Goal: Information Seeking & Learning: Check status

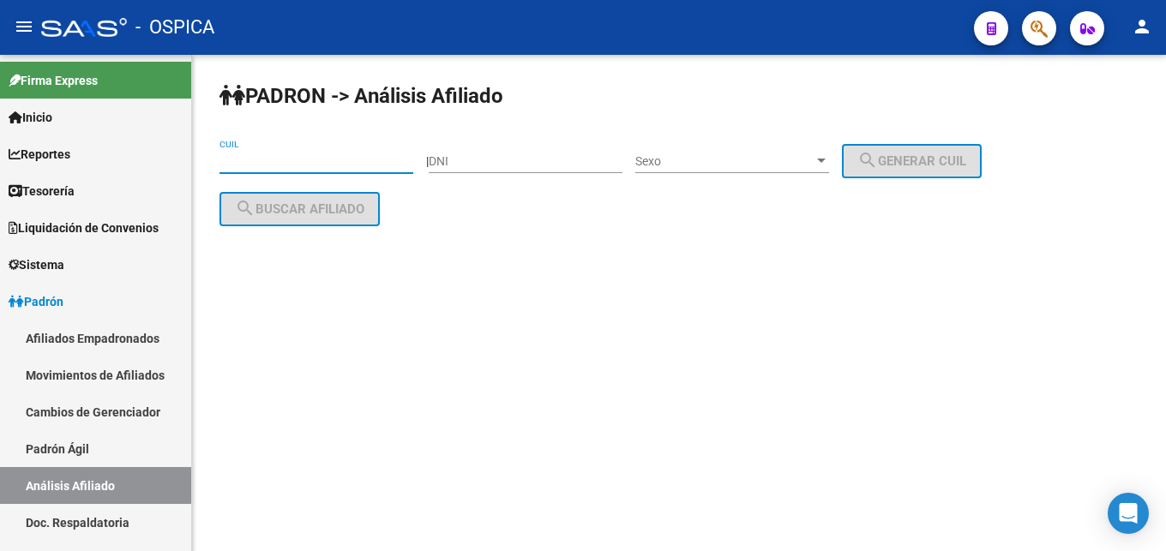
click at [275, 162] on input "CUIL" at bounding box center [316, 161] width 194 height 15
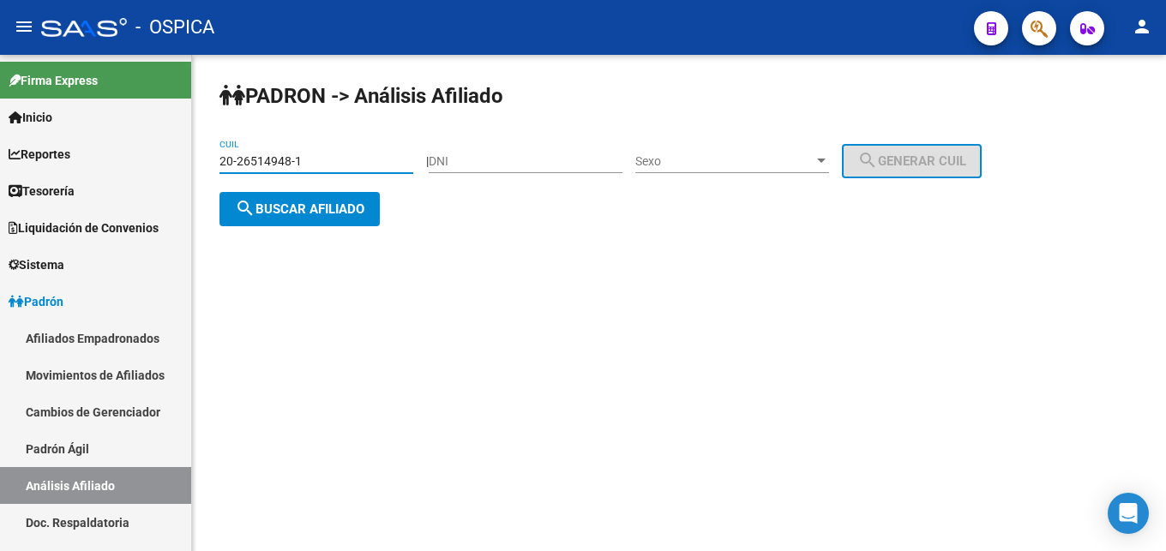
type input "20-26514948-1"
click at [340, 213] on span "search Buscar afiliado" at bounding box center [299, 208] width 129 height 15
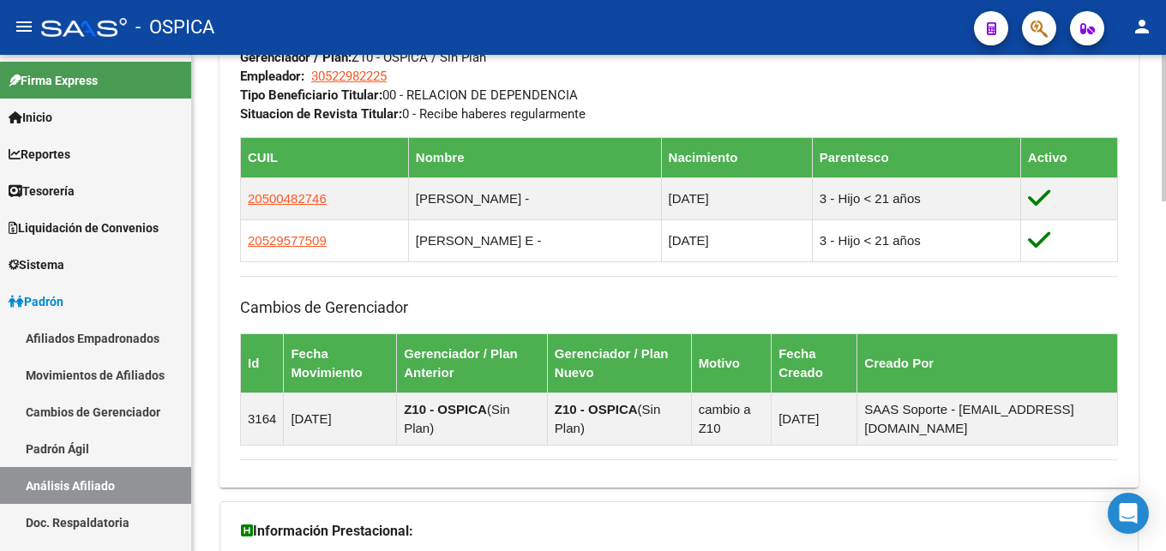
scroll to position [1180, 0]
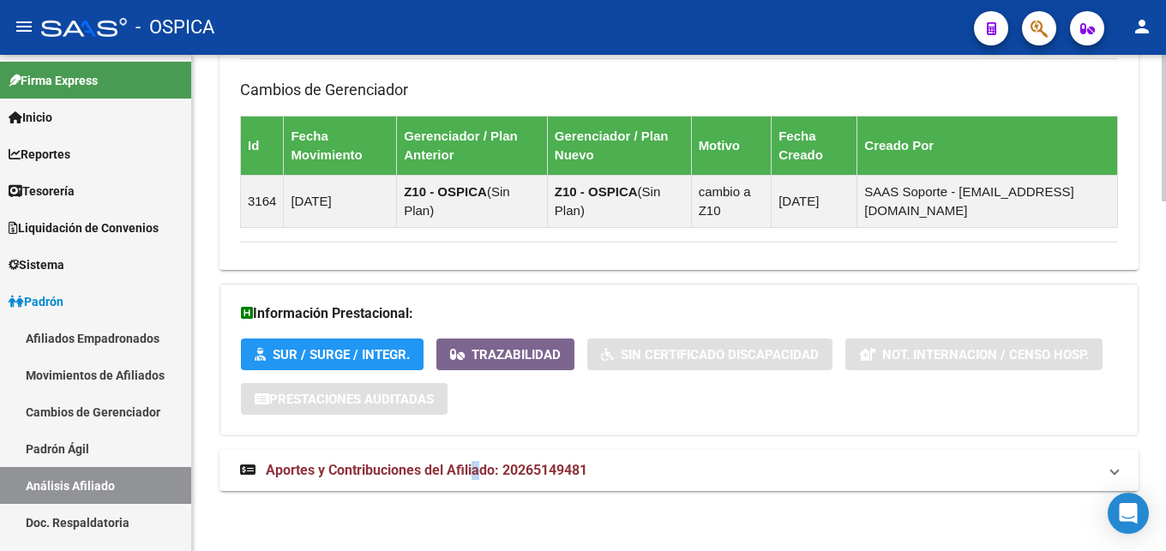
click at [477, 462] on strong "Aportes y Contribuciones del Afiliado: 20265149481" at bounding box center [413, 470] width 347 height 19
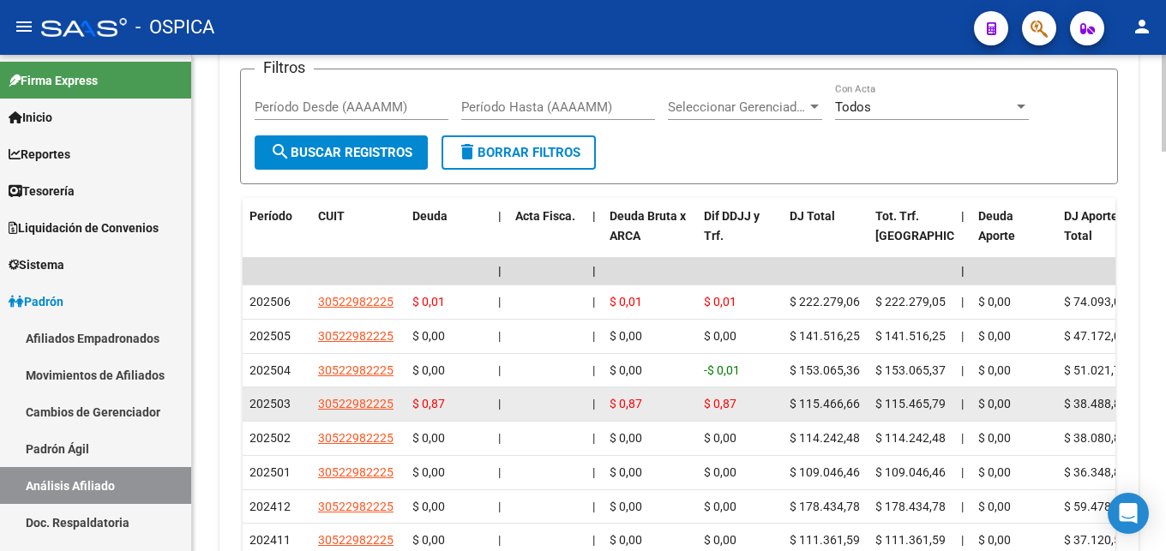
scroll to position [1704, 0]
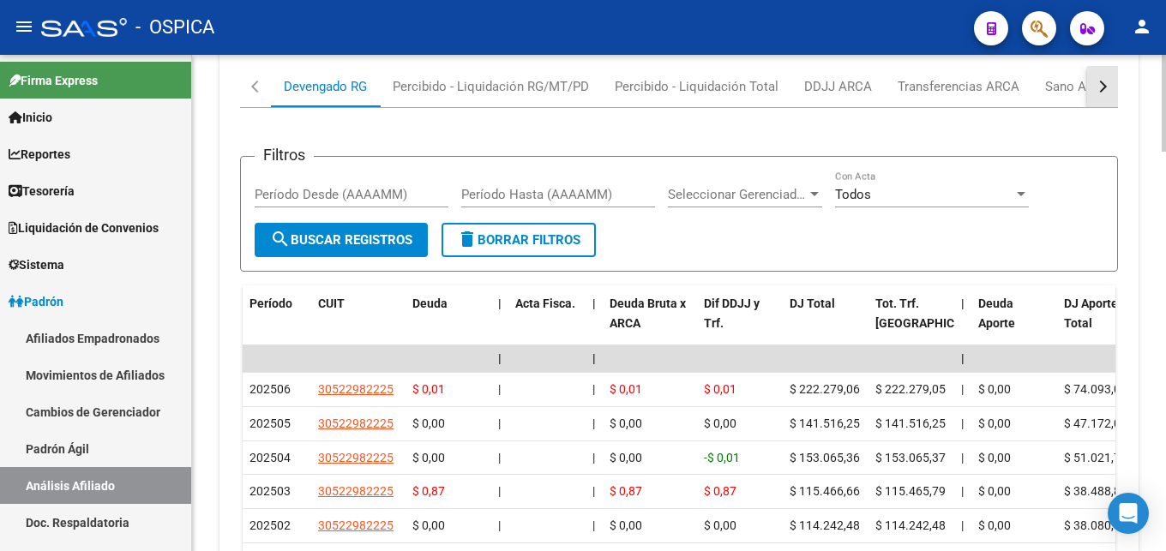
click at [1105, 78] on button "button" at bounding box center [1102, 86] width 31 height 41
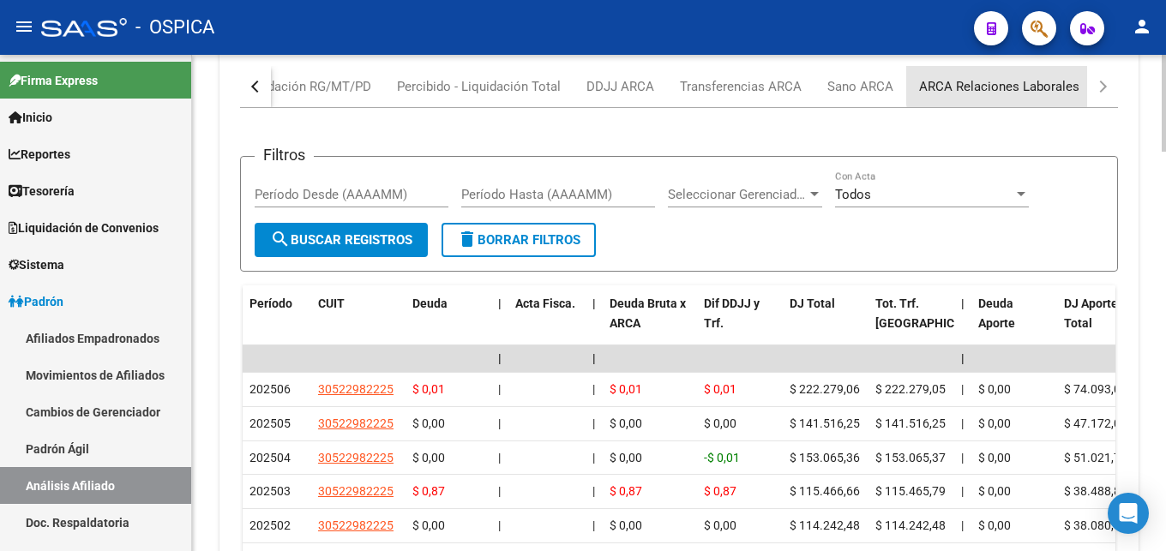
click at [1037, 84] on div "ARCA Relaciones Laborales" at bounding box center [999, 86] width 160 height 19
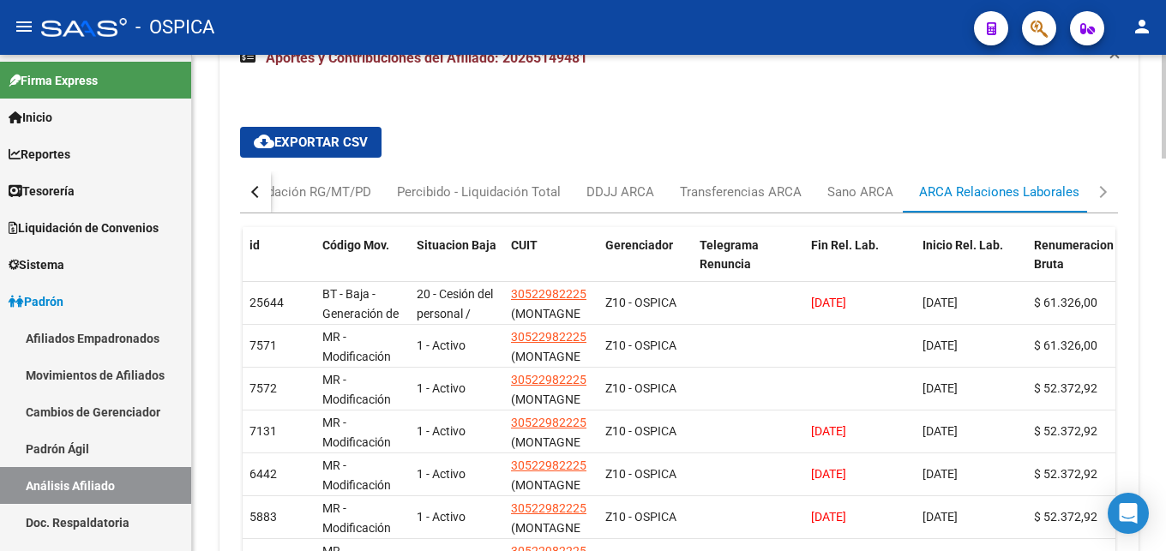
scroll to position [1611, 0]
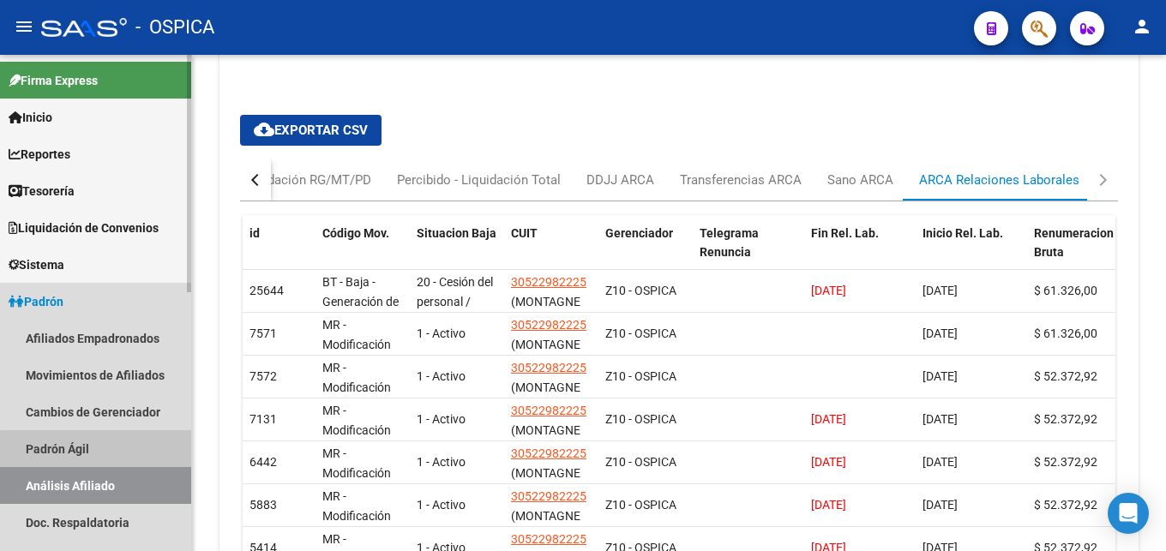
click at [102, 450] on link "Padrón Ágil" at bounding box center [95, 448] width 191 height 37
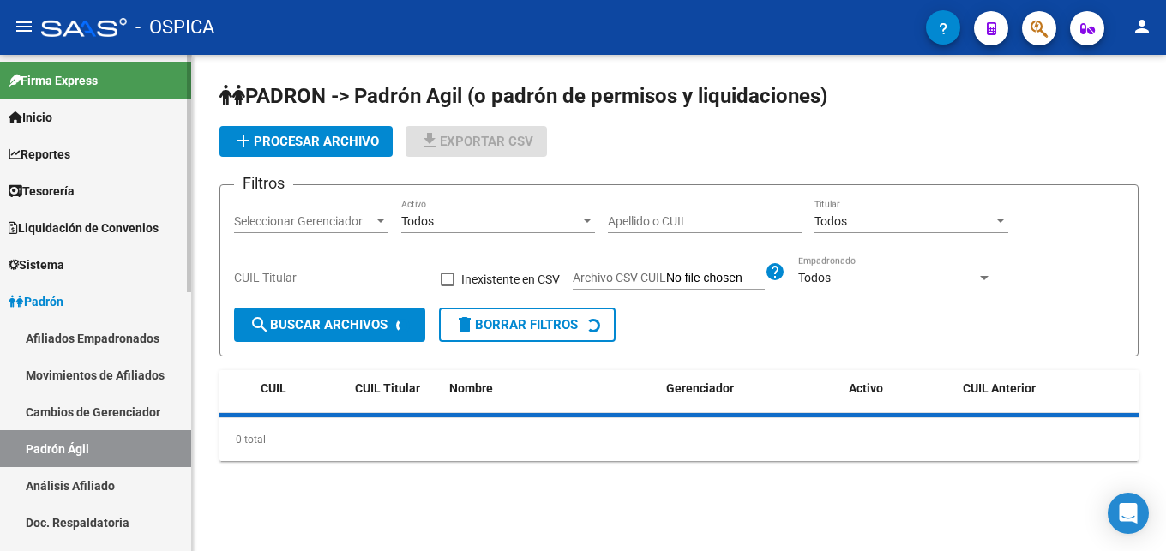
drag, startPoint x: 103, startPoint y: 483, endPoint x: 242, endPoint y: 339, distance: 199.5
click at [106, 482] on link "Análisis Afiliado" at bounding box center [95, 485] width 191 height 37
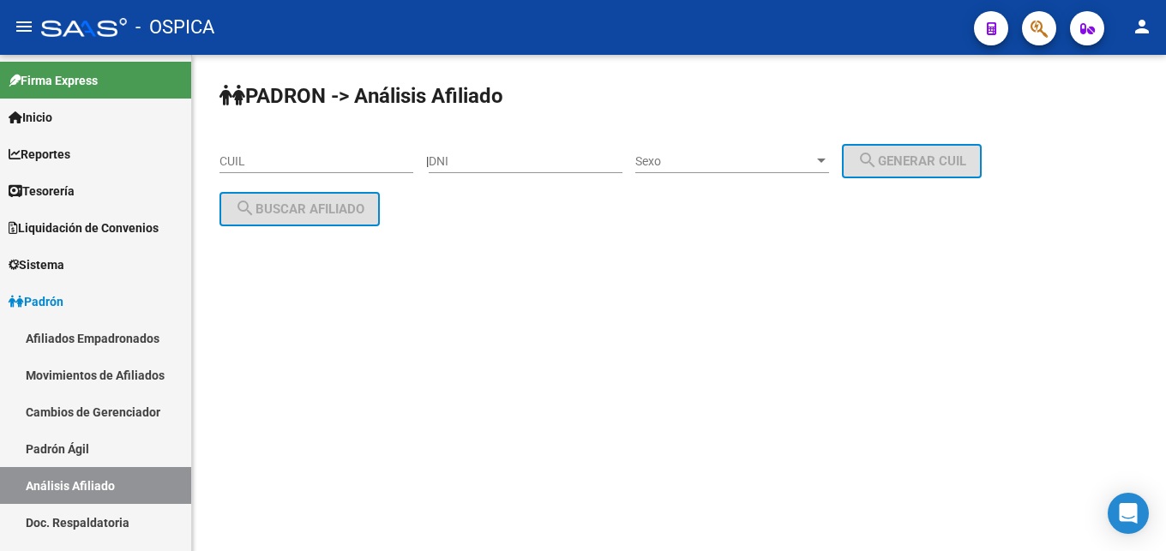
click at [268, 163] on input "CUIL" at bounding box center [316, 161] width 194 height 15
paste input "23-42224563-4"
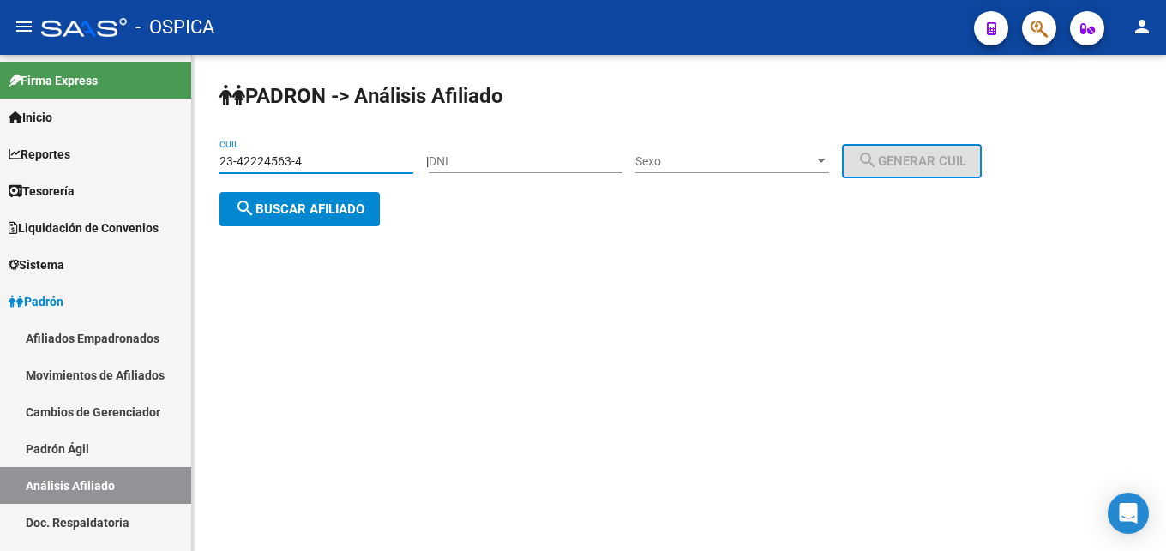
type input "23-42224563-4"
click at [329, 222] on button "search Buscar afiliado" at bounding box center [299, 209] width 160 height 34
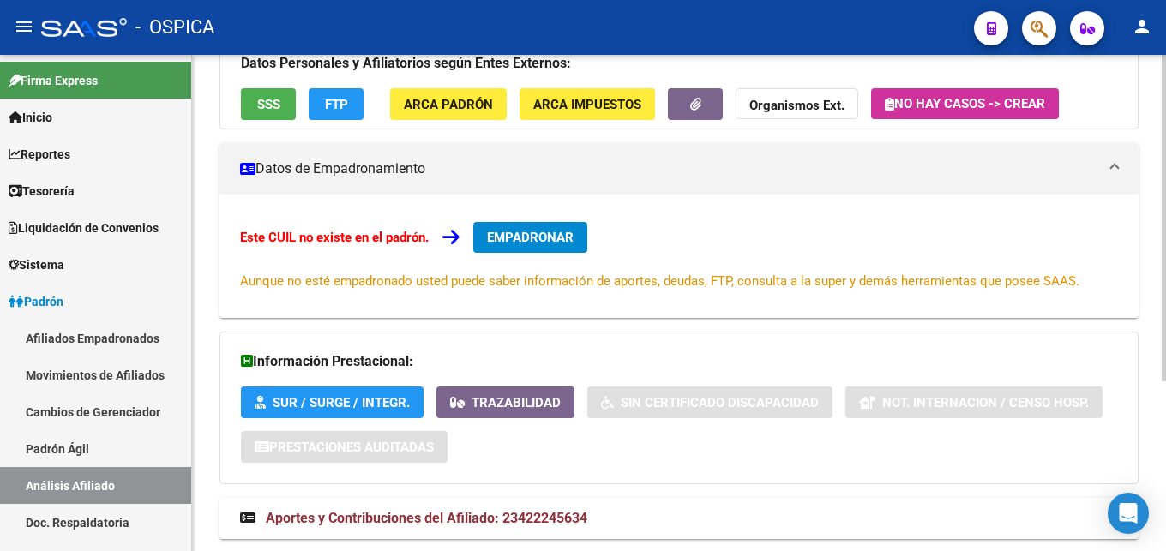
scroll to position [259, 0]
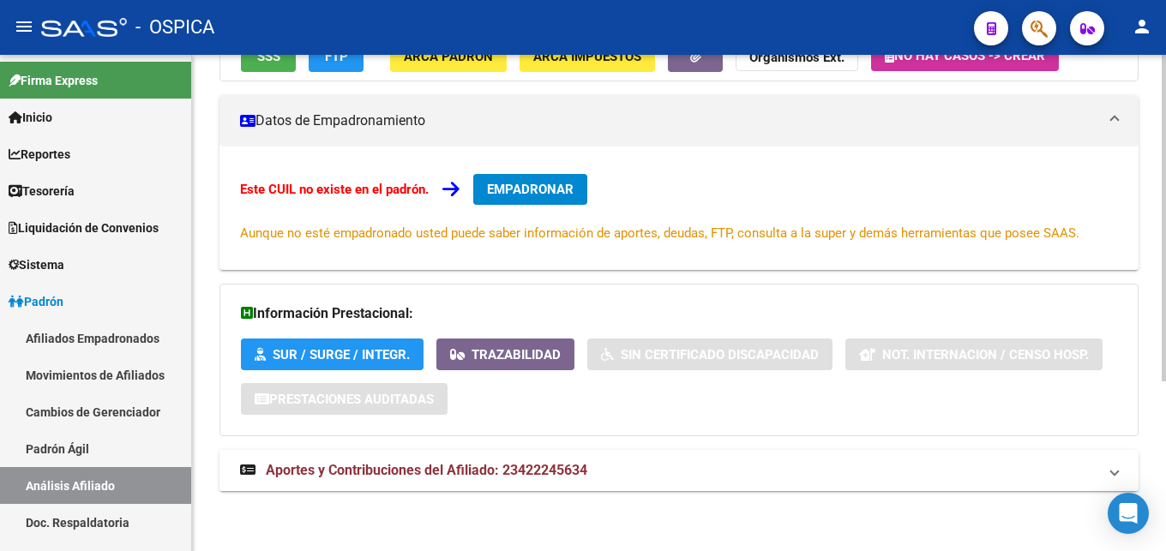
click at [451, 466] on strong "Aportes y Contribuciones del Afiliado: 23422245634" at bounding box center [413, 470] width 347 height 19
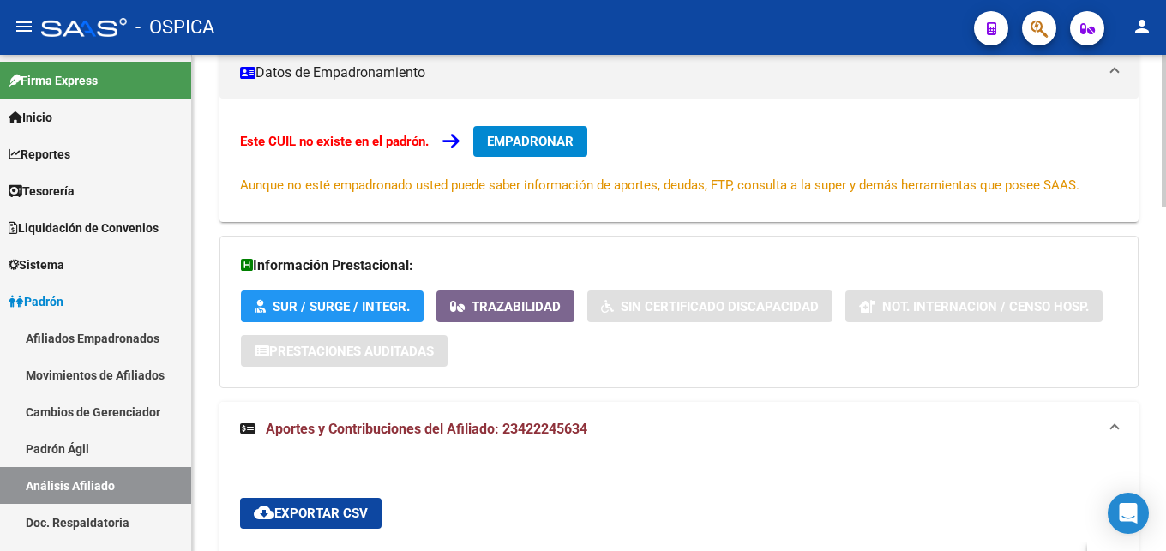
scroll to position [434, 0]
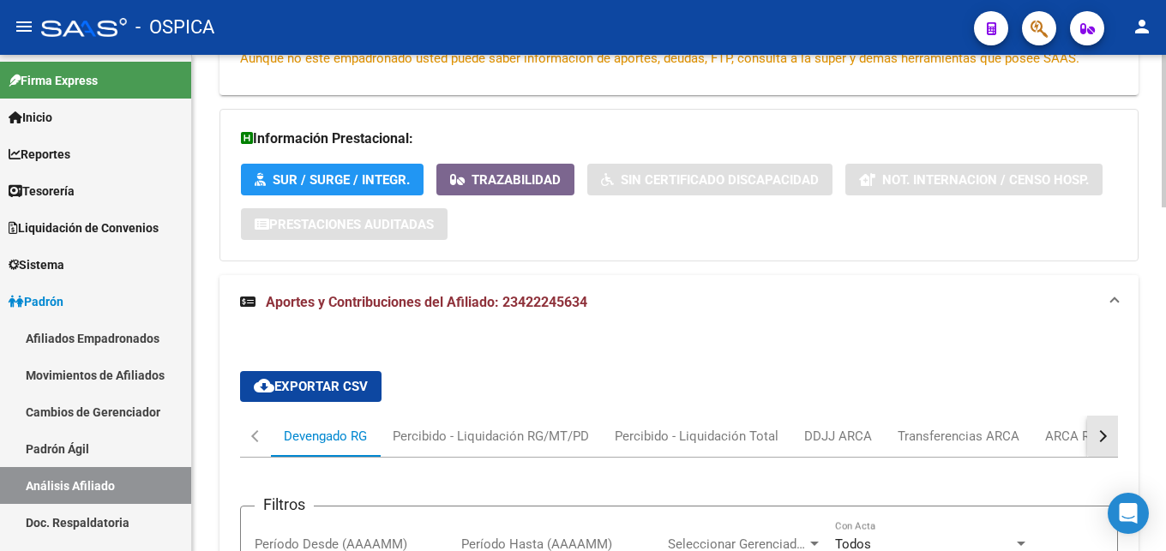
click at [1103, 430] on button "button" at bounding box center [1102, 436] width 31 height 41
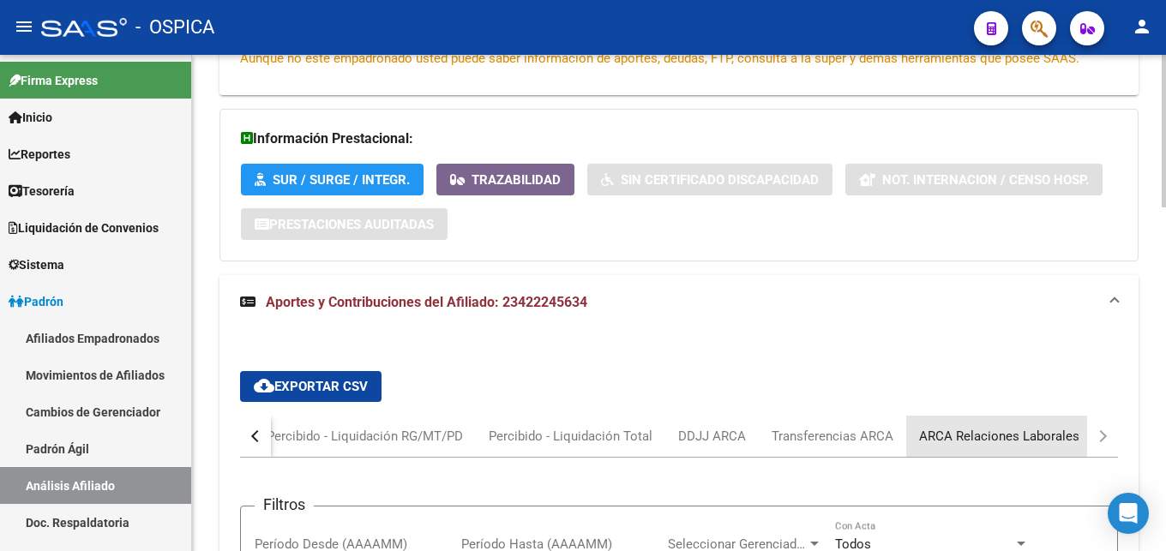
click at [1060, 442] on div "ARCA Relaciones Laborales" at bounding box center [999, 436] width 160 height 19
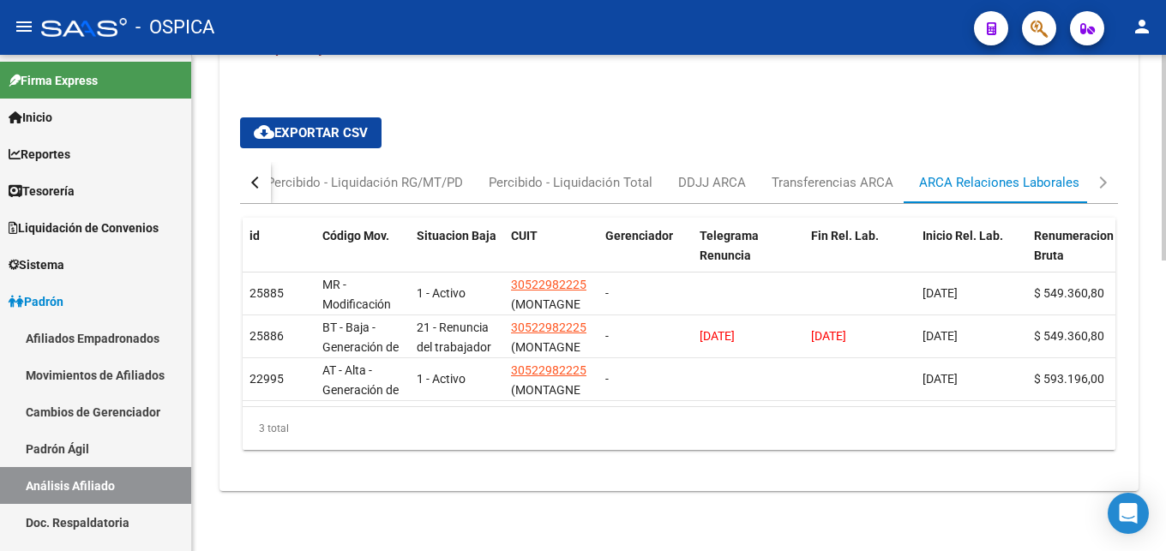
scroll to position [702, 0]
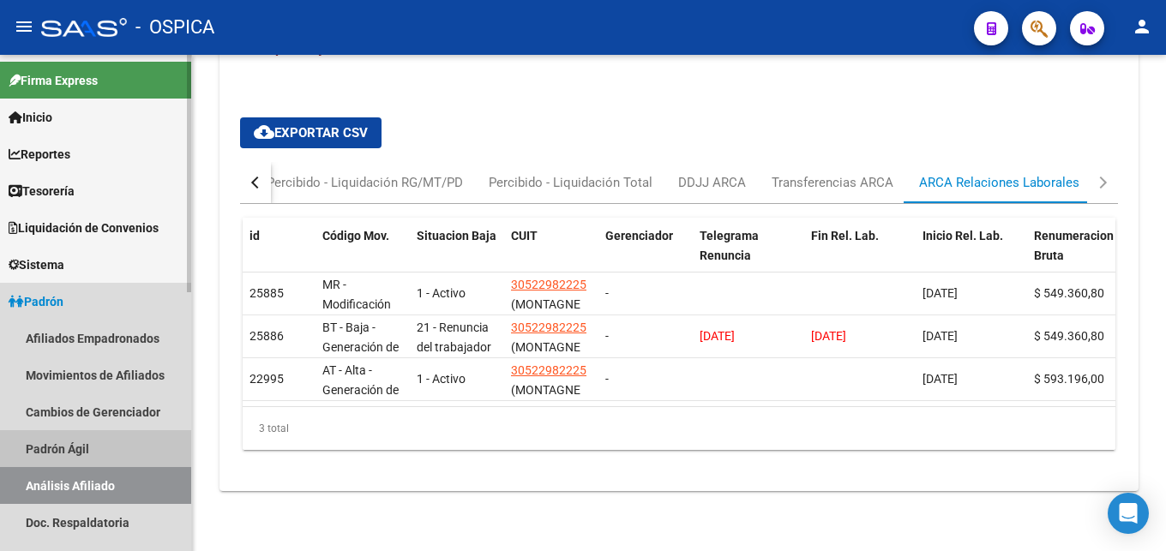
click at [64, 449] on link "Padrón Ágil" at bounding box center [95, 448] width 191 height 37
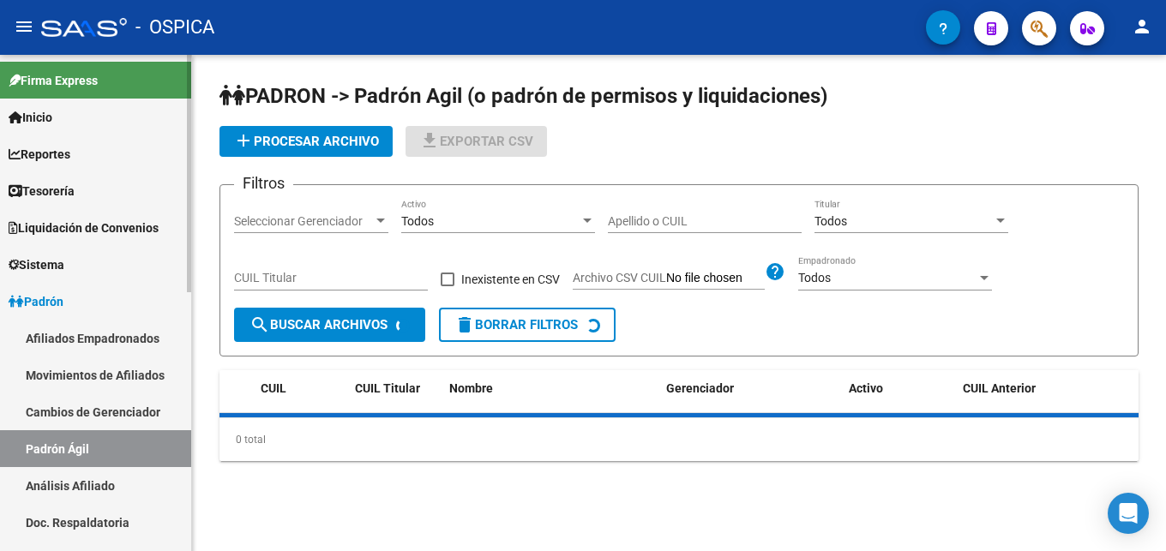
click at [85, 480] on link "Análisis Afiliado" at bounding box center [95, 485] width 191 height 37
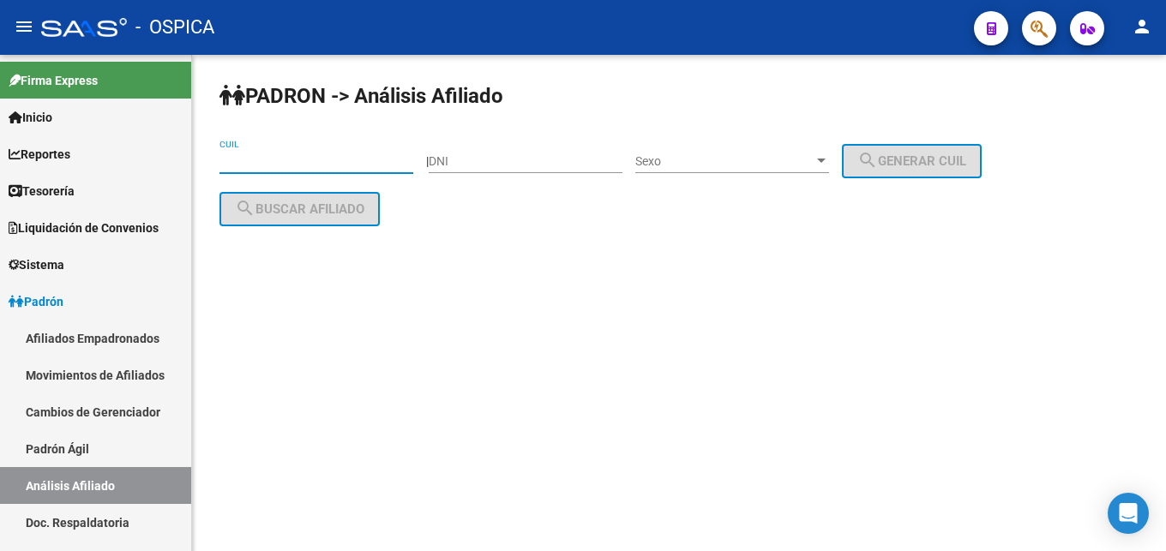
click at [303, 164] on input "CUIL" at bounding box center [316, 161] width 194 height 15
paste input "27-42593355-3"
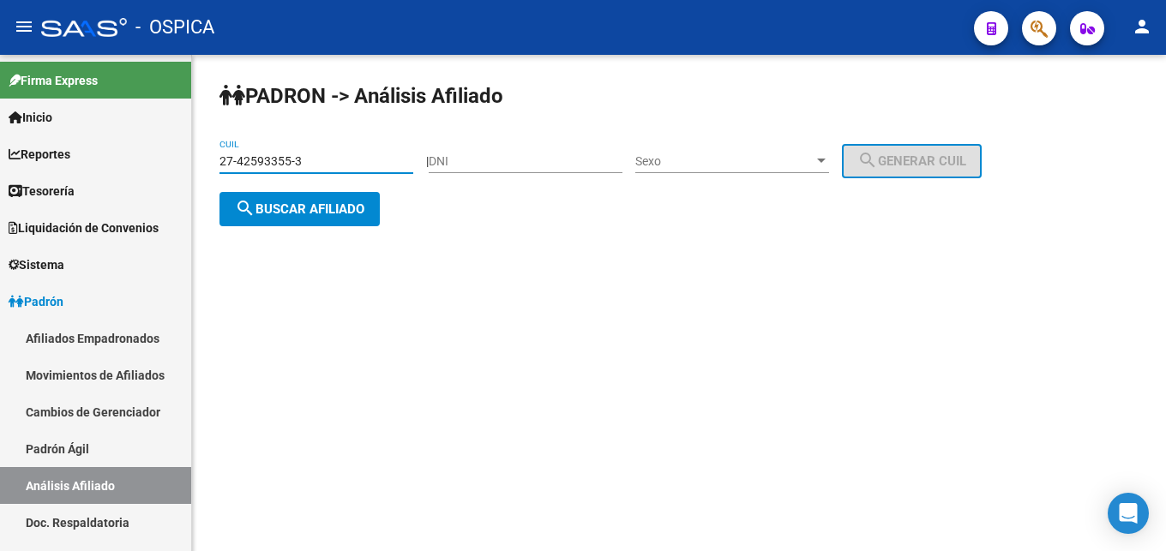
type input "27-42593355-3"
click at [357, 224] on button "search Buscar afiliado" at bounding box center [299, 209] width 160 height 34
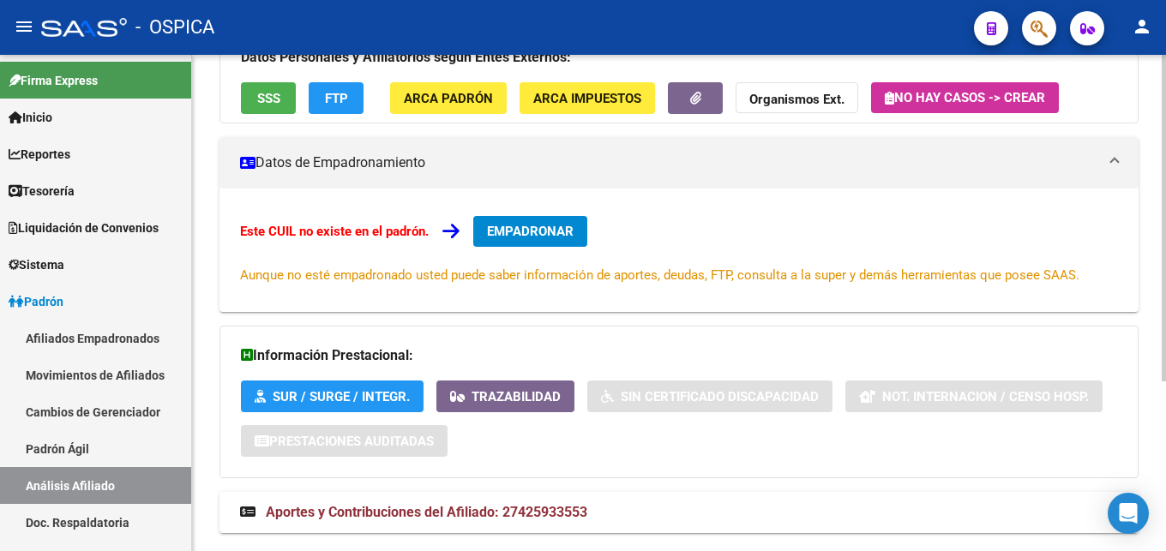
scroll to position [259, 0]
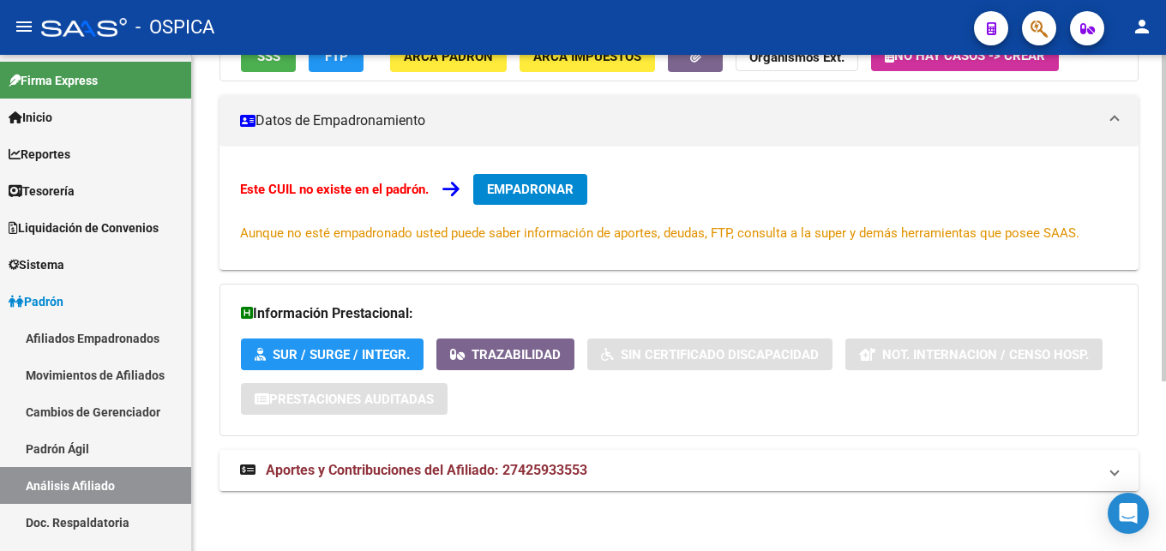
click at [581, 471] on span "Aportes y Contribuciones del Afiliado: 27425933553" at bounding box center [426, 470] width 321 height 16
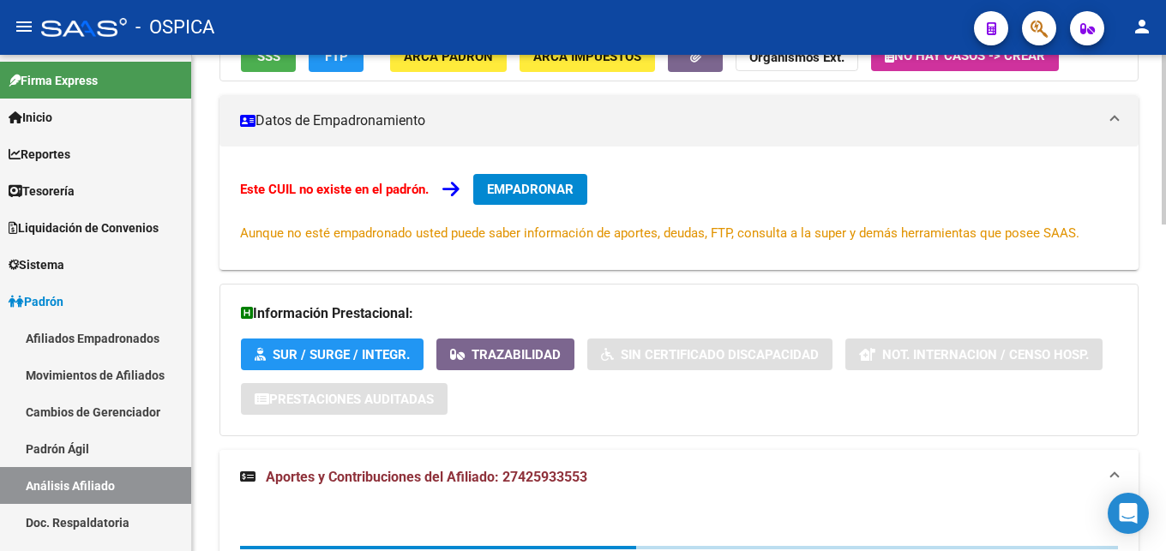
scroll to position [434, 0]
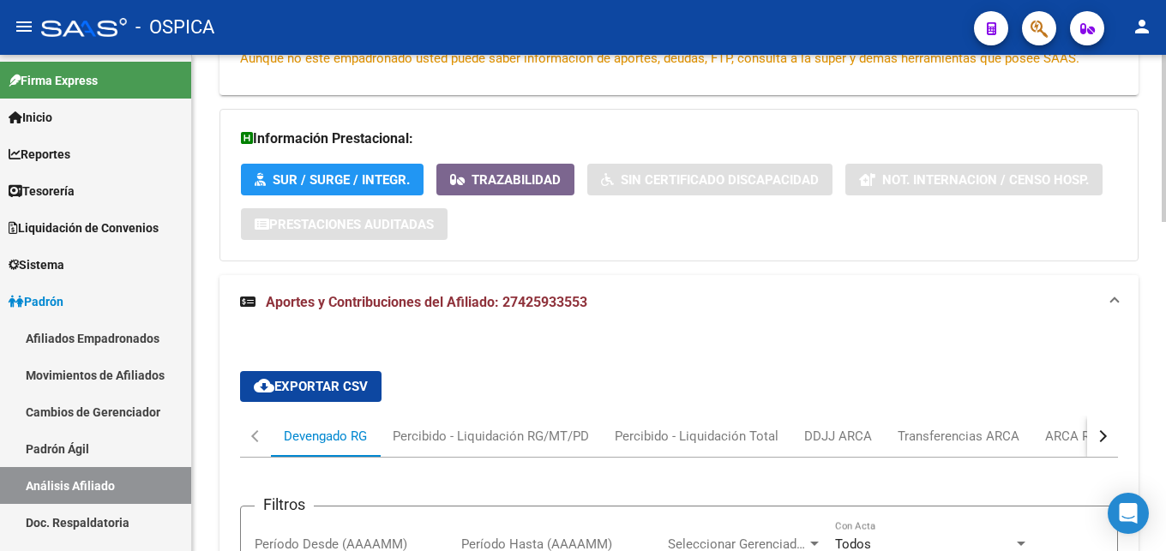
click at [1113, 437] on button "button" at bounding box center [1102, 436] width 31 height 41
click at [1022, 442] on div "ARCA Relaciones Laborales" at bounding box center [999, 436] width 160 height 19
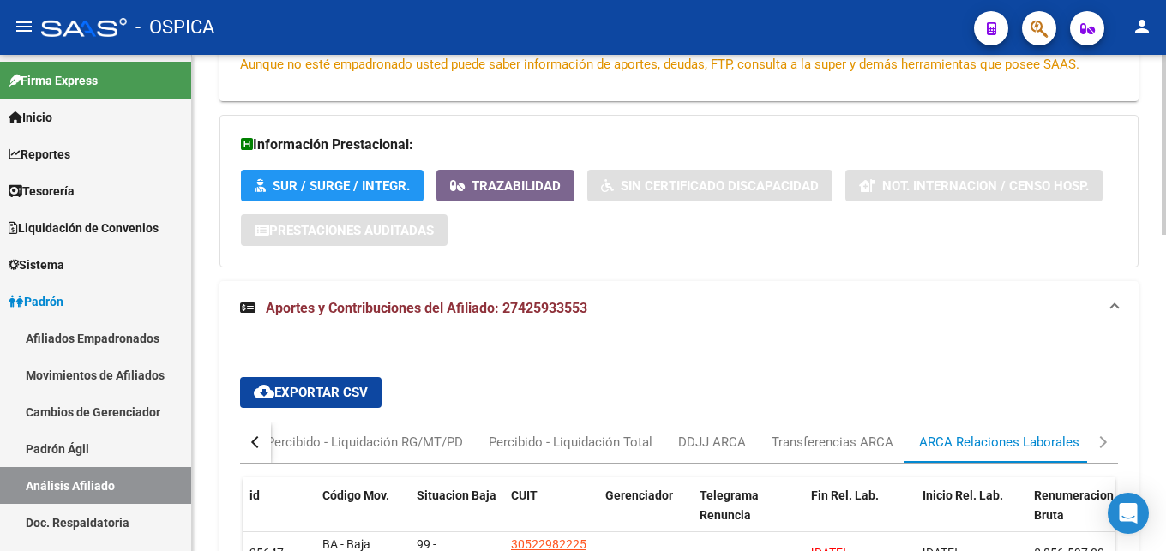
scroll to position [778, 0]
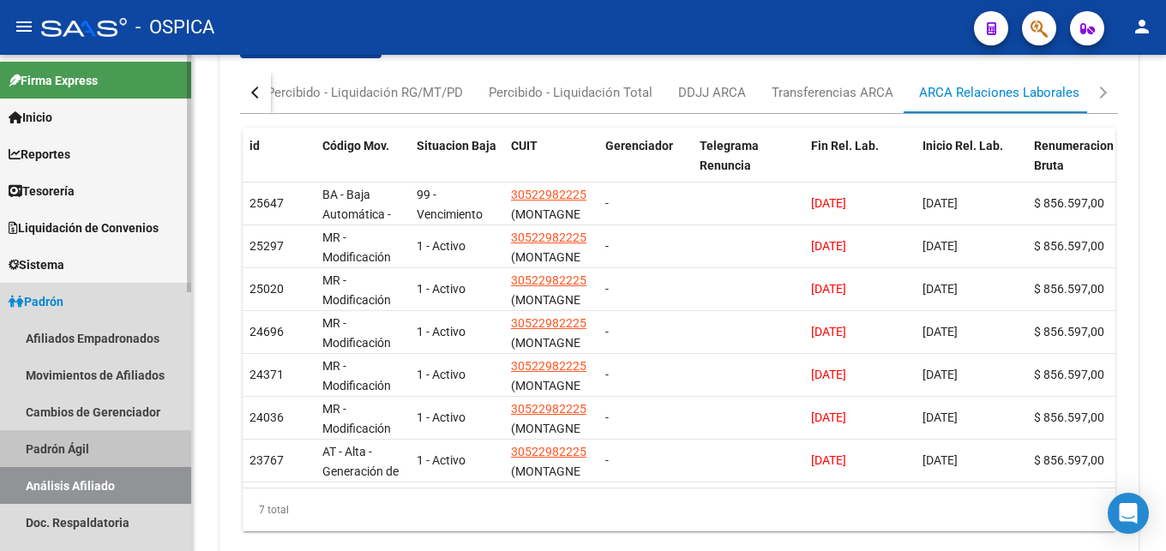
click at [75, 442] on link "Padrón Ágil" at bounding box center [95, 448] width 191 height 37
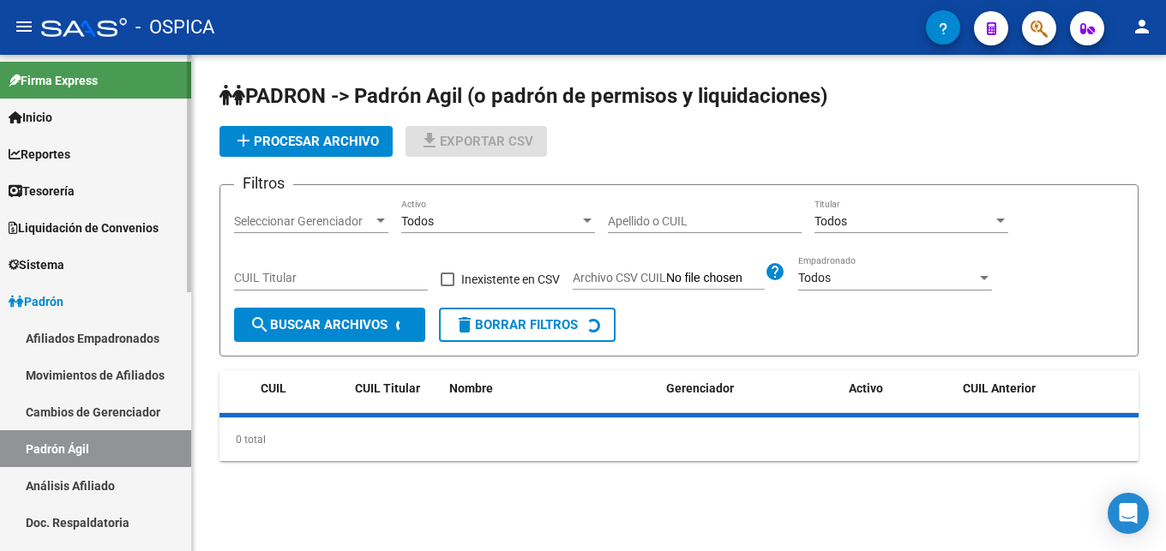
drag, startPoint x: 87, startPoint y: 490, endPoint x: 97, endPoint y: 489, distance: 9.6
click at [88, 490] on link "Análisis Afiliado" at bounding box center [95, 485] width 191 height 37
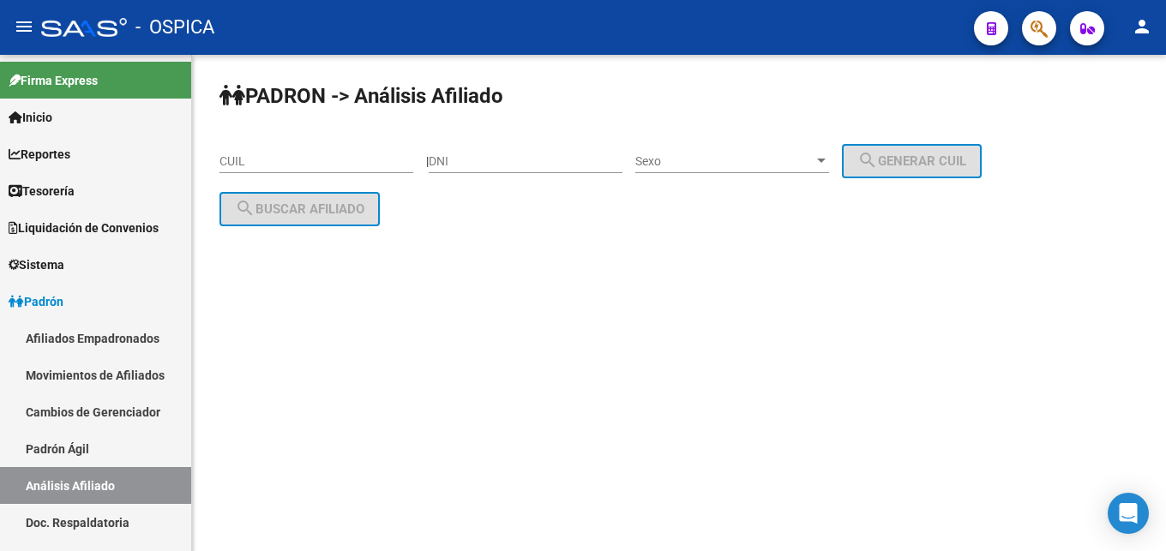
click at [250, 162] on input "CUIL" at bounding box center [316, 161] width 194 height 15
paste input "20-45043890-2"
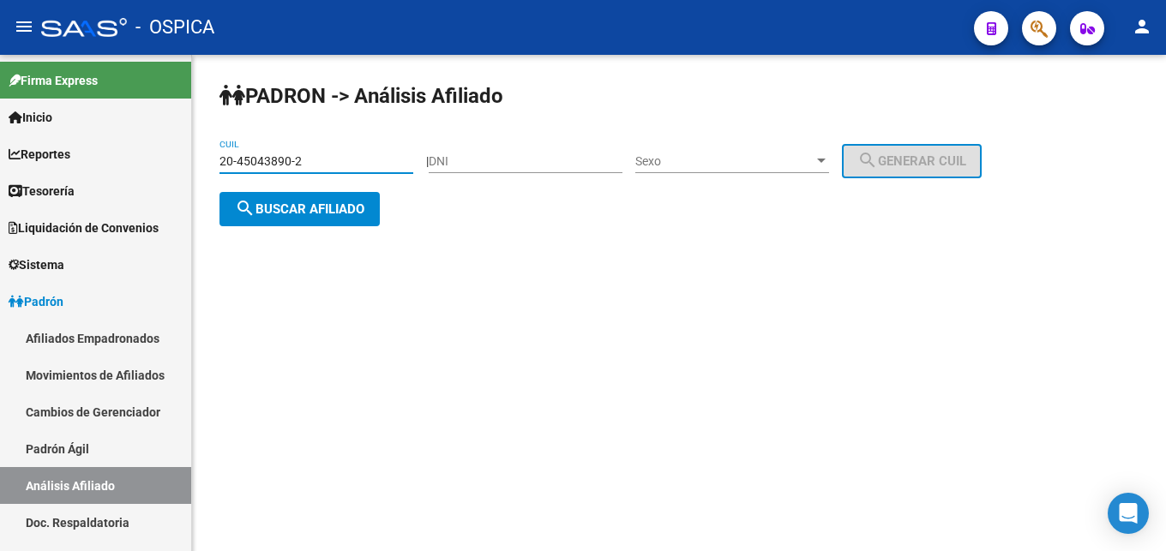
type input "20-45043890-2"
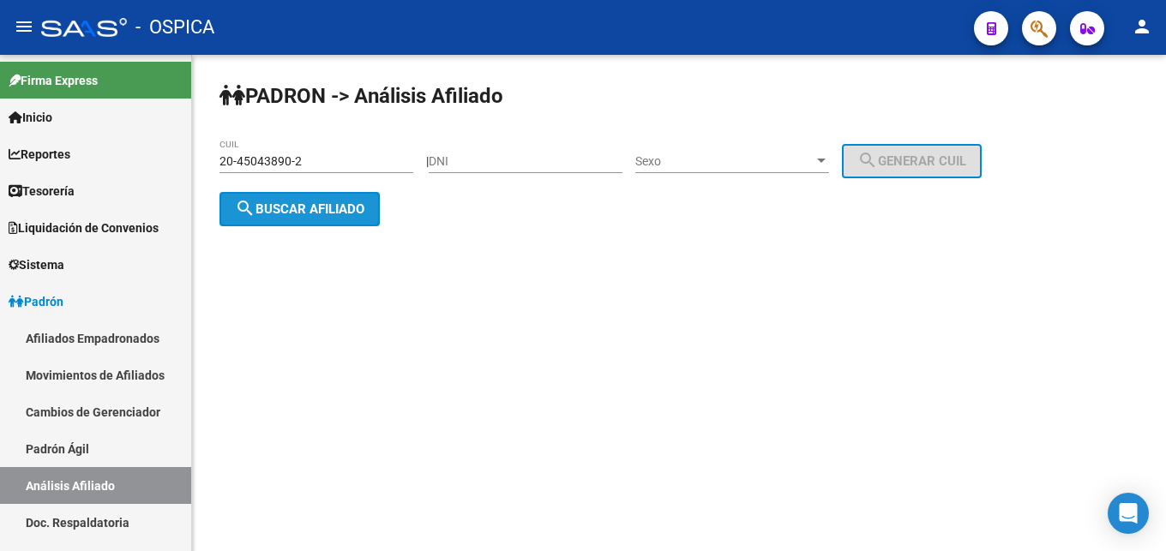
click at [291, 216] on span "search Buscar afiliado" at bounding box center [299, 208] width 129 height 15
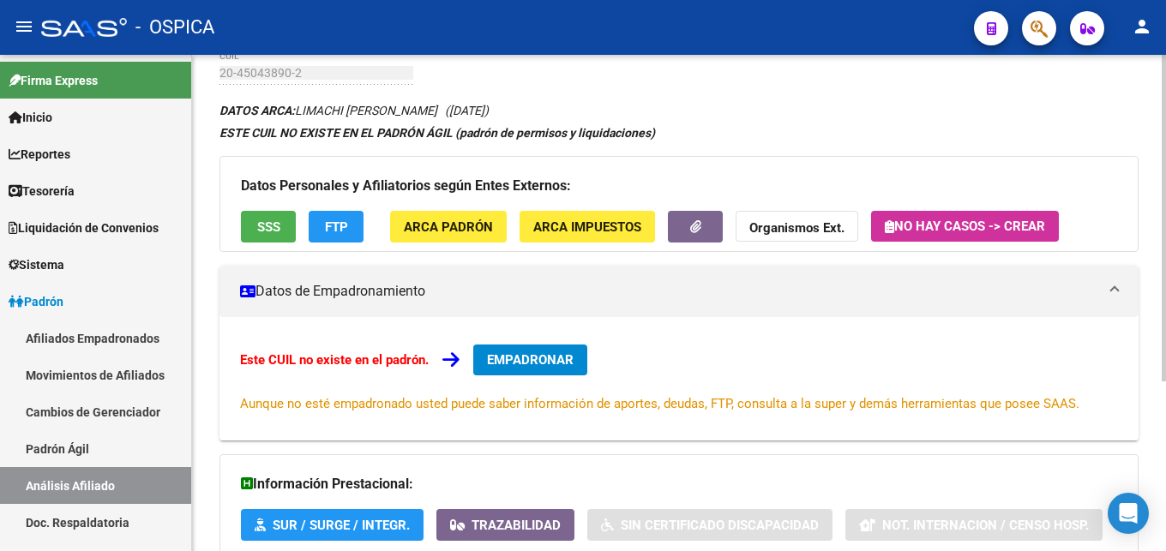
scroll to position [259, 0]
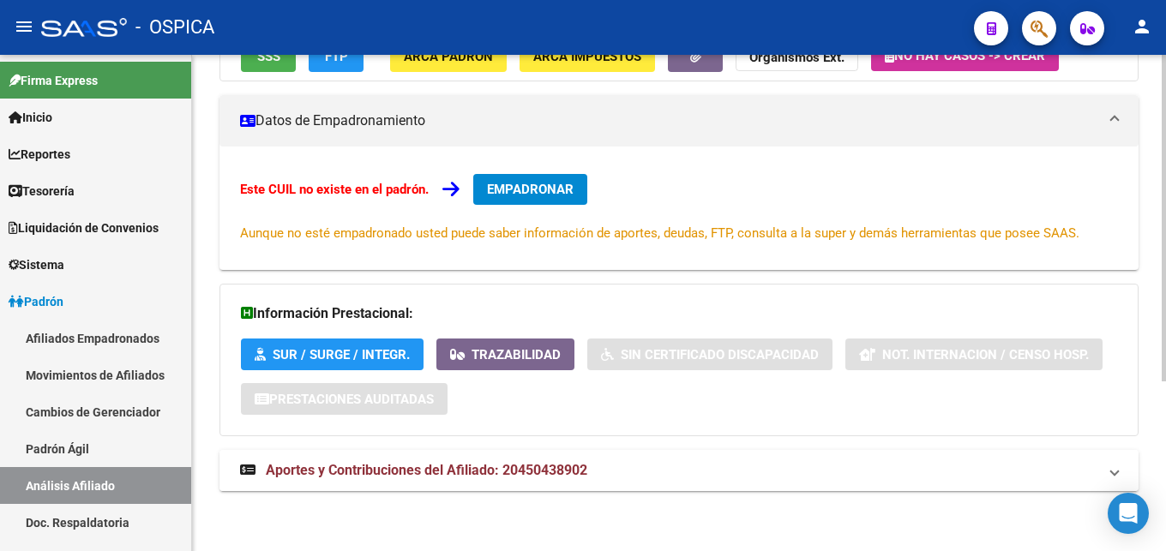
click at [561, 468] on span "Aportes y Contribuciones del Afiliado: 20450438902" at bounding box center [426, 470] width 321 height 16
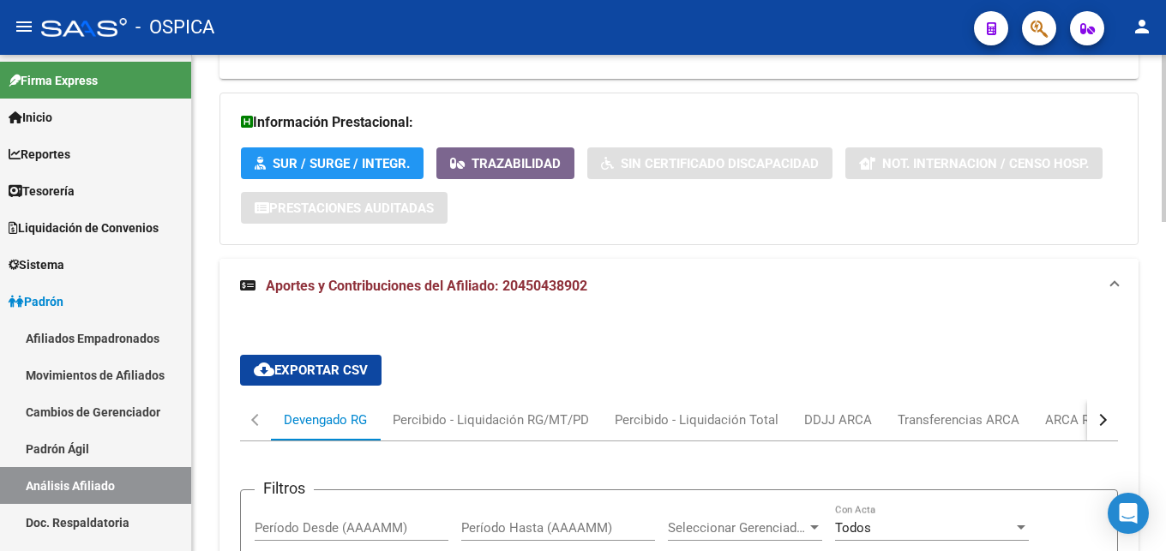
scroll to position [534, 0]
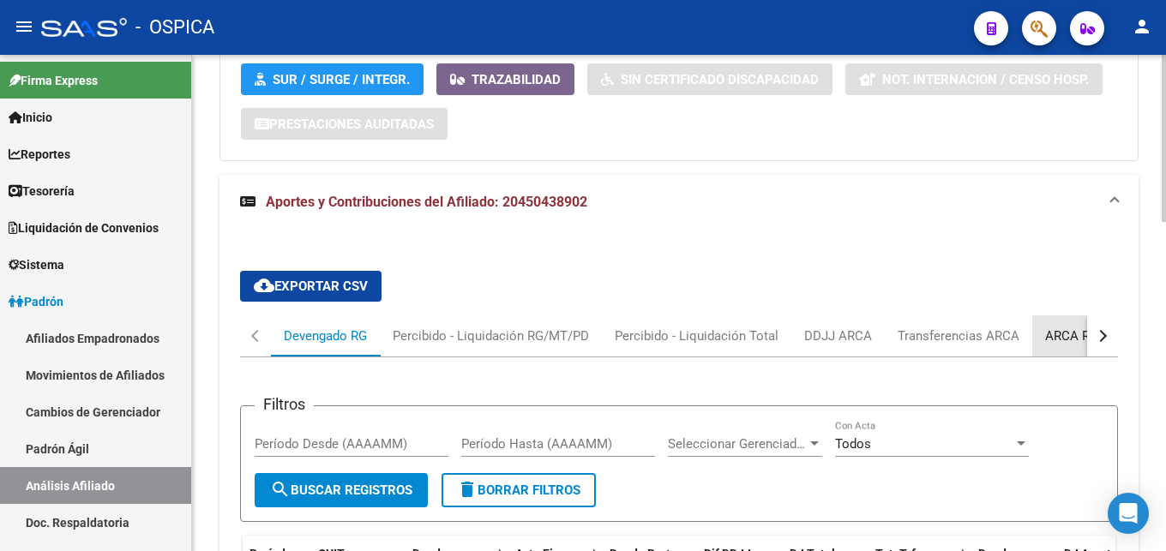
click at [1075, 335] on div "ARCA Relaciones Laborales" at bounding box center [1125, 336] width 160 height 19
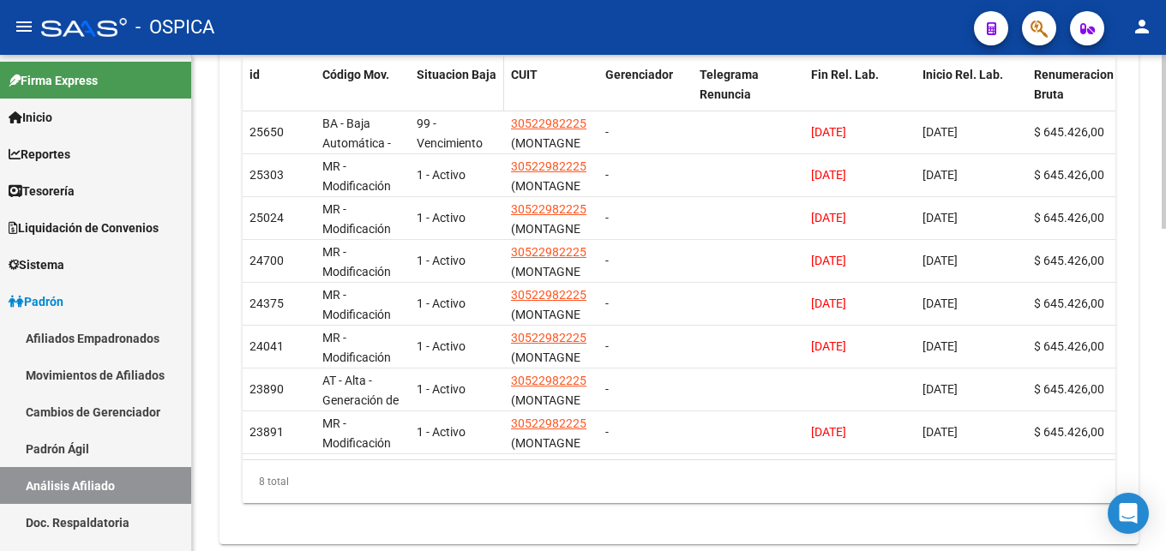
scroll to position [742, 0]
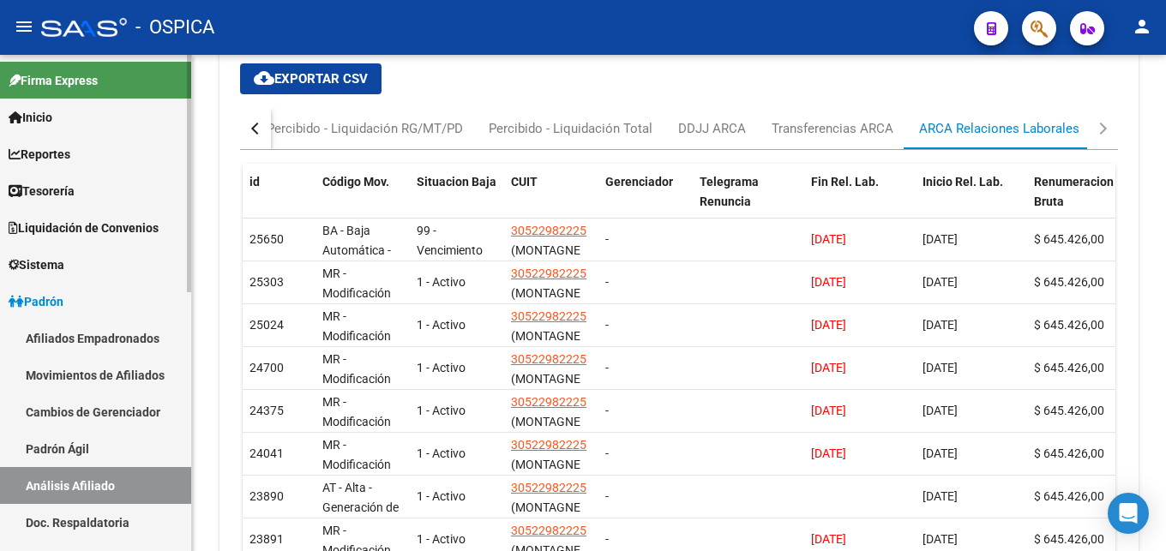
drag, startPoint x: 83, startPoint y: 445, endPoint x: 94, endPoint y: 446, distance: 11.2
click at [85, 446] on link "Padrón Ágil" at bounding box center [95, 448] width 191 height 37
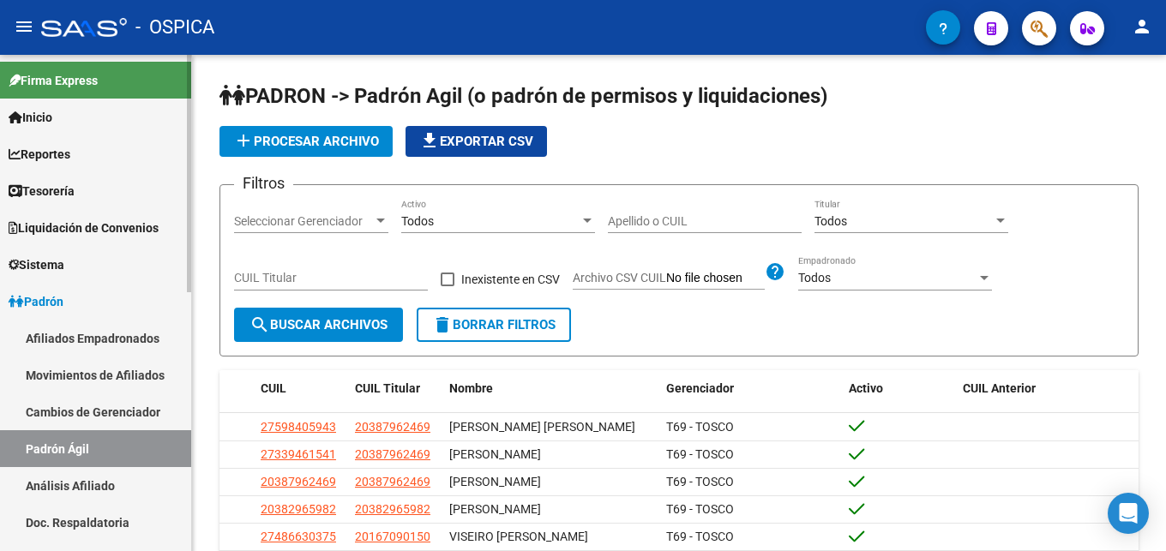
click at [120, 484] on link "Análisis Afiliado" at bounding box center [95, 485] width 191 height 37
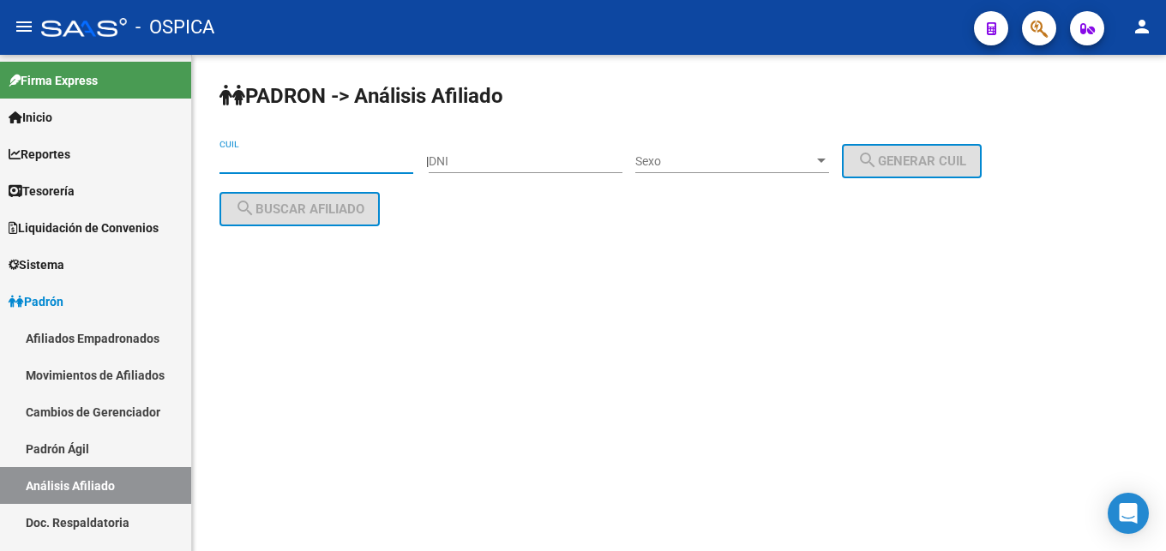
click at [280, 154] on input "CUIL" at bounding box center [316, 161] width 194 height 15
click at [235, 165] on input "CUIL" at bounding box center [316, 161] width 194 height 15
paste input "20-93919950-1"
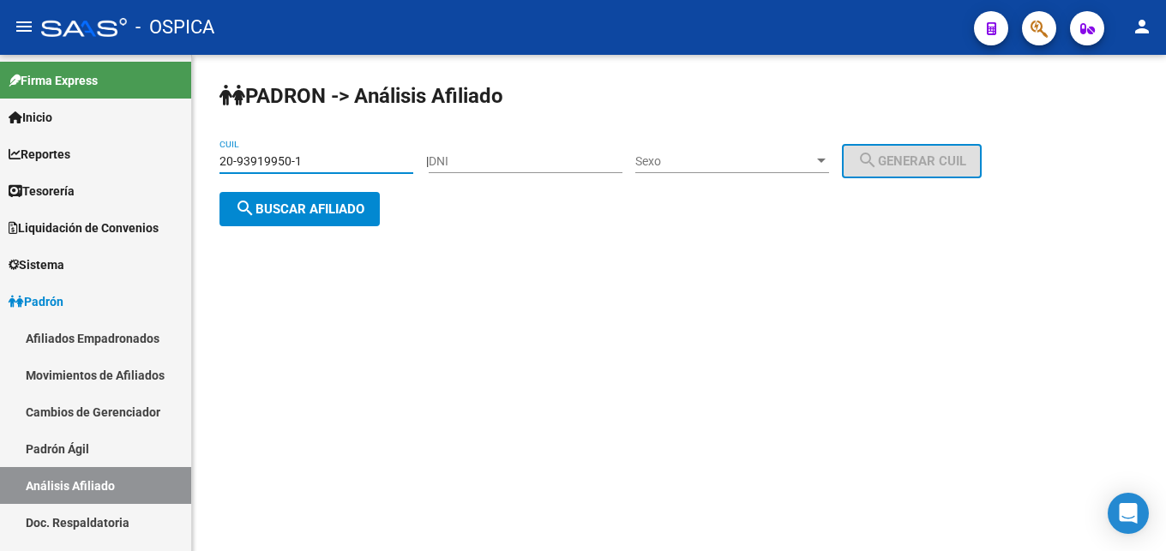
type input "20-93919950-1"
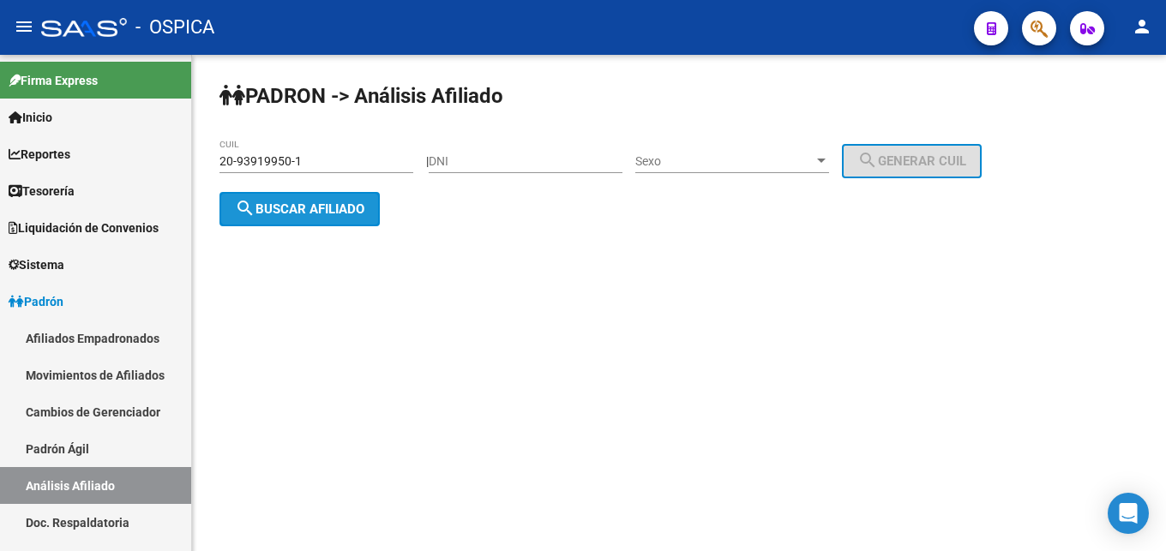
click at [315, 215] on span "search Buscar afiliado" at bounding box center [299, 208] width 129 height 15
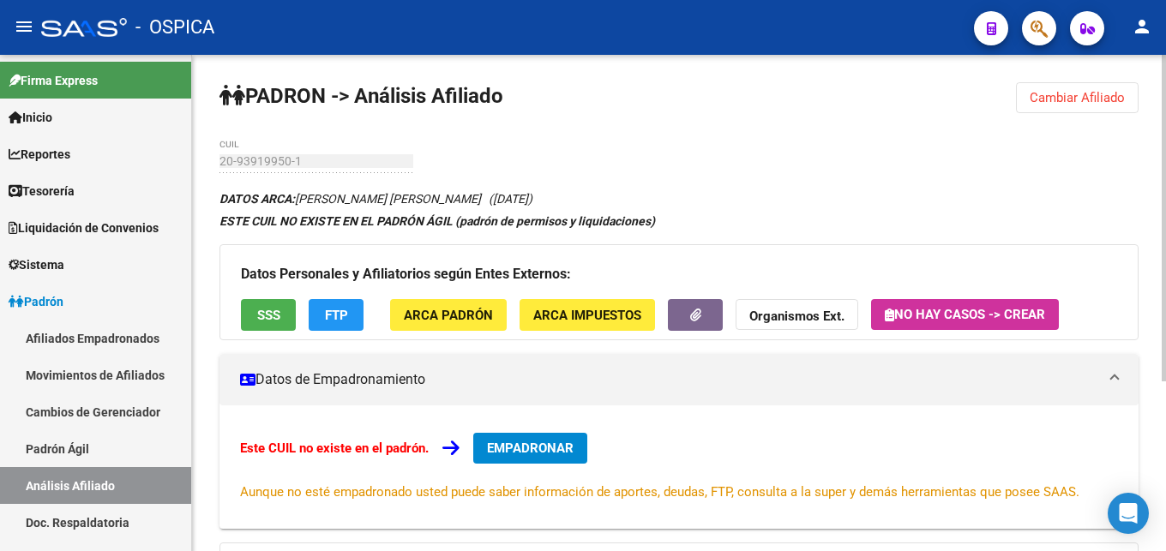
click at [784, 164] on div "PADRON -> Análisis Afiliado Cambiar Afiliado 20-93919950-1 CUIL DATOS ARCA: [PE…" at bounding box center [679, 432] width 974 height 755
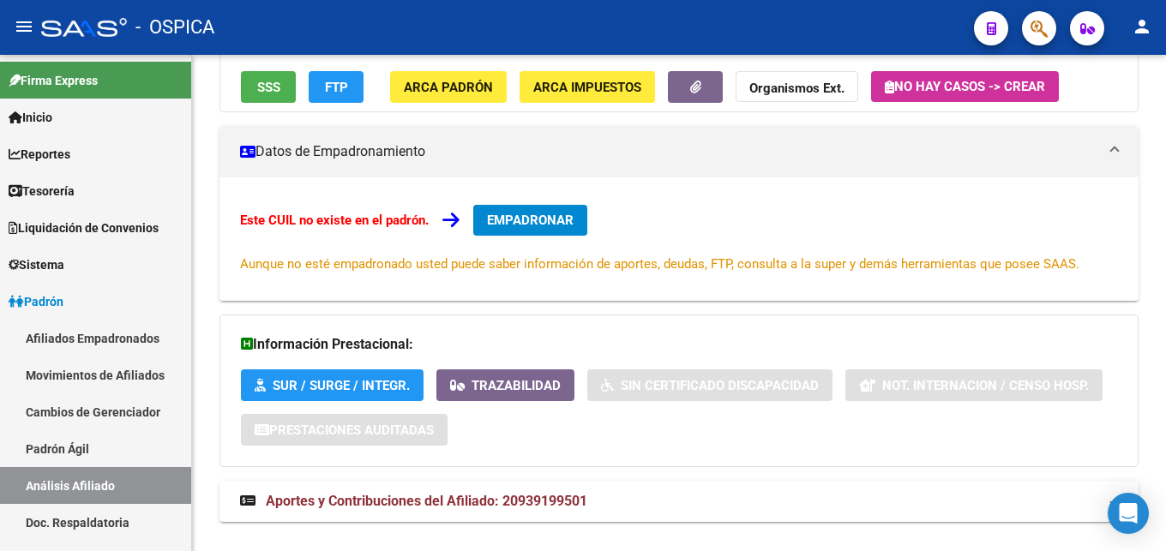
scroll to position [259, 0]
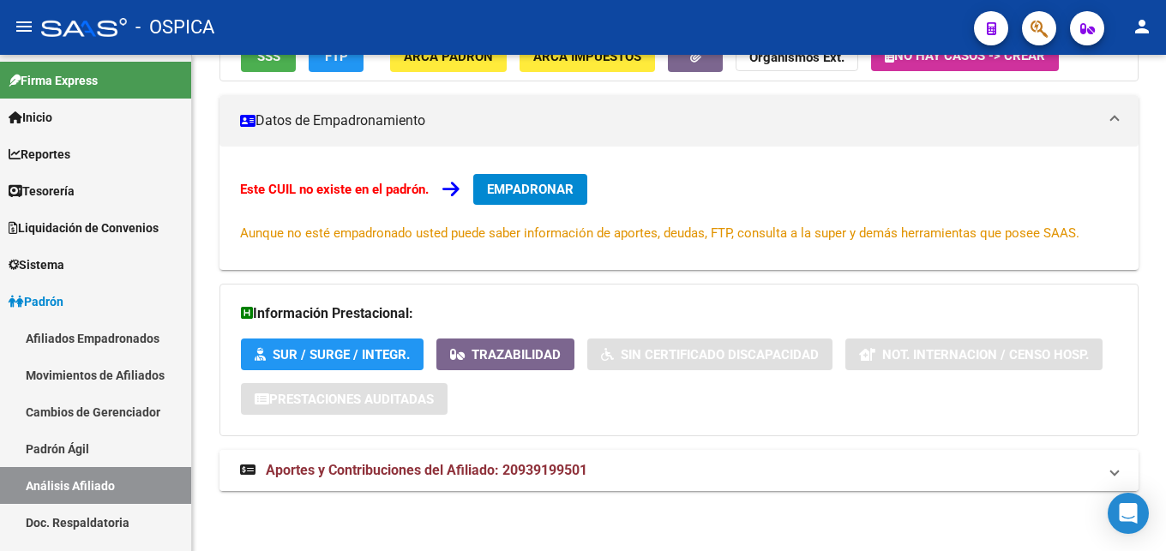
click at [531, 459] on mat-expansion-panel-header "Aportes y Contribuciones del Afiliado: 20939199501" at bounding box center [678, 470] width 919 height 41
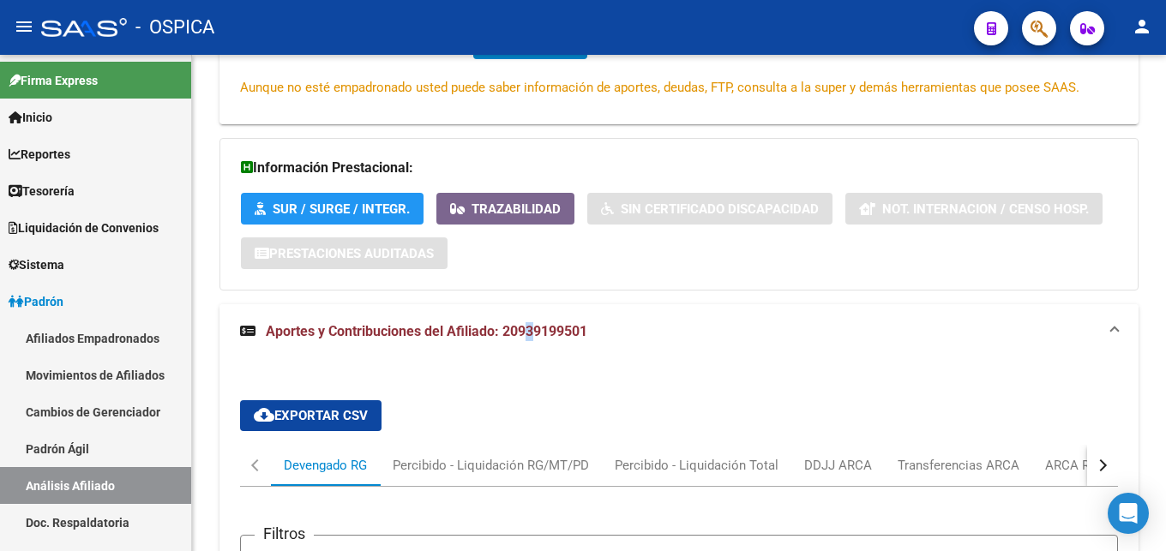
scroll to position [521, 0]
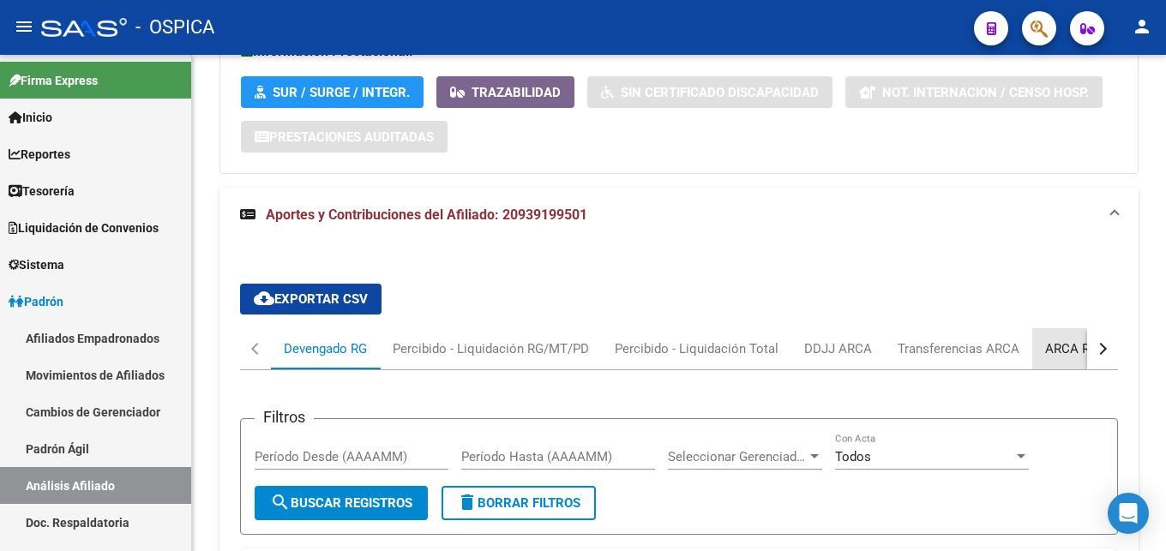
click at [1060, 347] on div "ARCA Relaciones Laborales" at bounding box center [1125, 348] width 160 height 19
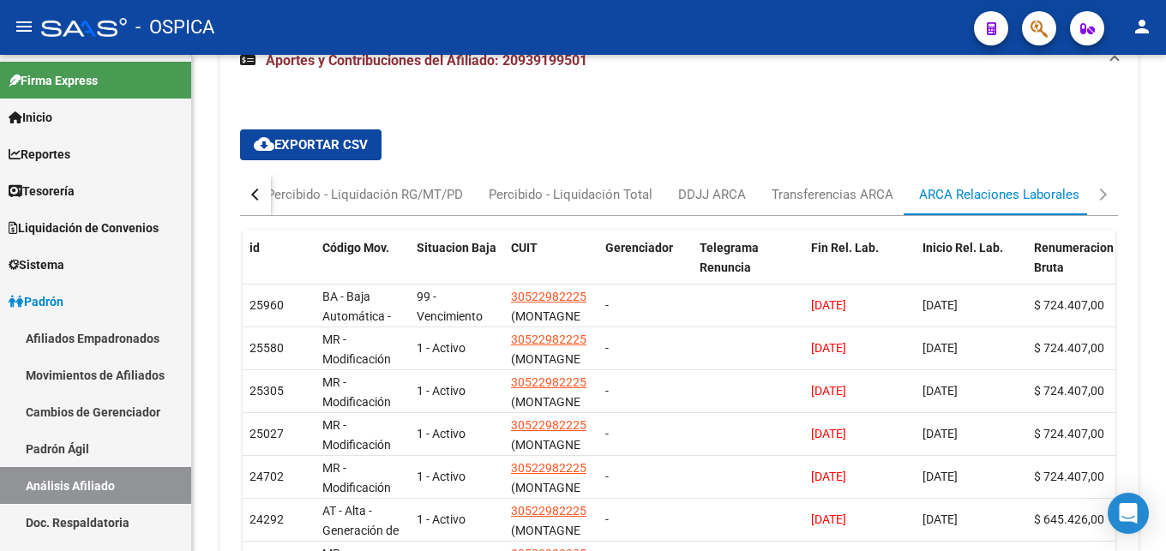
scroll to position [690, 0]
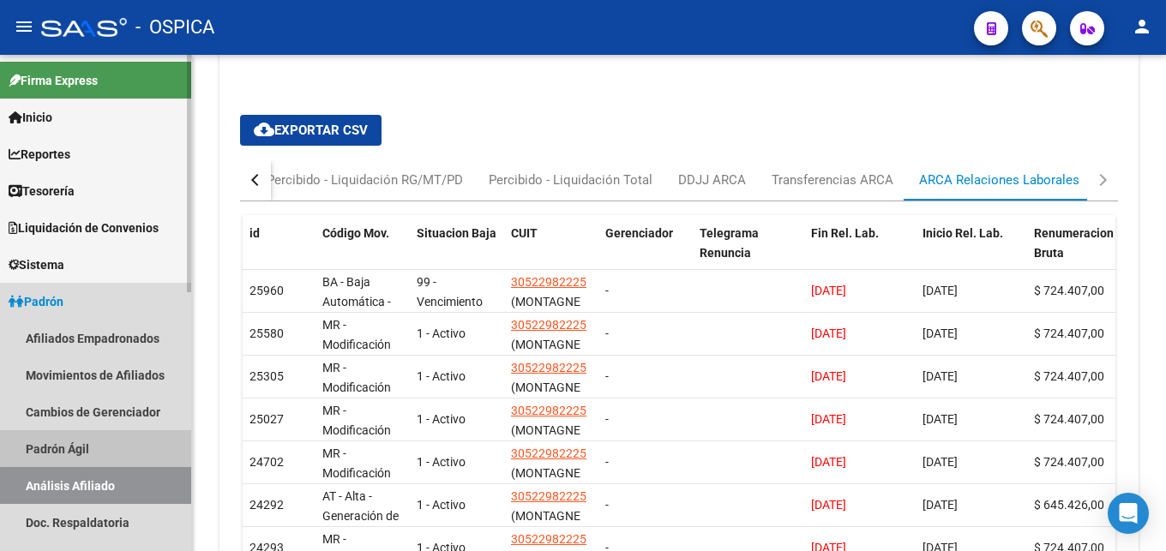
click at [108, 447] on link "Padrón Ágil" at bounding box center [95, 448] width 191 height 37
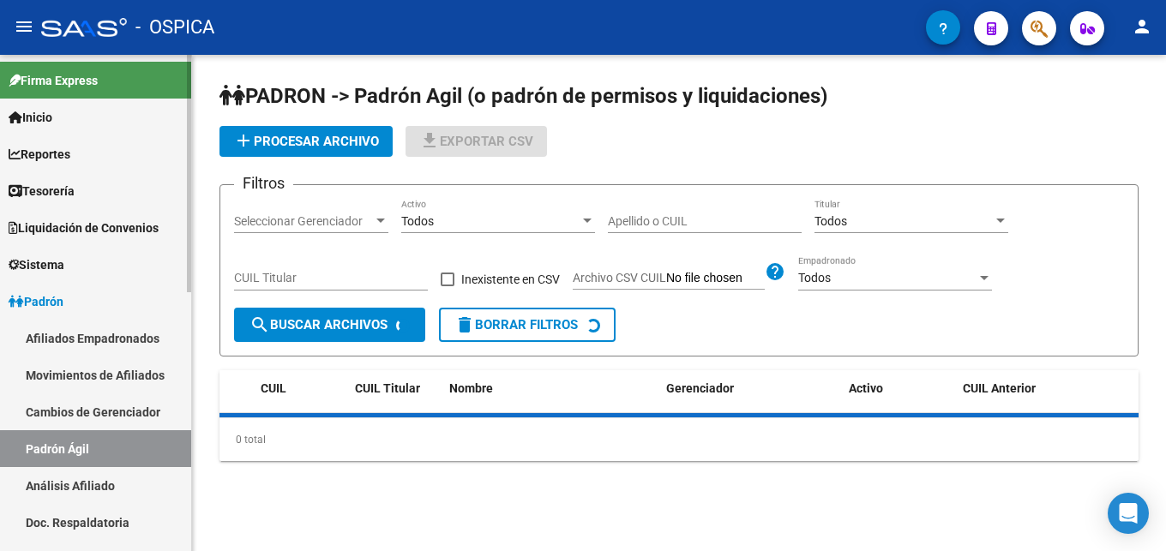
click at [121, 474] on link "Análisis Afiliado" at bounding box center [95, 485] width 191 height 37
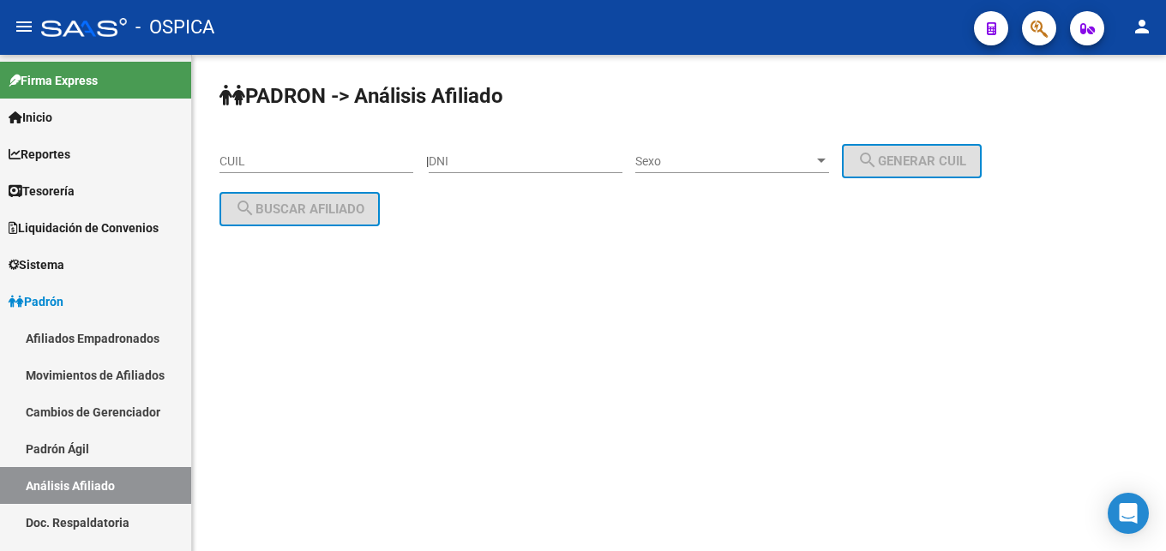
click at [266, 164] on input "CUIL" at bounding box center [316, 161] width 194 height 15
paste input "20-40394254-6"
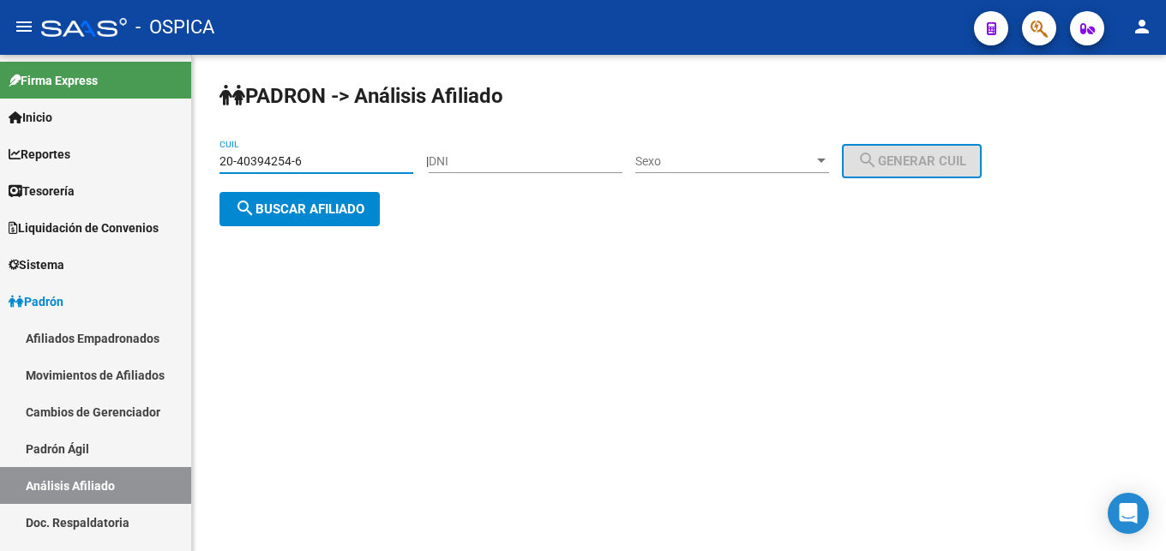
type input "20-40394254-6"
click at [273, 212] on span "search Buscar afiliado" at bounding box center [299, 208] width 129 height 15
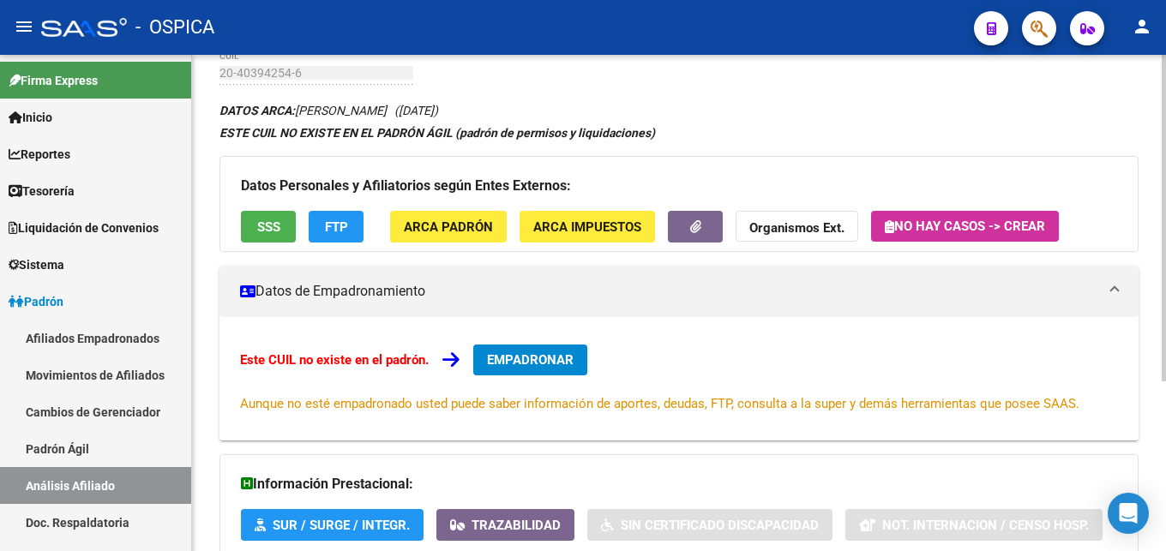
scroll to position [259, 0]
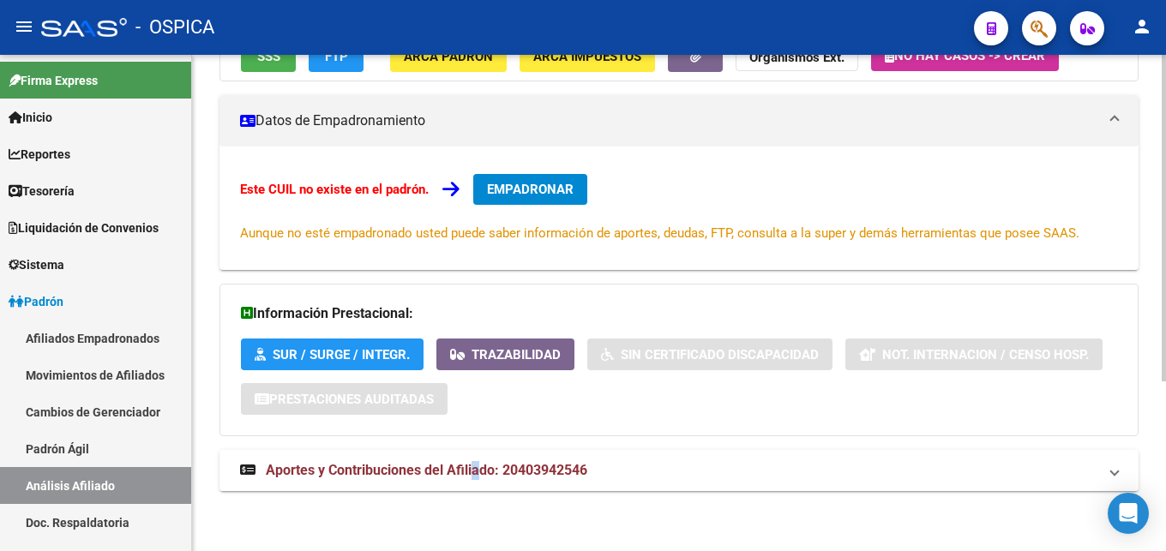
click at [477, 463] on span "Aportes y Contribuciones del Afiliado: 20403942546" at bounding box center [426, 470] width 321 height 16
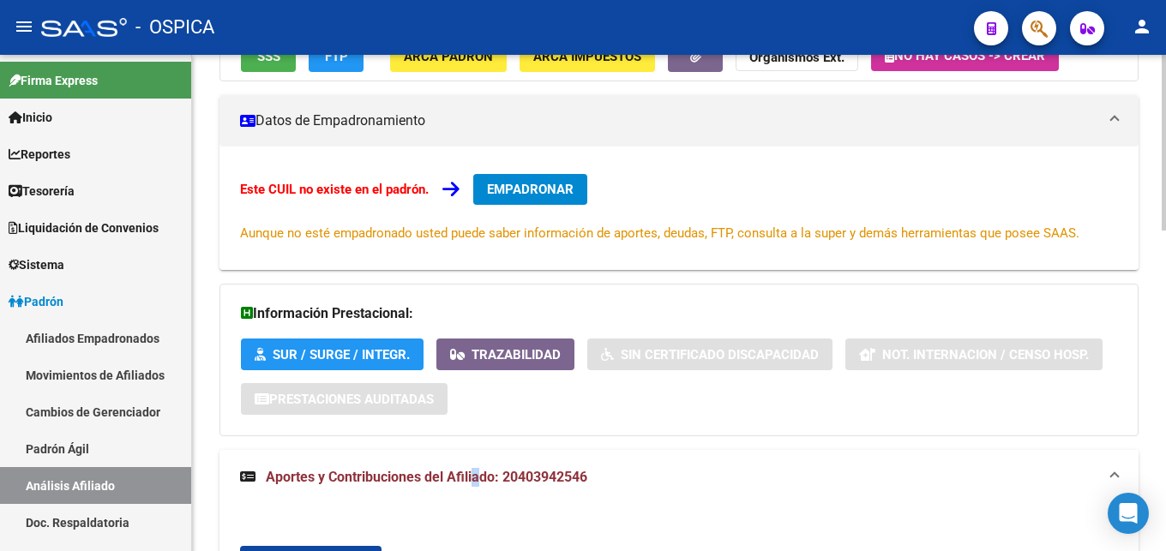
scroll to position [609, 0]
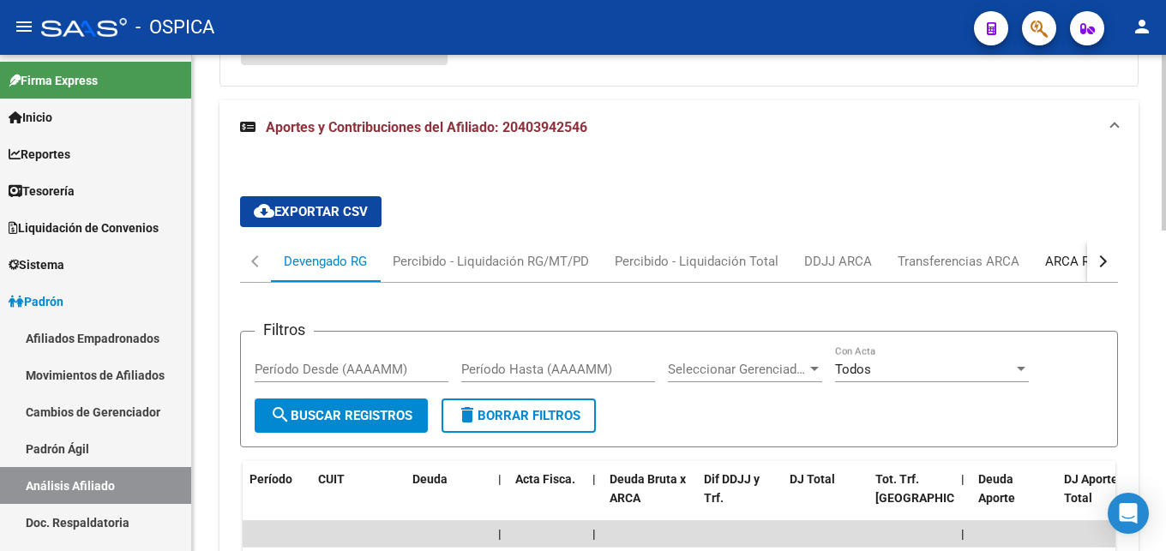
click at [1050, 265] on div "ARCA Relaciones Laborales" at bounding box center [1125, 261] width 160 height 19
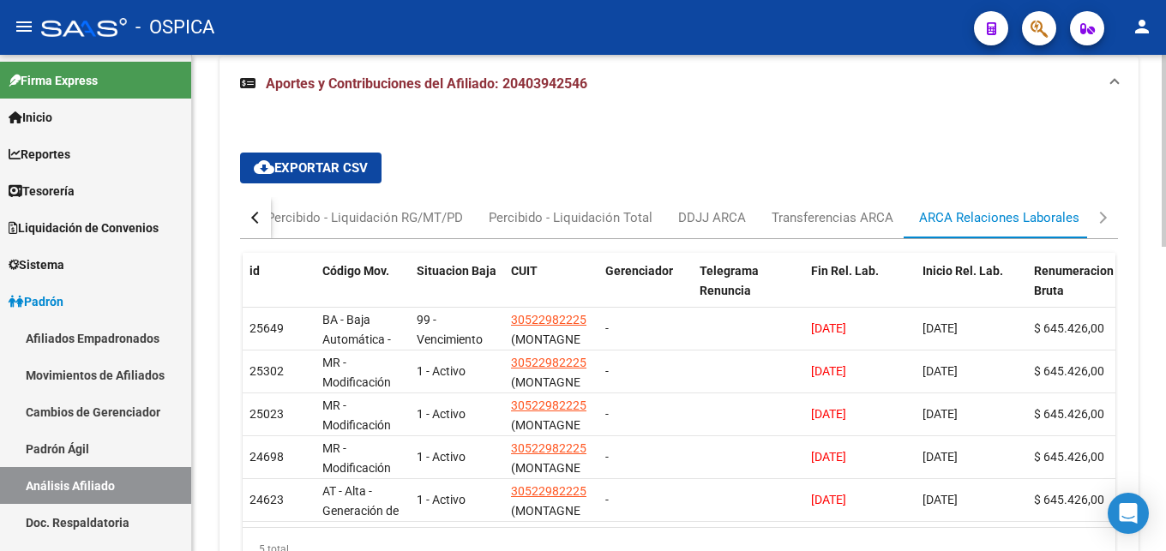
scroll to position [690, 0]
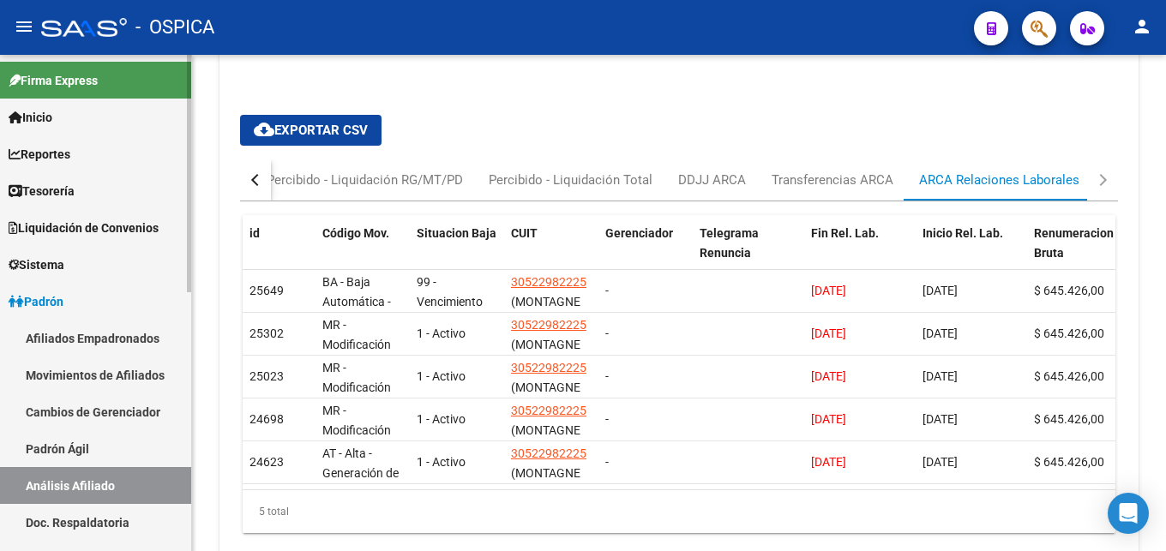
click at [72, 446] on link "Padrón Ágil" at bounding box center [95, 448] width 191 height 37
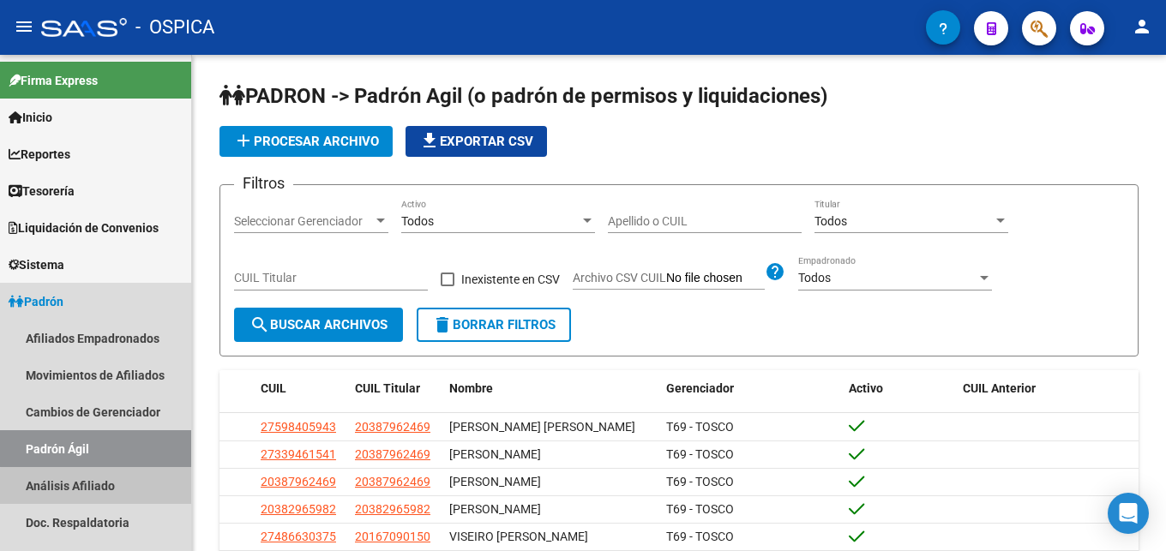
drag, startPoint x: 109, startPoint y: 487, endPoint x: 201, endPoint y: 423, distance: 112.7
click at [110, 487] on link "Análisis Afiliado" at bounding box center [95, 485] width 191 height 37
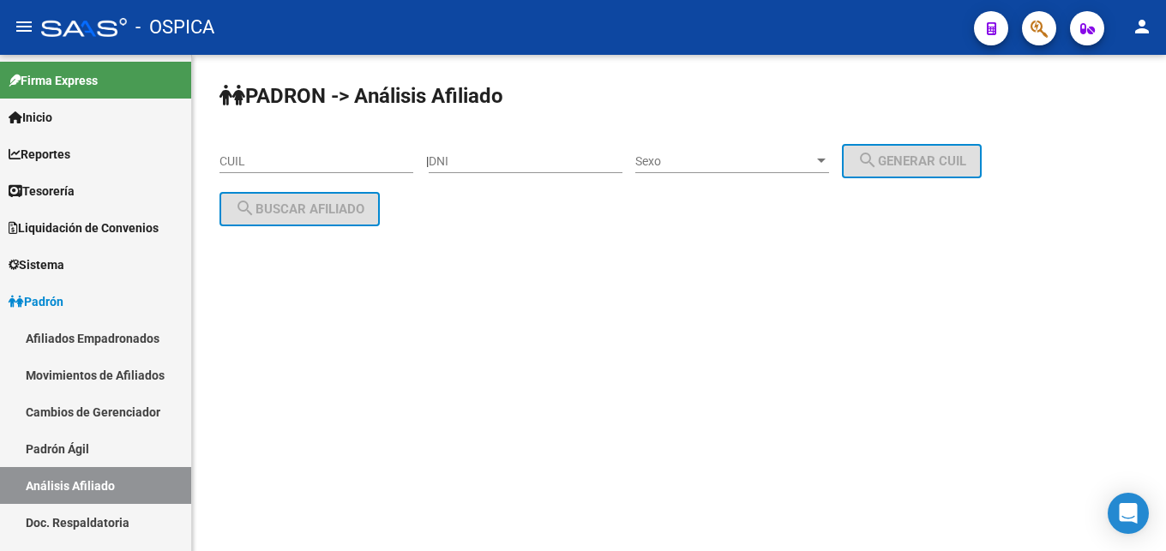
click at [274, 165] on input "CUIL" at bounding box center [316, 161] width 194 height 15
paste input "20-32696873-1"
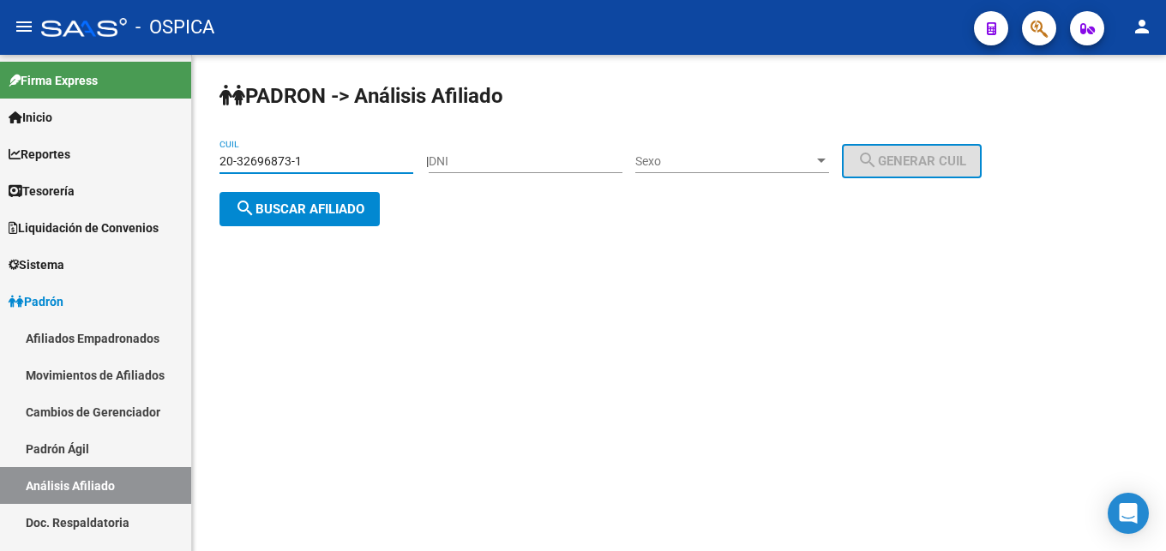
type input "20-32696873-1"
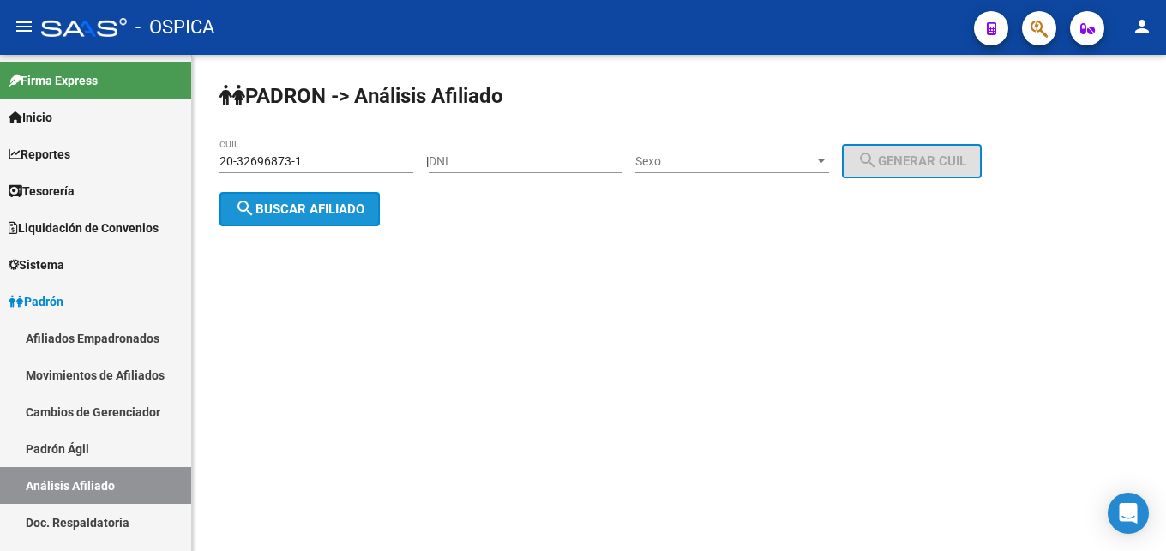
click at [314, 220] on button "search Buscar afiliado" at bounding box center [299, 209] width 160 height 34
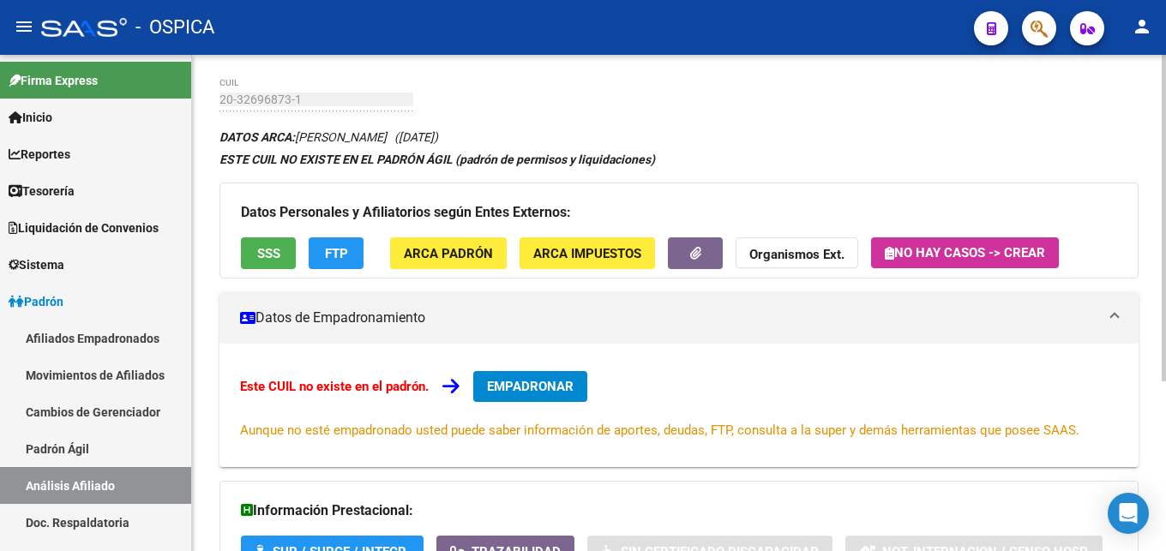
scroll to position [259, 0]
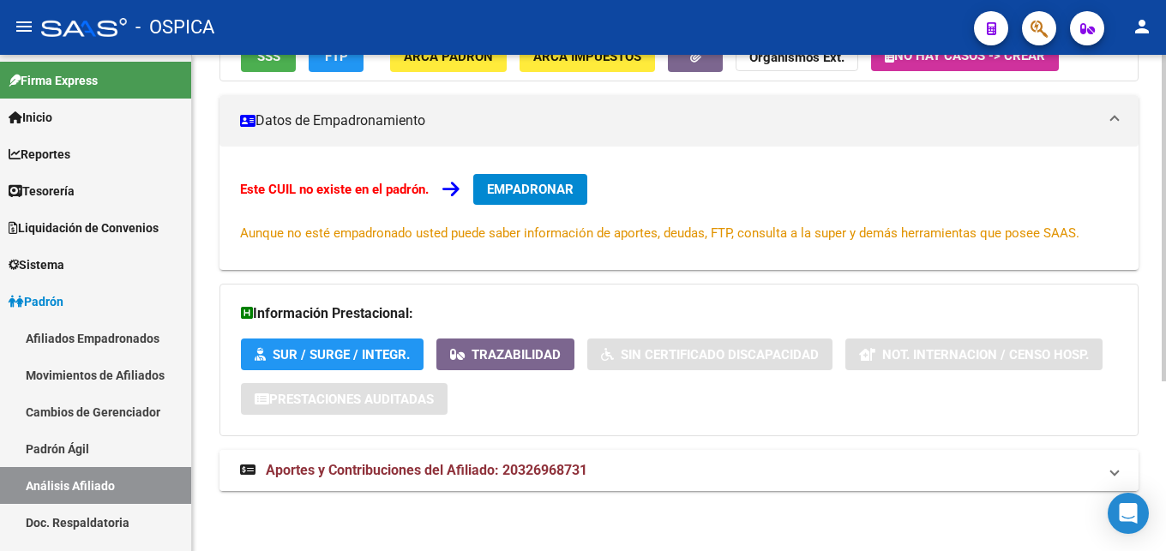
click at [450, 451] on mat-expansion-panel-header "Aportes y Contribuciones del Afiliado: 20326968731" at bounding box center [678, 470] width 919 height 41
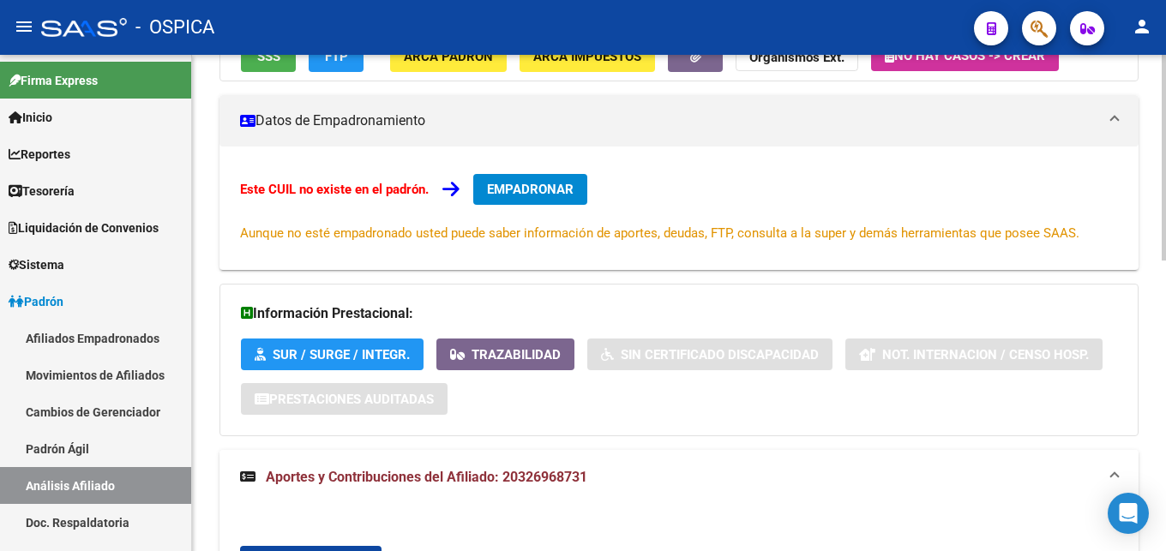
scroll to position [434, 0]
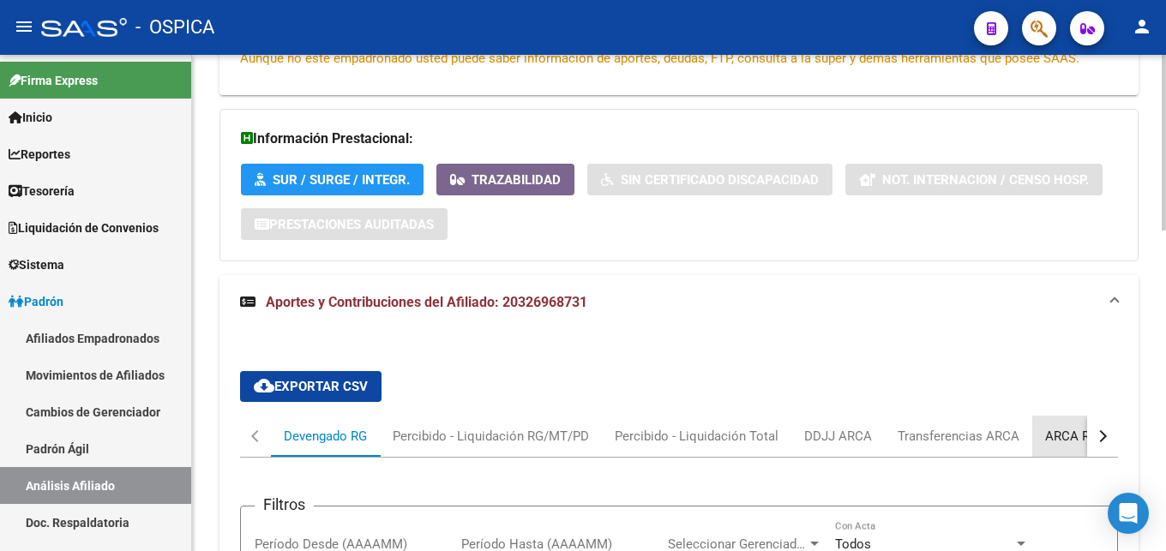
click at [1068, 435] on div "ARCA Relaciones Laborales" at bounding box center [1125, 436] width 160 height 19
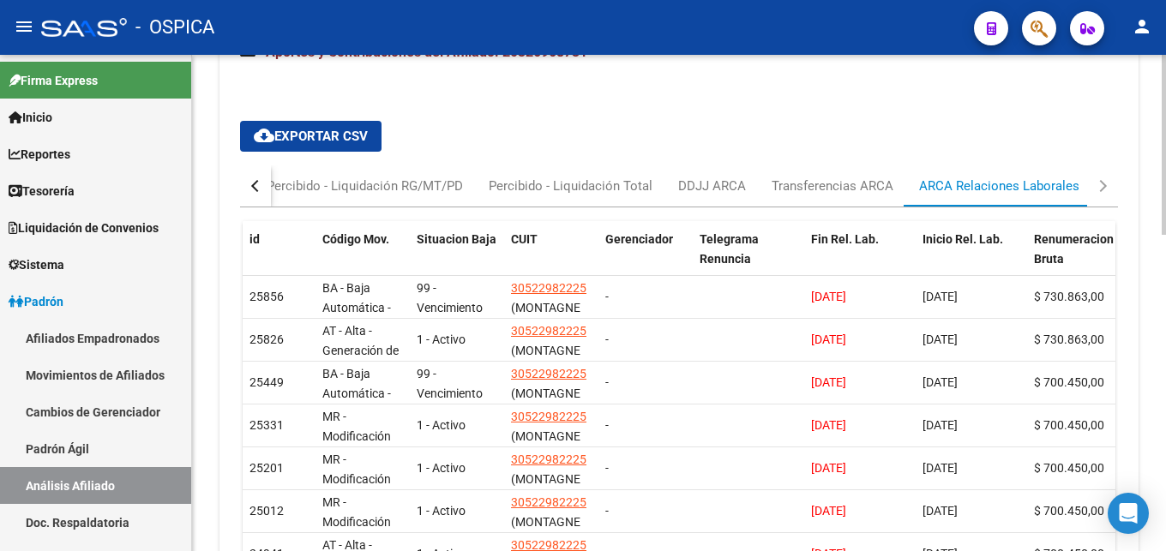
scroll to position [690, 0]
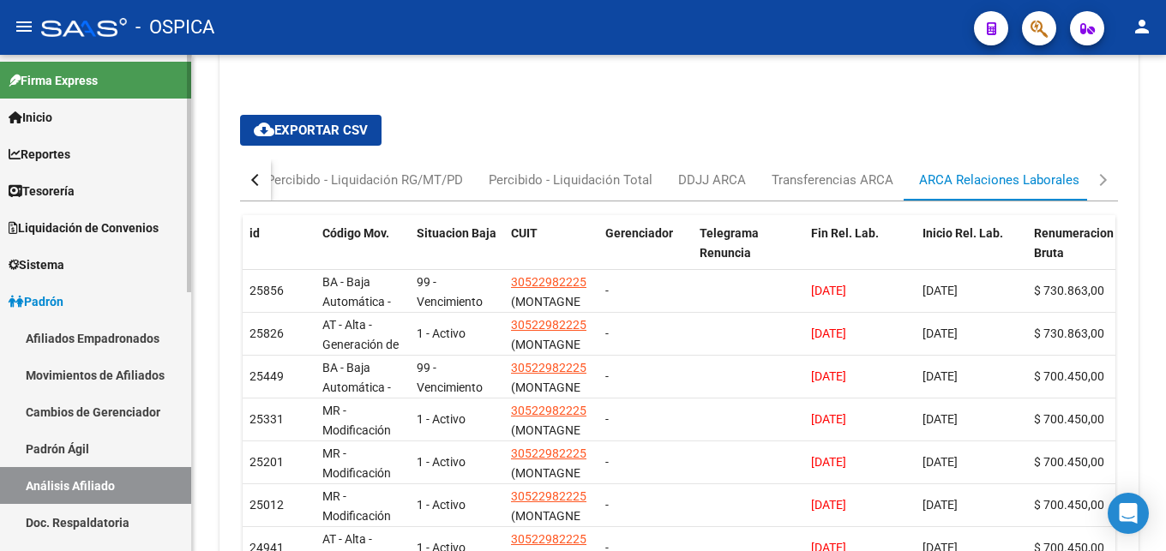
click at [109, 455] on link "Padrón Ágil" at bounding box center [95, 448] width 191 height 37
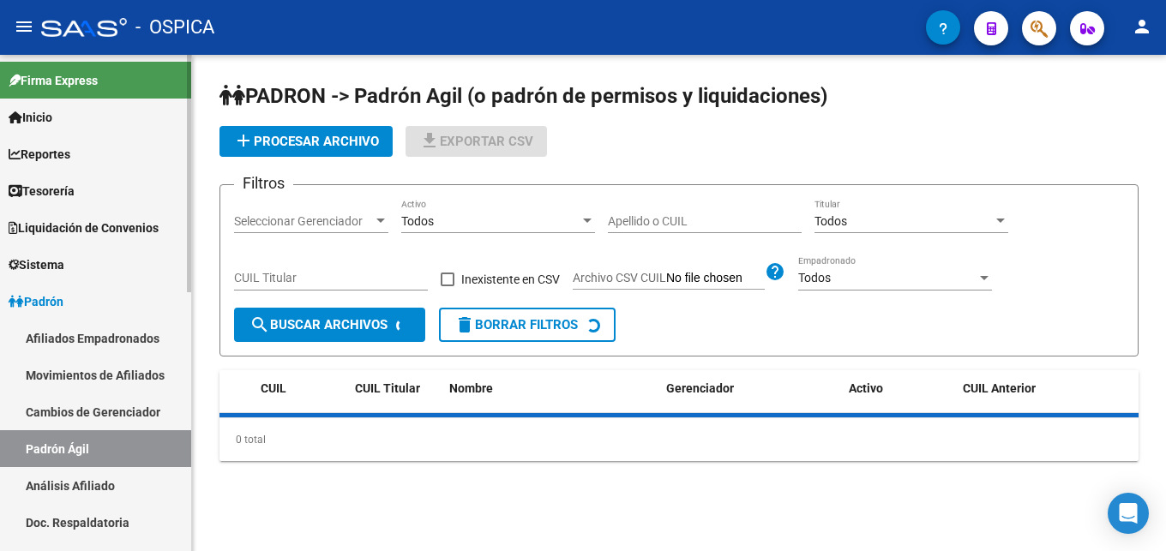
click at [120, 474] on link "Análisis Afiliado" at bounding box center [95, 485] width 191 height 37
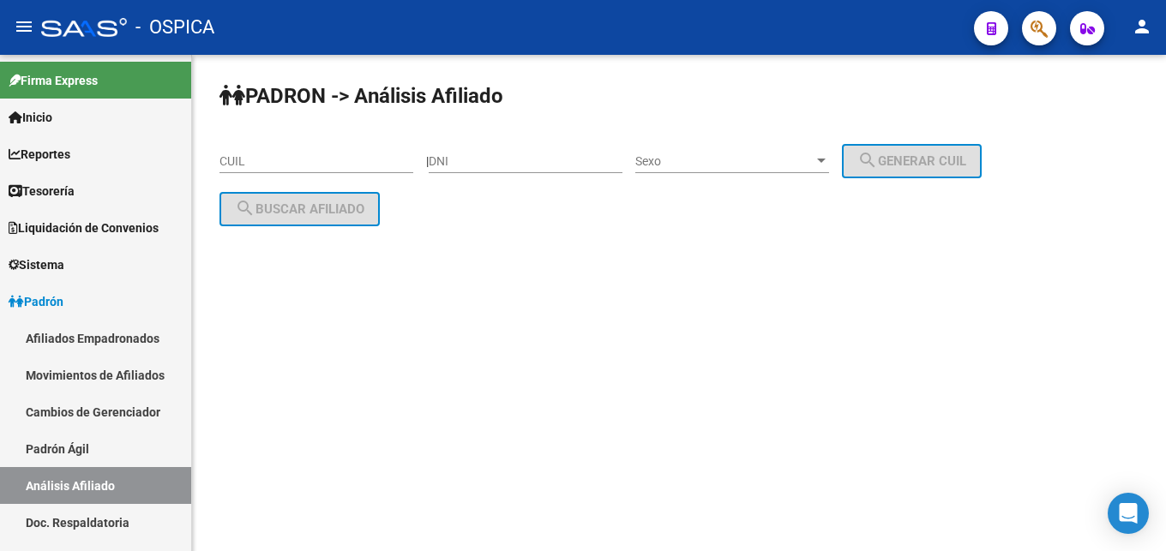
click at [287, 153] on div "CUIL" at bounding box center [316, 156] width 194 height 34
paste input "20-35819980-2"
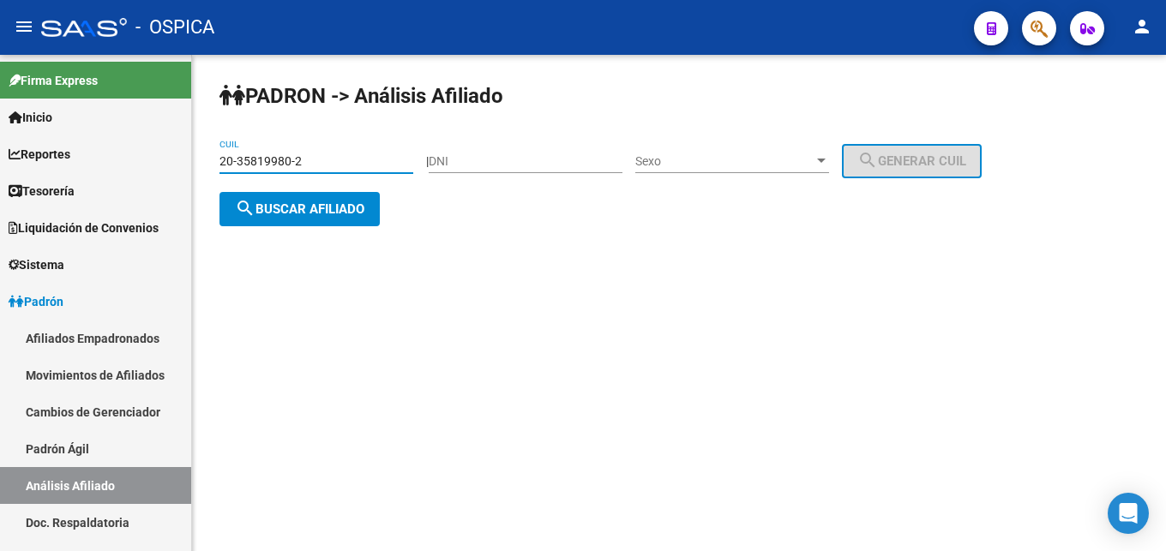
type input "20-35819980-2"
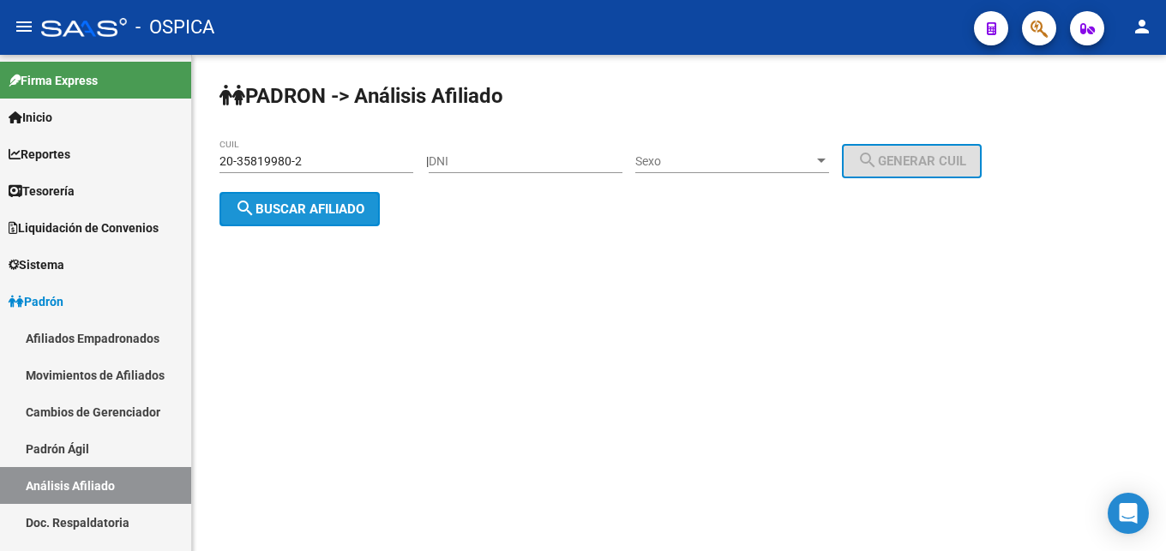
click at [352, 215] on span "search Buscar afiliado" at bounding box center [299, 208] width 129 height 15
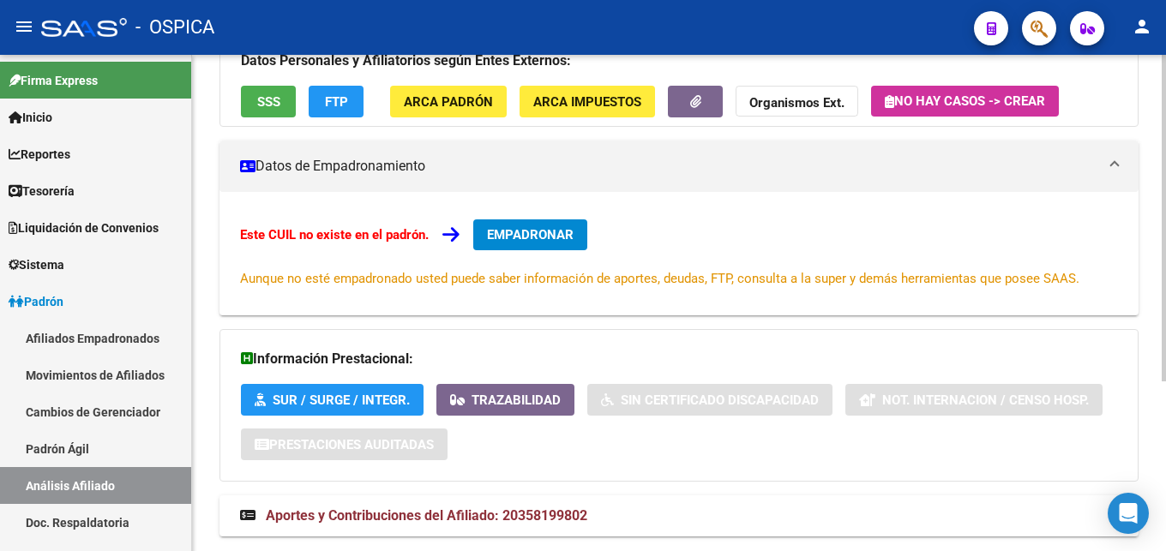
scroll to position [259, 0]
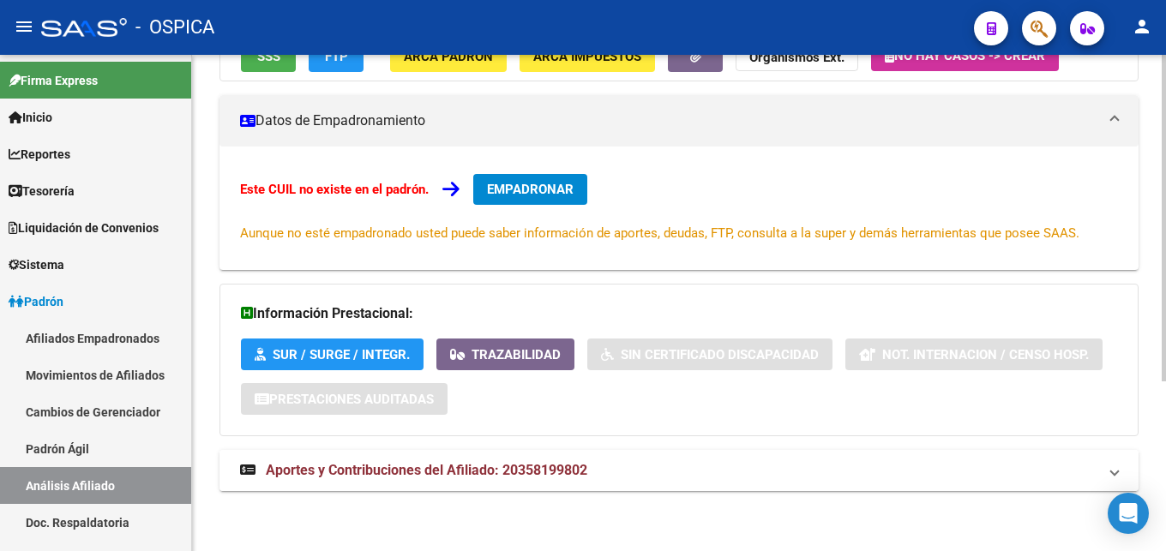
click at [453, 469] on span "Aportes y Contribuciones del Afiliado: 20358199802" at bounding box center [426, 470] width 321 height 16
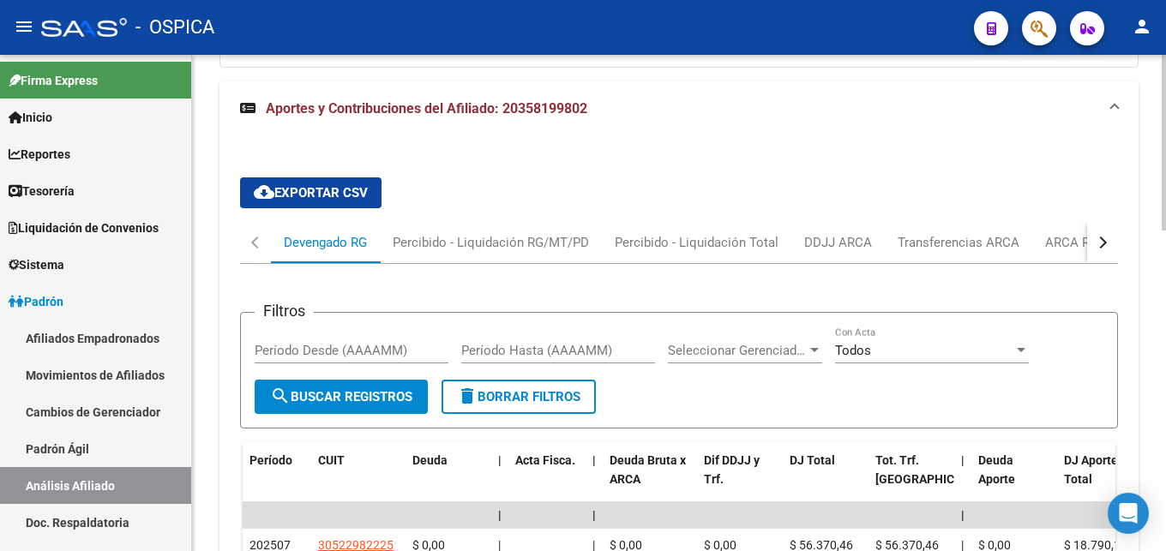
scroll to position [696, 0]
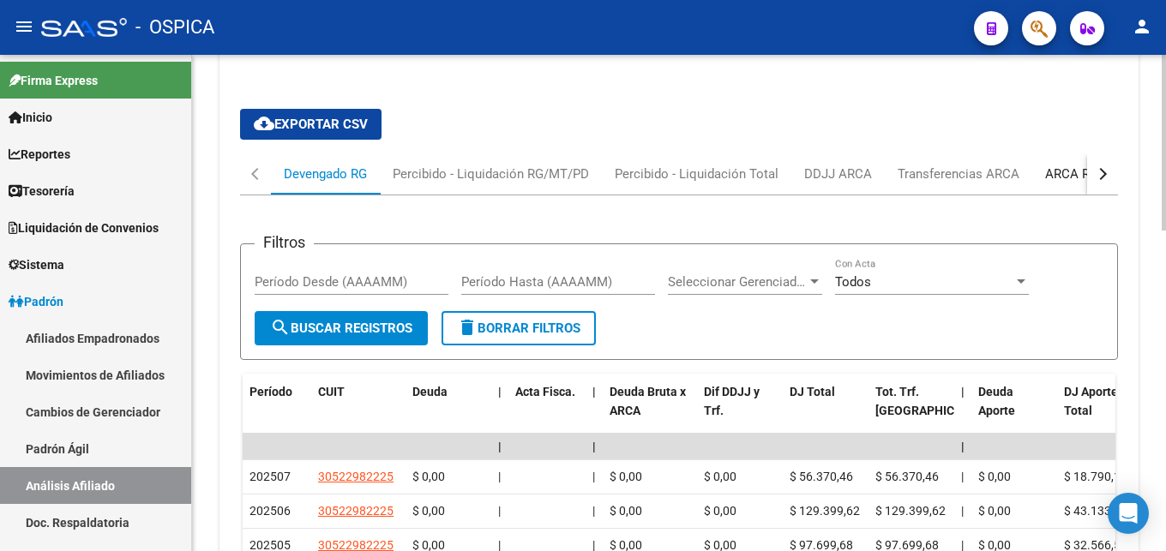
click at [1053, 171] on div "ARCA Relaciones Laborales" at bounding box center [1125, 174] width 160 height 19
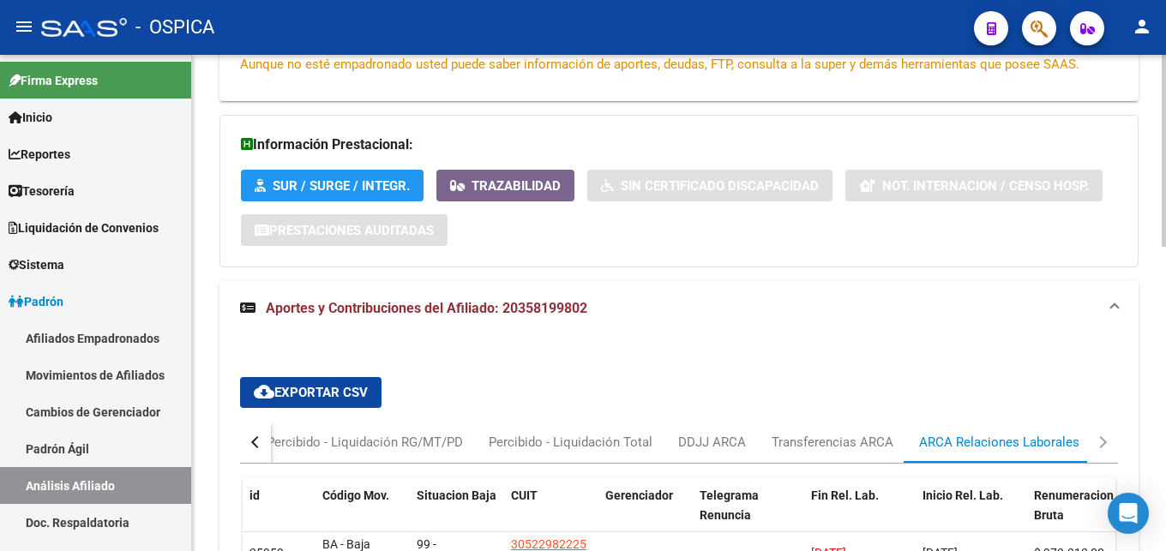
scroll to position [603, 0]
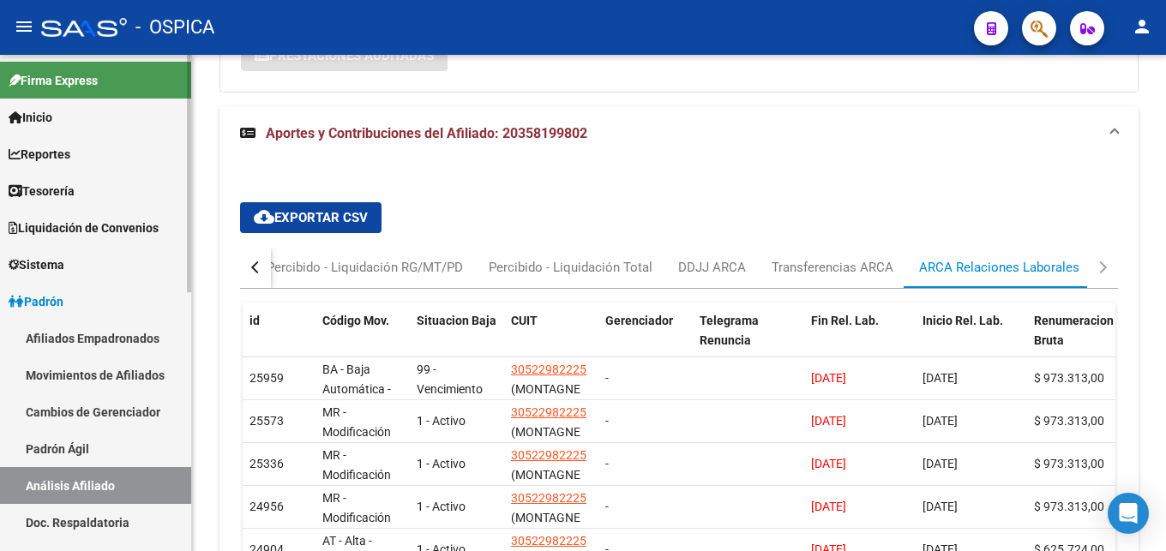
click at [89, 449] on link "Padrón Ágil" at bounding box center [95, 448] width 191 height 37
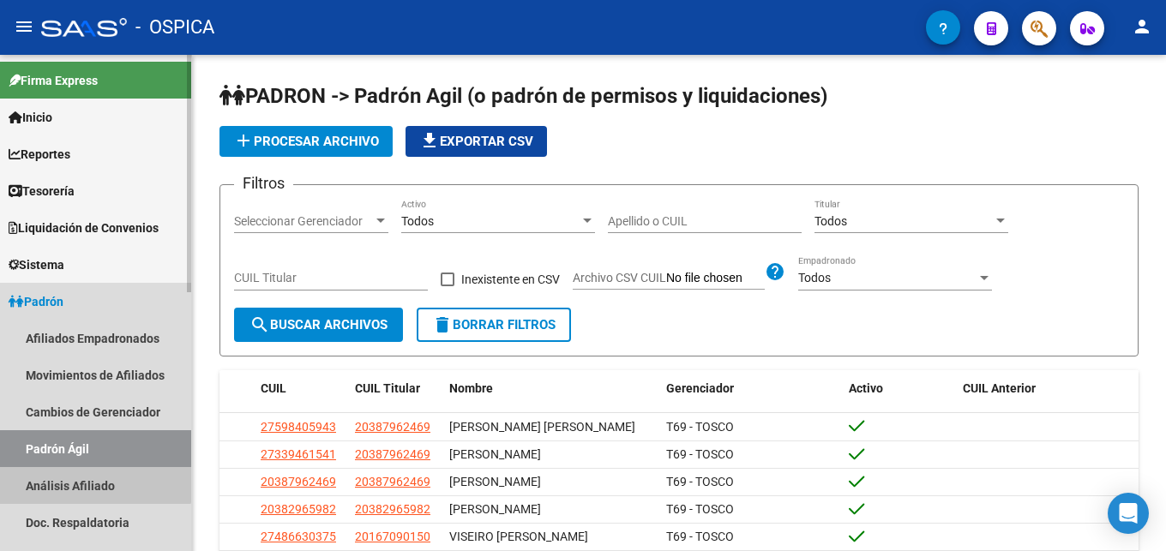
click at [84, 477] on link "Análisis Afiliado" at bounding box center [95, 485] width 191 height 37
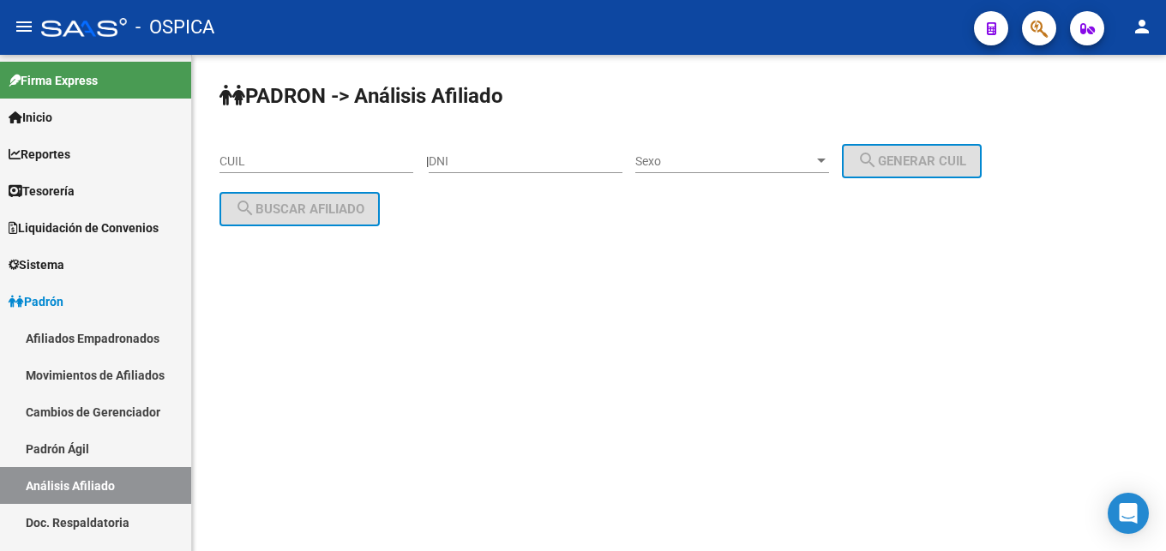
click at [282, 166] on input "CUIL" at bounding box center [316, 161] width 194 height 15
paste input "20-36787611-6"
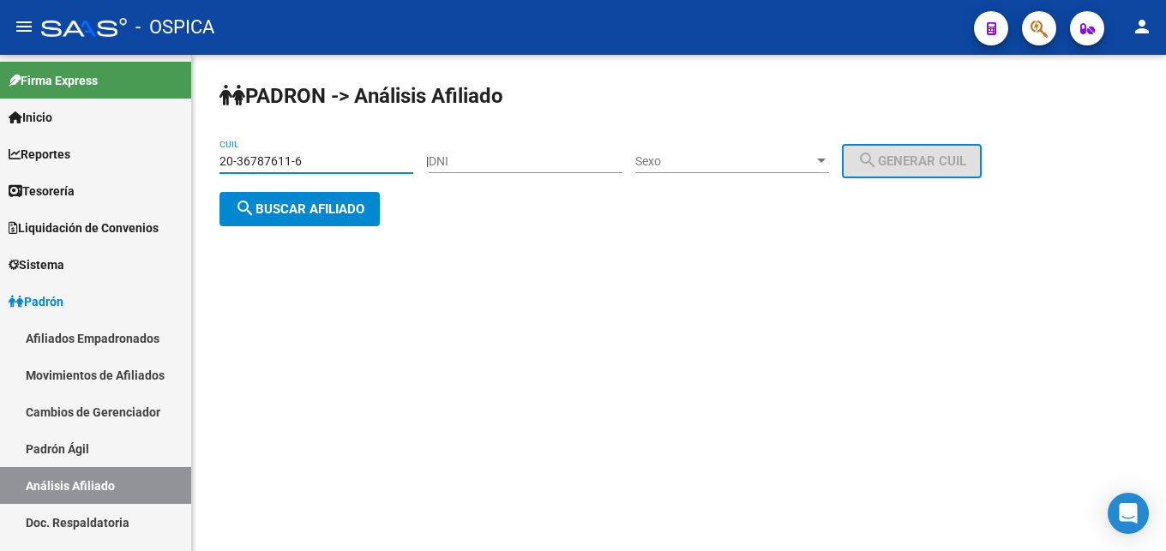
type input "20-36787611-6"
click at [295, 196] on button "search Buscar afiliado" at bounding box center [299, 209] width 160 height 34
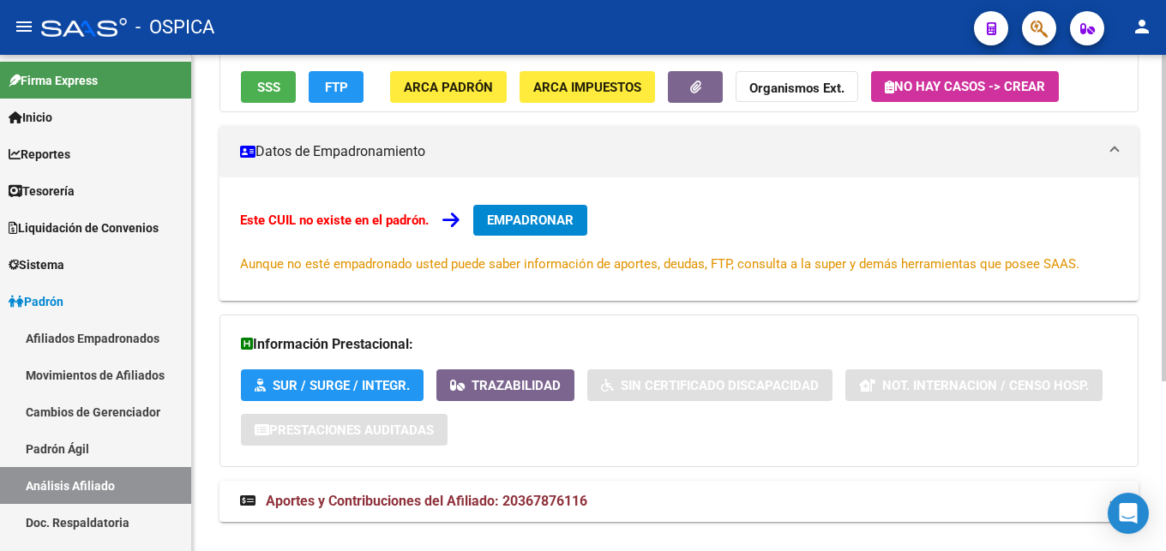
scroll to position [259, 0]
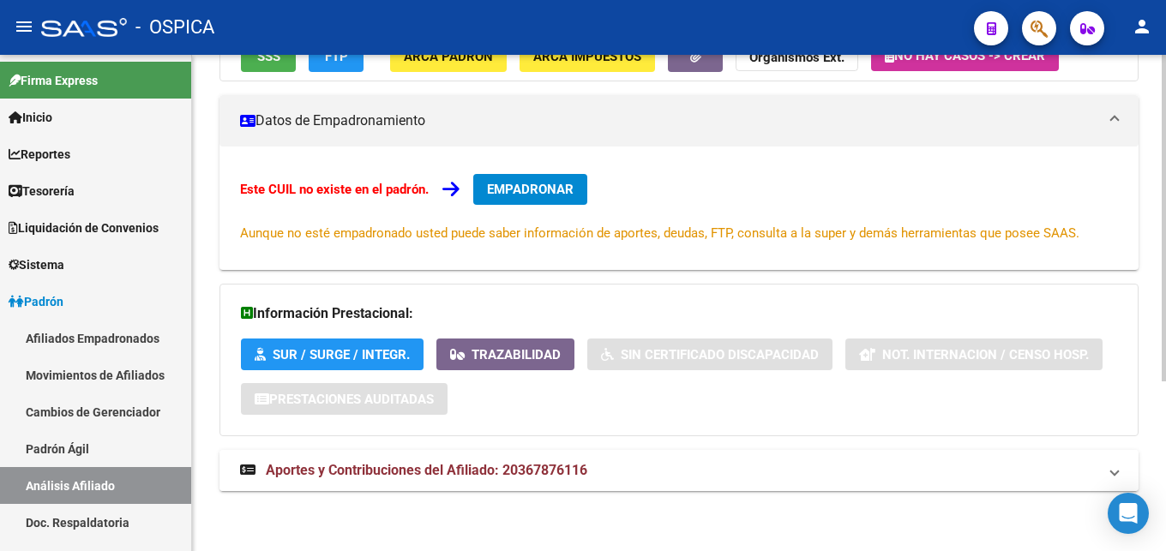
click at [430, 470] on span "Aportes y Contribuciones del Afiliado: 20367876116" at bounding box center [426, 470] width 321 height 16
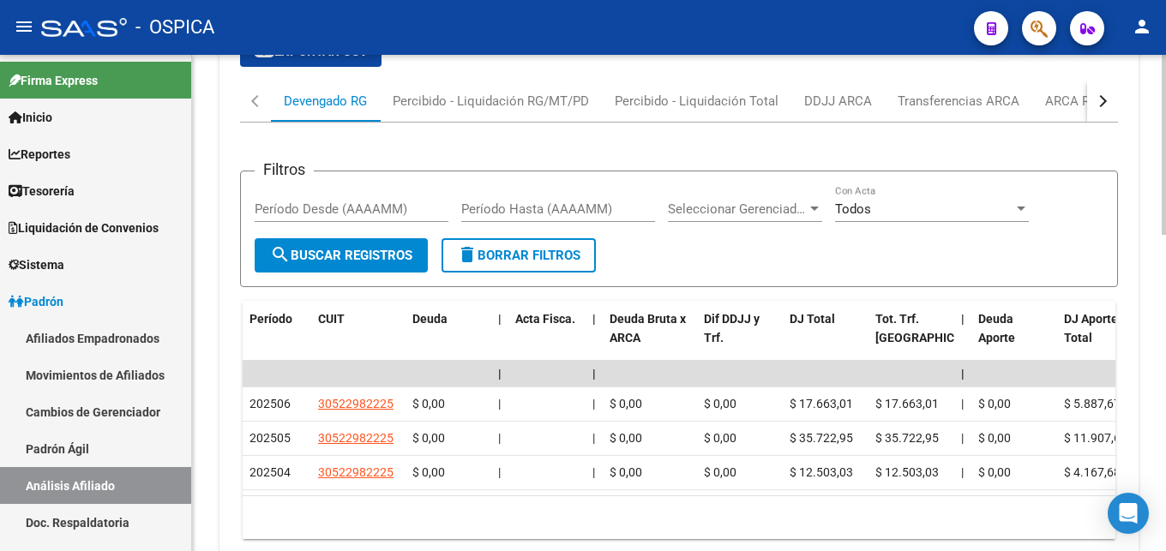
scroll to position [871, 0]
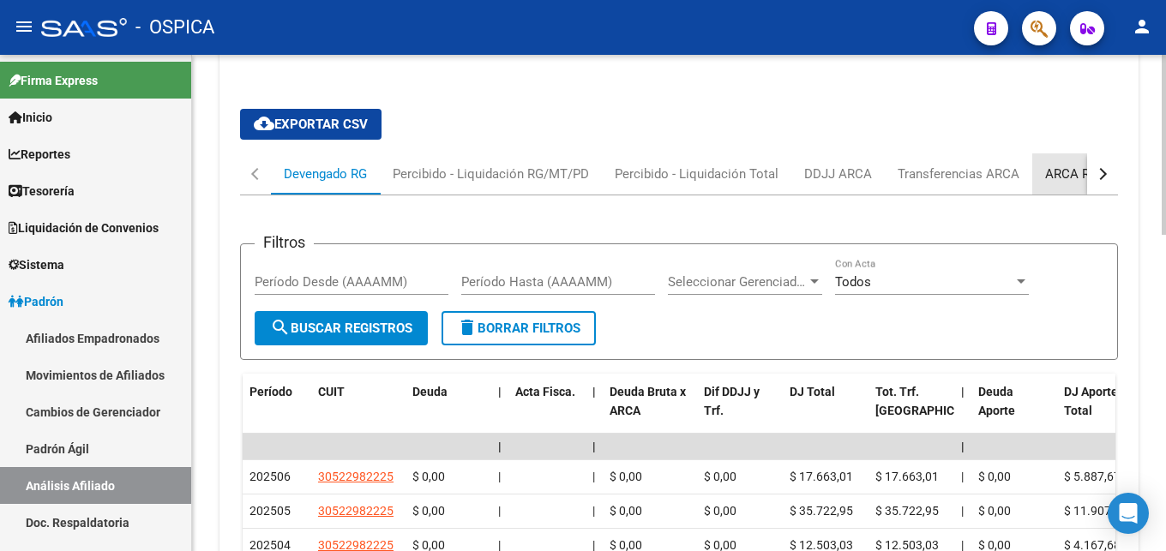
click at [1070, 183] on div "ARCA Relaciones Laborales" at bounding box center [1125, 173] width 186 height 41
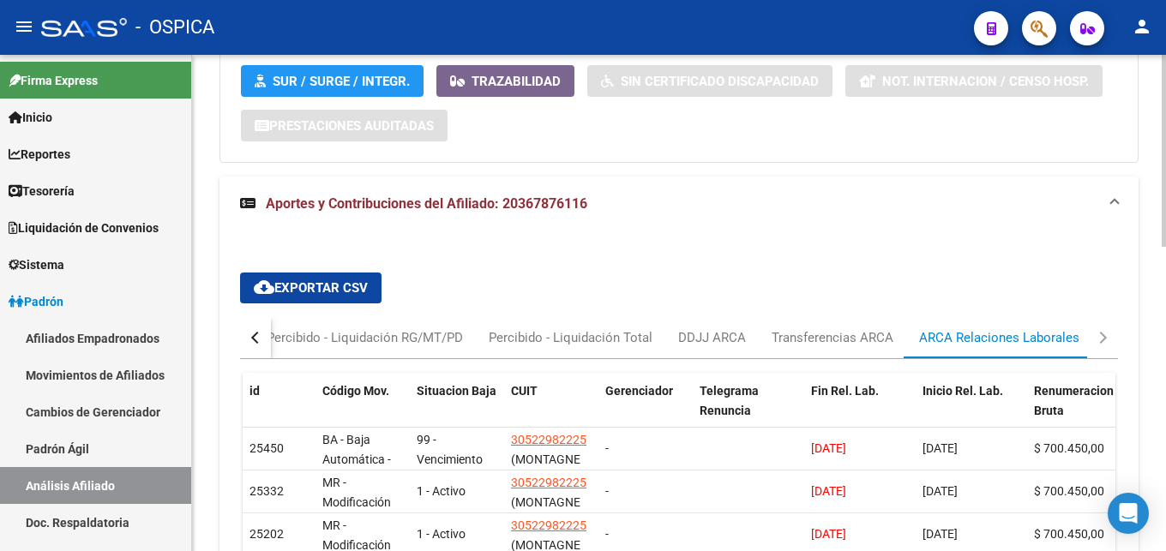
scroll to position [603, 0]
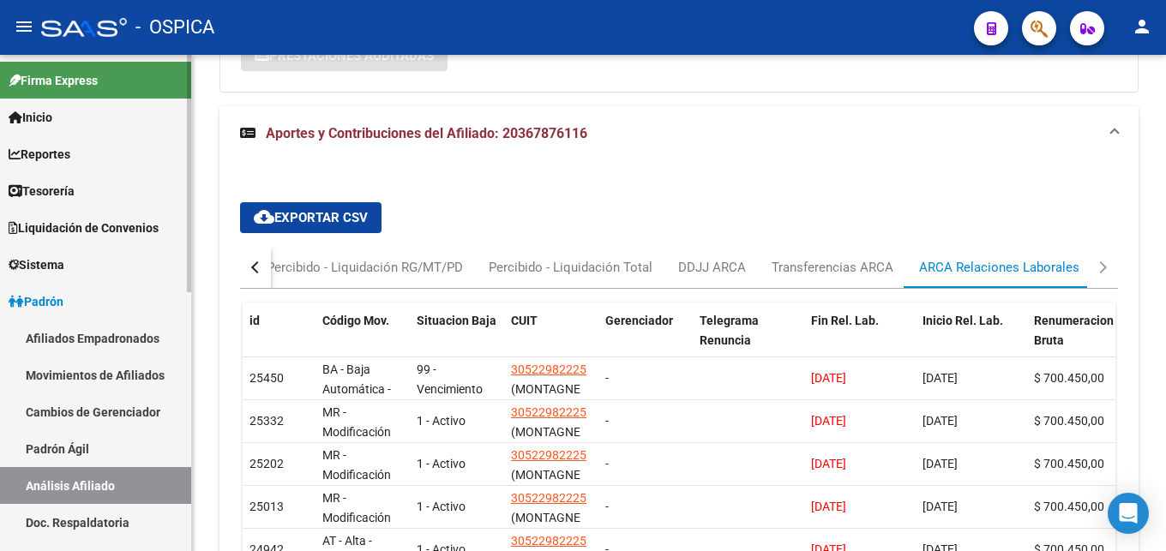
drag, startPoint x: 76, startPoint y: 432, endPoint x: 83, endPoint y: 453, distance: 22.5
click at [76, 435] on link "Padrón Ágil" at bounding box center [95, 448] width 191 height 37
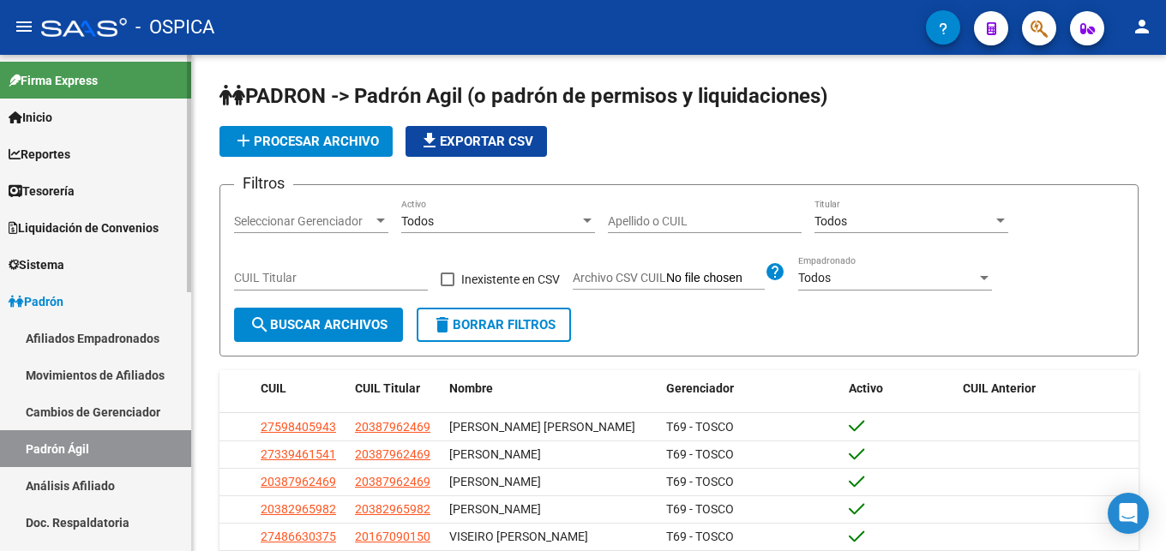
click at [92, 479] on link "Análisis Afiliado" at bounding box center [95, 485] width 191 height 37
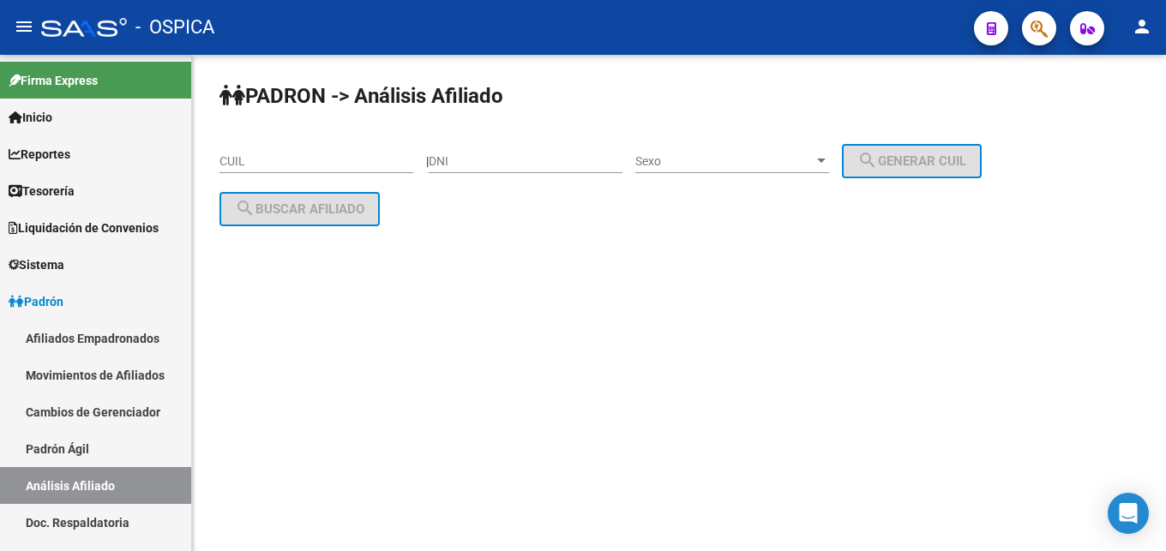
click at [264, 165] on input "CUIL" at bounding box center [316, 161] width 194 height 15
paste input "20-42339953-9"
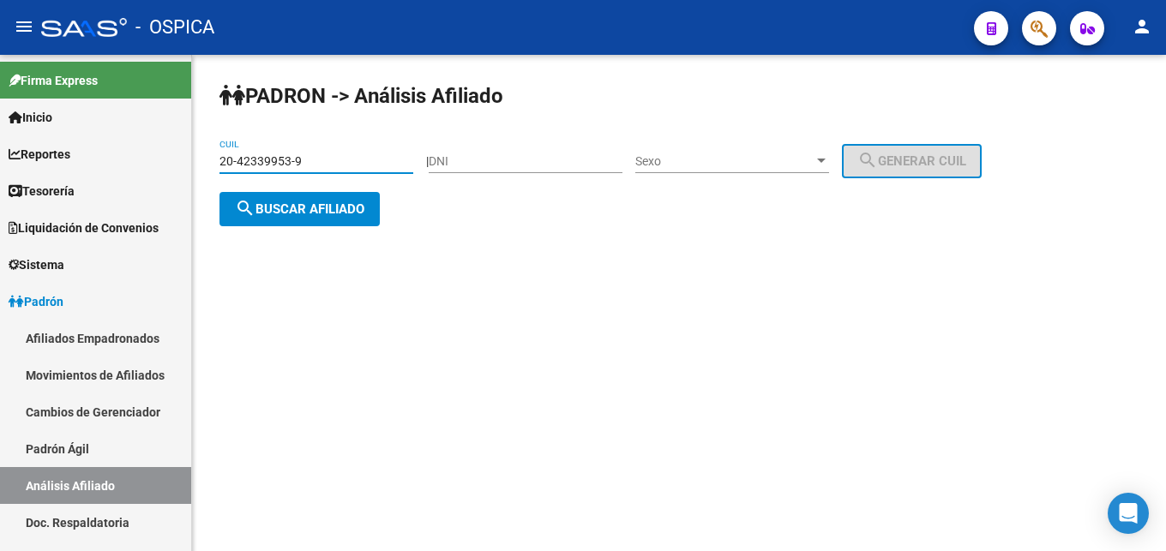
type input "20-42339953-9"
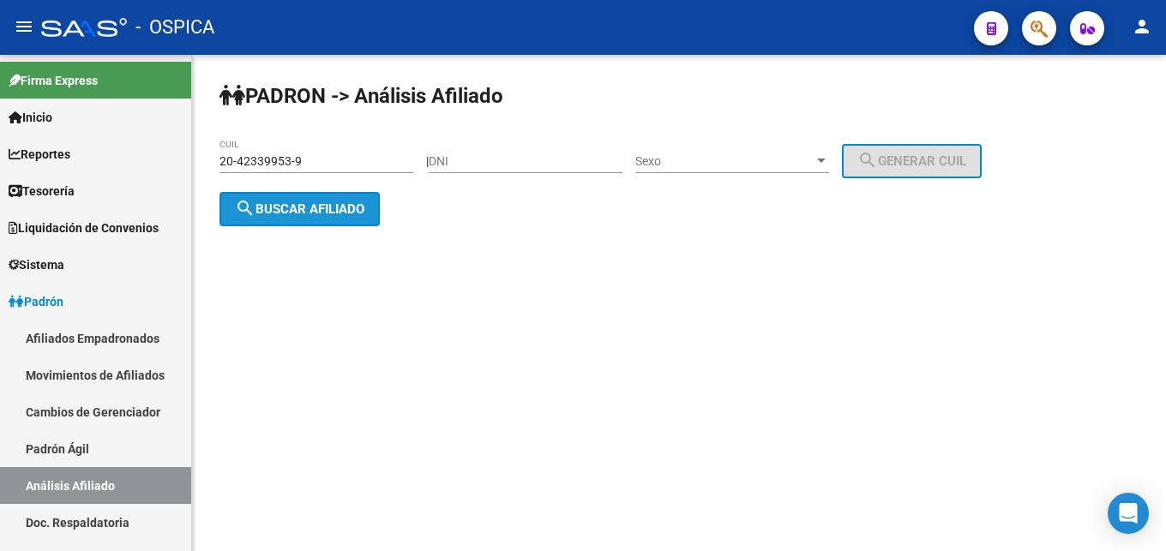
click at [320, 222] on button "search Buscar afiliado" at bounding box center [299, 209] width 160 height 34
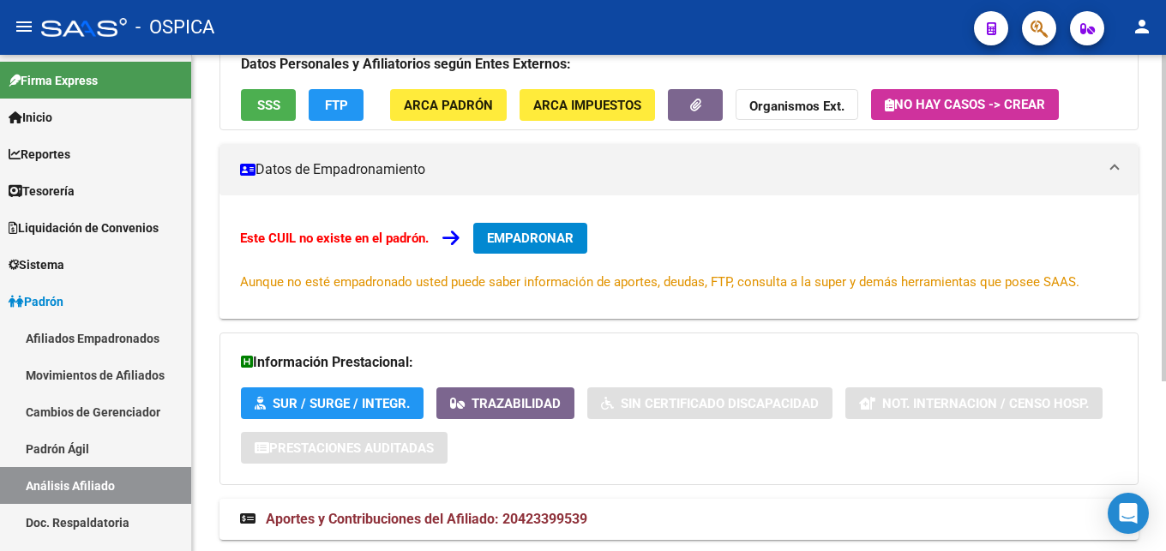
scroll to position [259, 0]
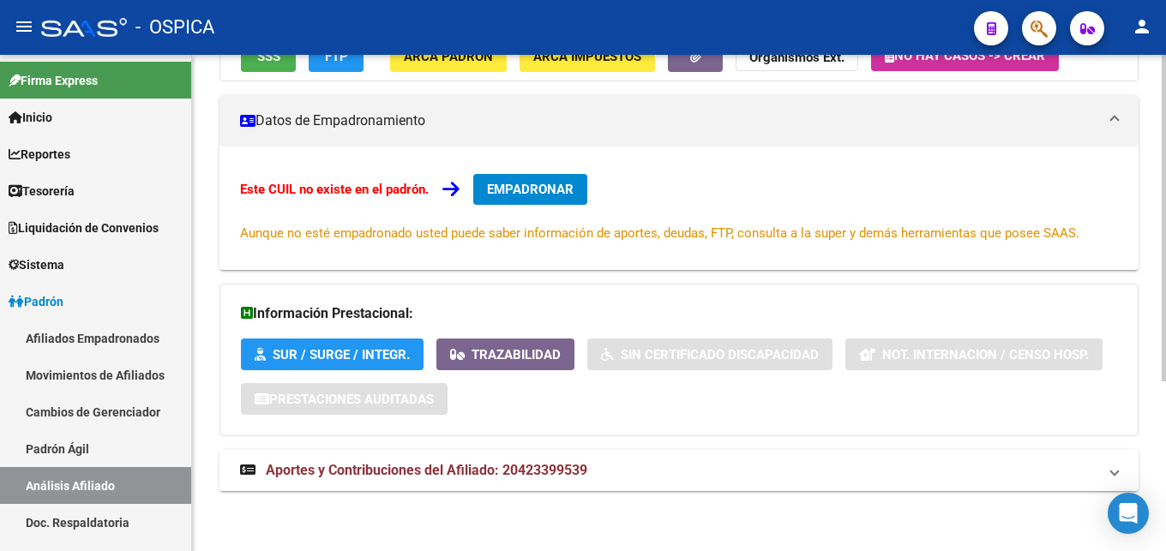
click at [388, 472] on span "Aportes y Contribuciones del Afiliado: 20423399539" at bounding box center [426, 470] width 321 height 16
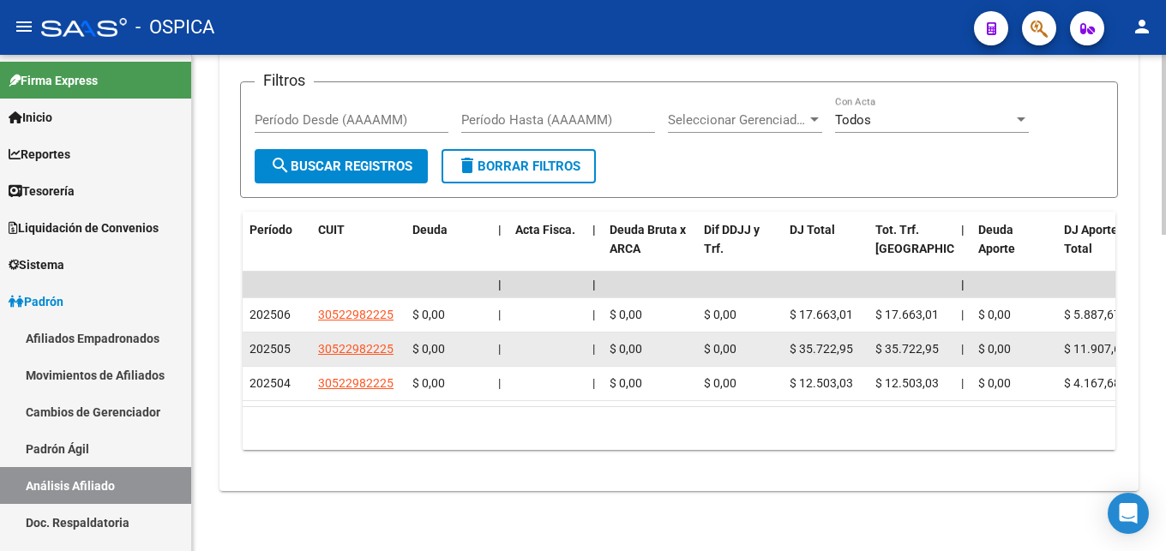
scroll to position [700, 0]
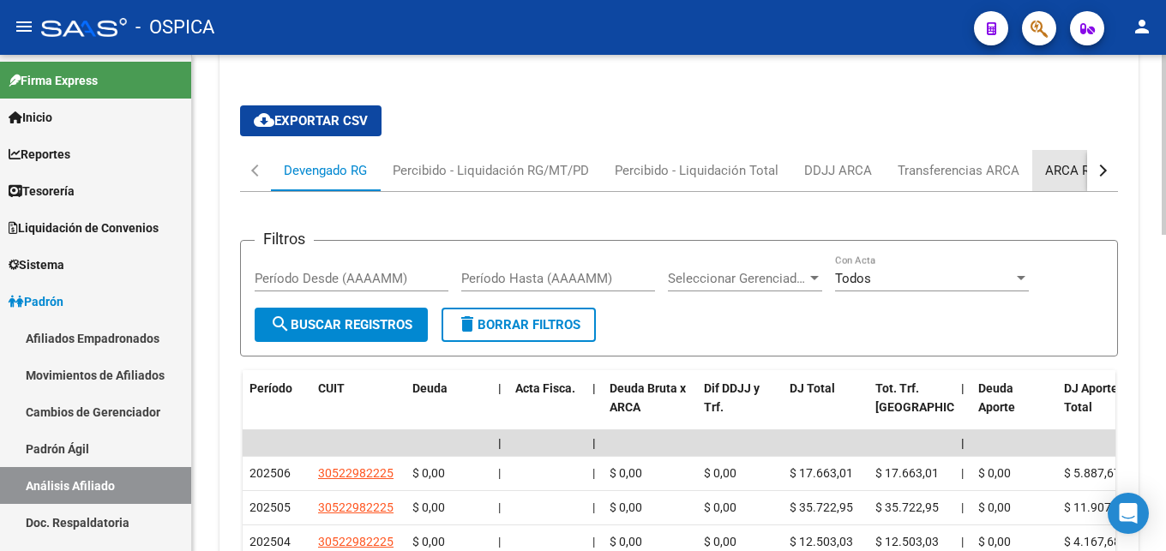
click at [1077, 171] on div "ARCA Relaciones Laborales" at bounding box center [1125, 170] width 160 height 19
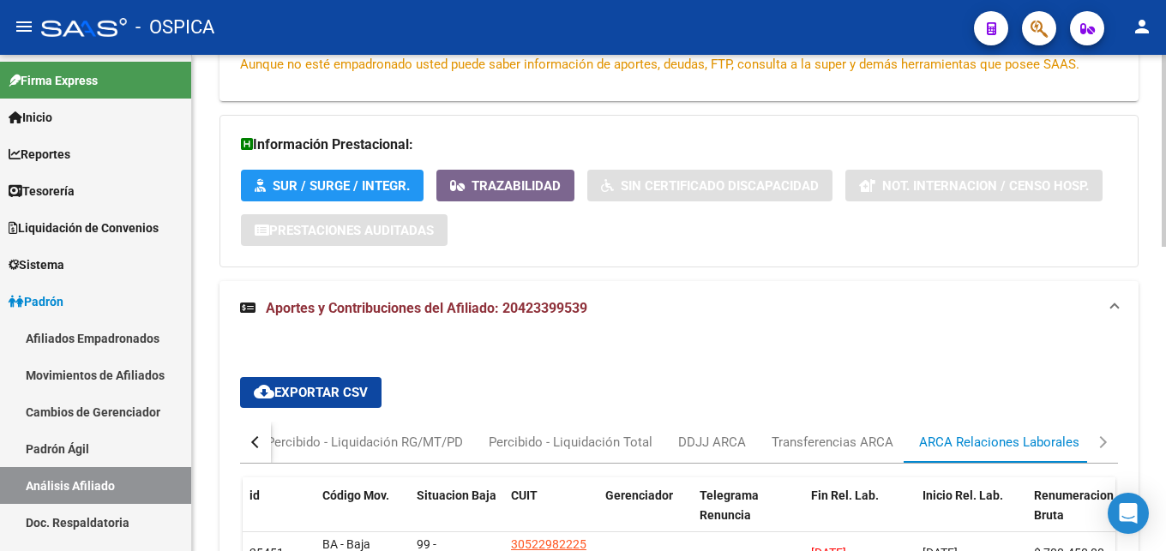
scroll to position [603, 0]
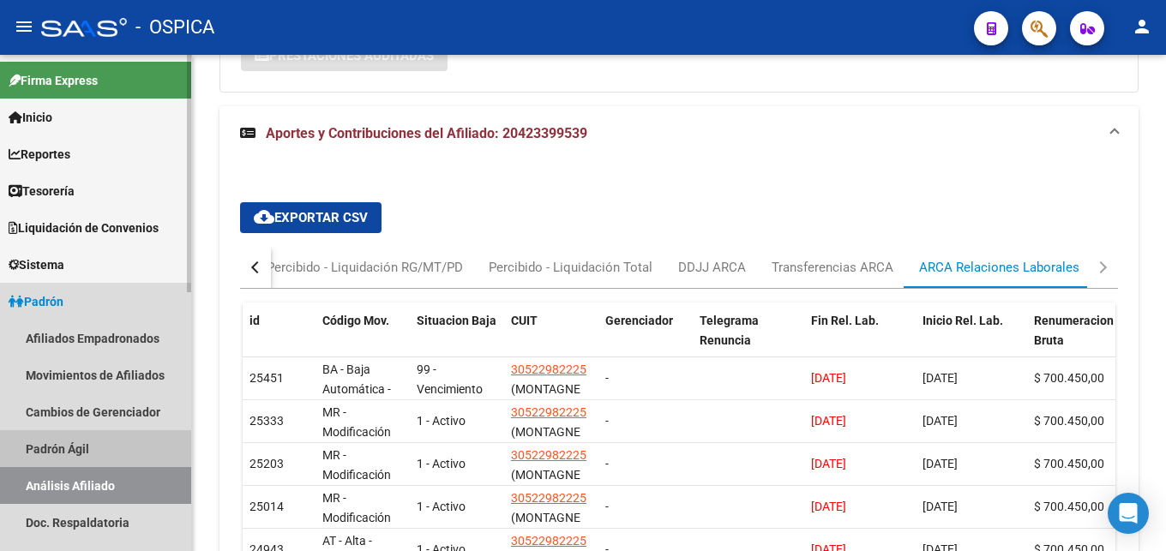
click at [93, 445] on link "Padrón Ágil" at bounding box center [95, 448] width 191 height 37
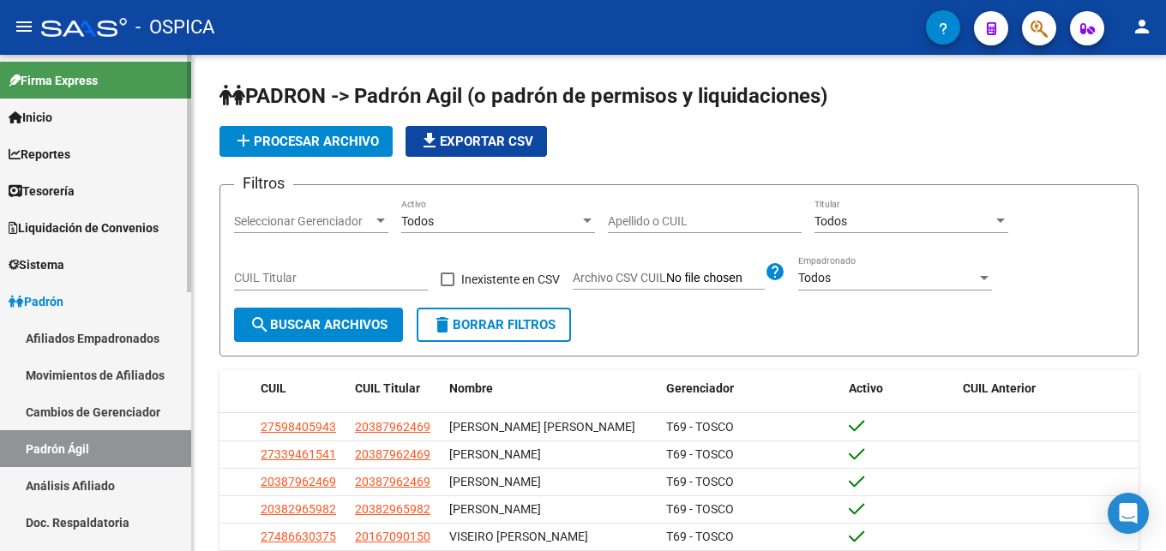
click at [82, 487] on link "Análisis Afiliado" at bounding box center [95, 485] width 191 height 37
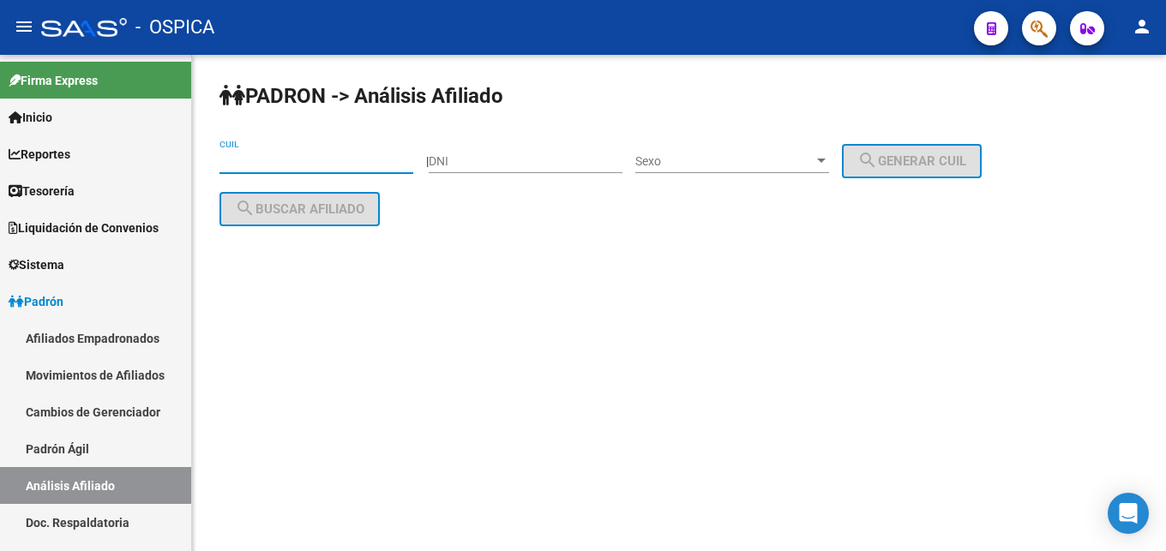
click at [267, 165] on input "CUIL" at bounding box center [316, 161] width 194 height 15
paste input "27-34931054-1"
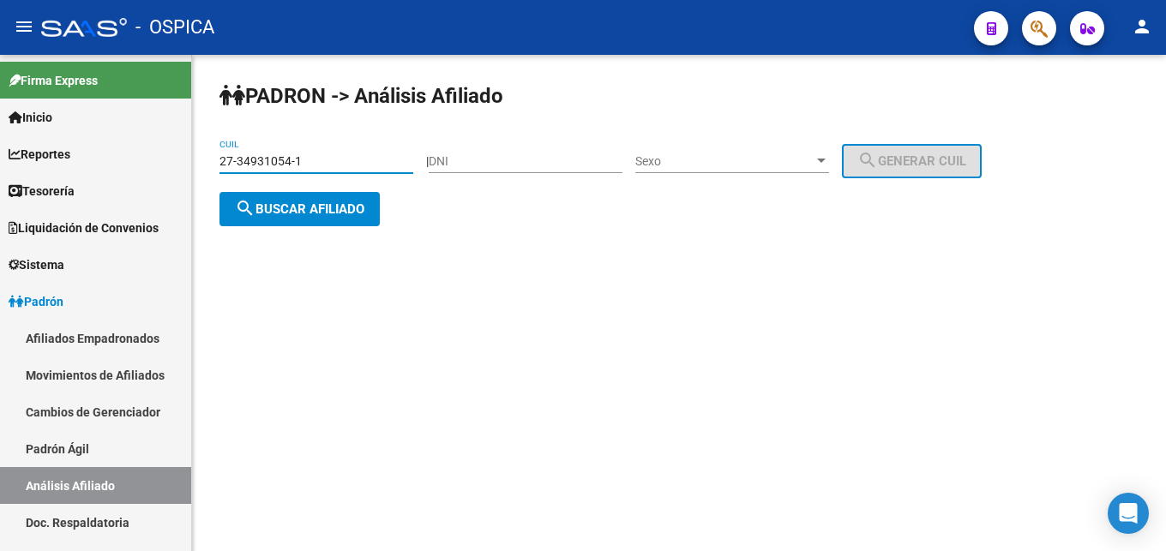
type input "27-34931054-1"
click at [333, 222] on button "search Buscar afiliado" at bounding box center [299, 209] width 160 height 34
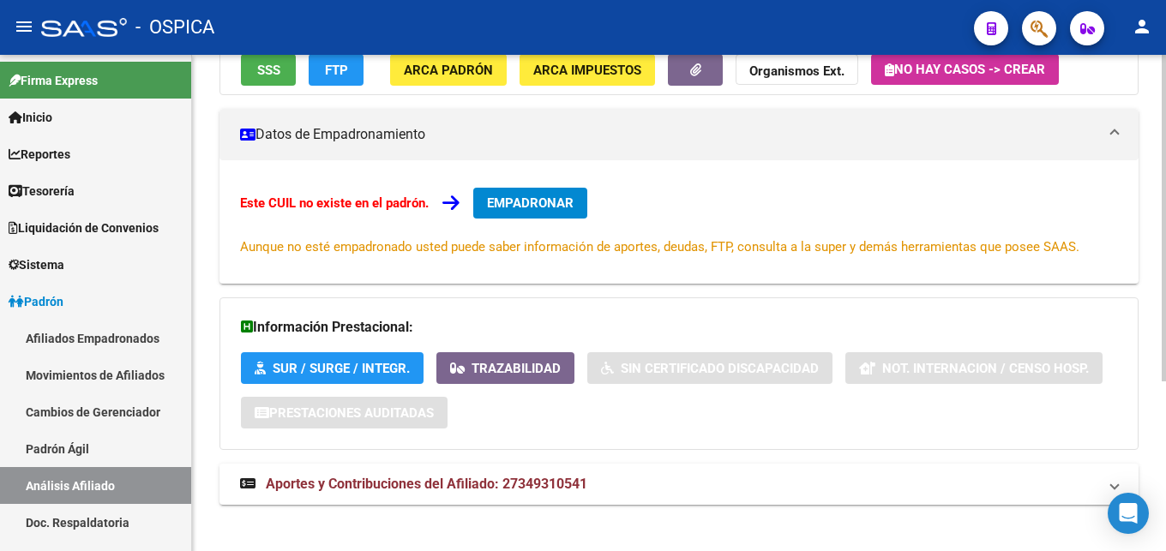
scroll to position [259, 0]
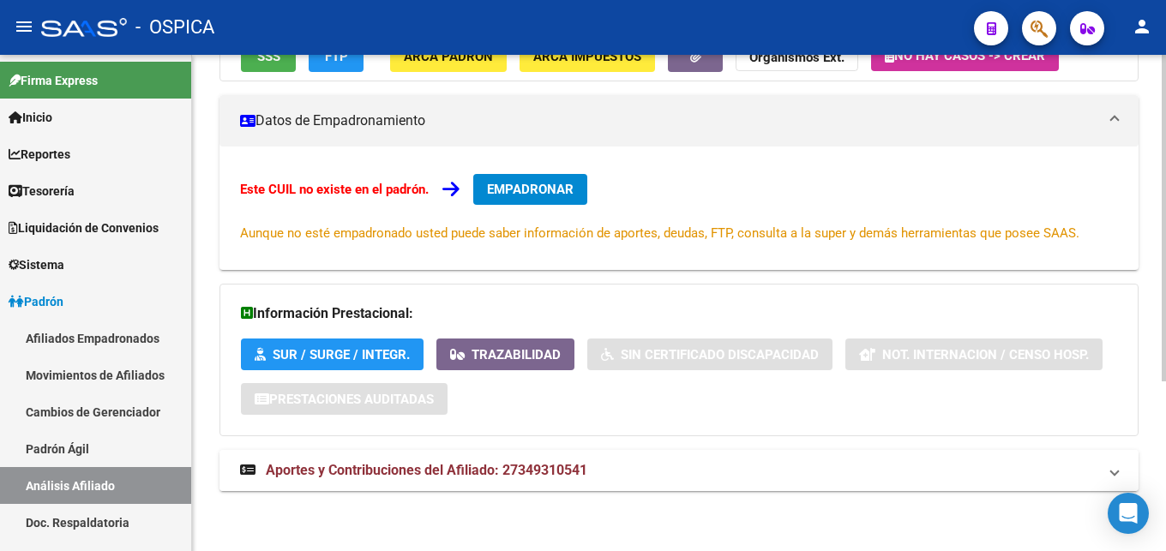
click at [471, 481] on mat-expansion-panel-header "Aportes y Contribuciones del Afiliado: 27349310541" at bounding box center [678, 470] width 919 height 41
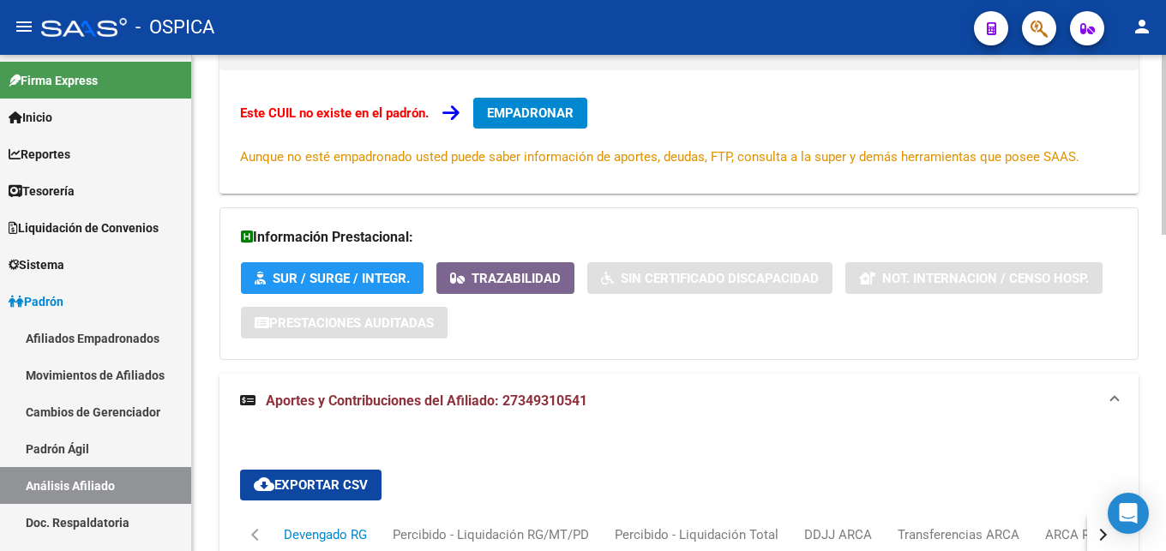
scroll to position [521, 0]
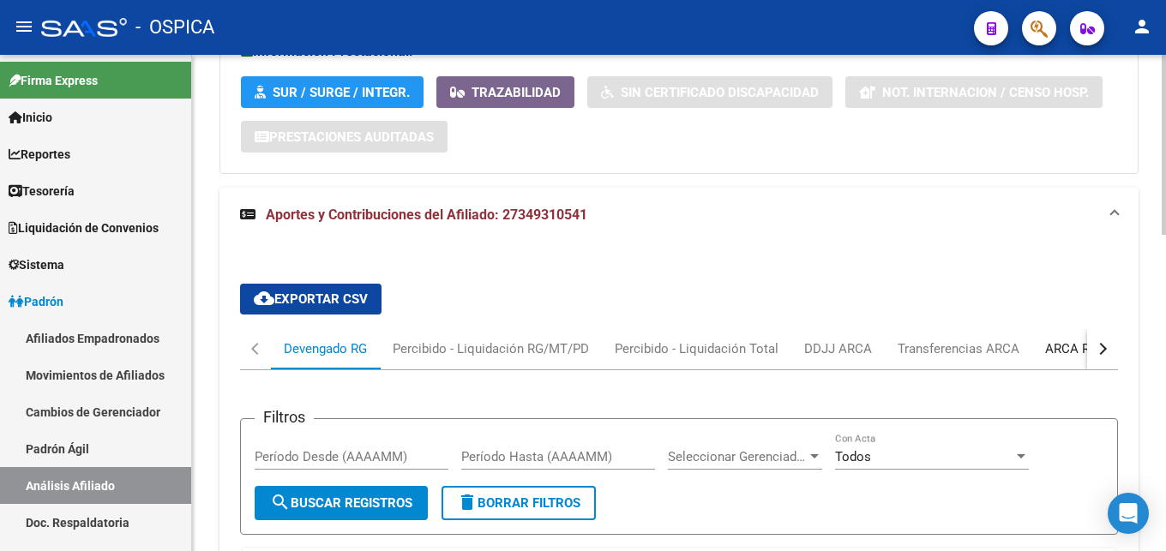
click at [1056, 342] on div "ARCA Relaciones Laborales" at bounding box center [1125, 348] width 160 height 19
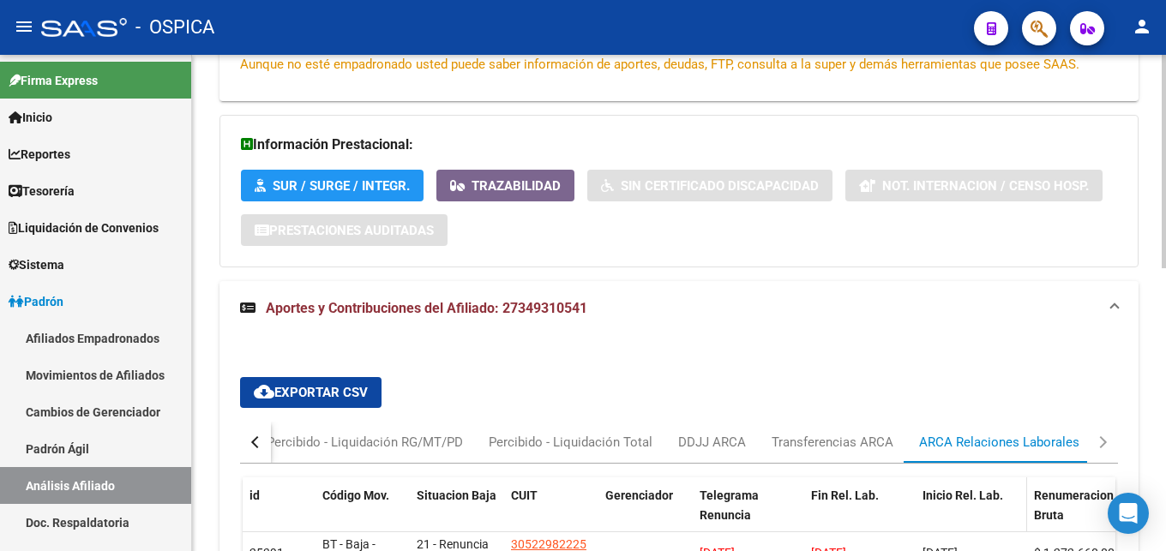
scroll to position [659, 0]
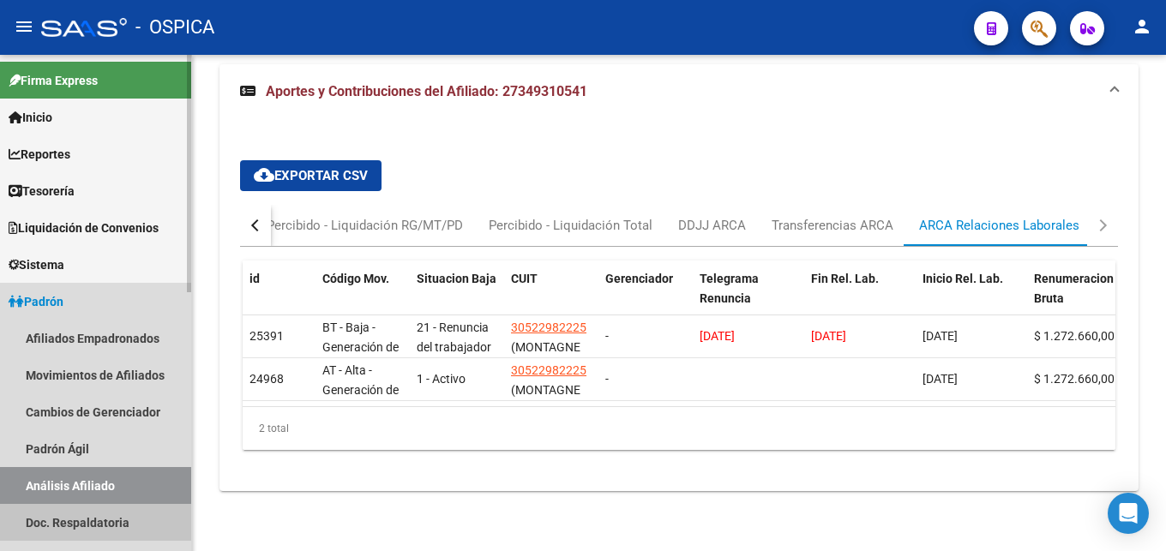
click at [132, 521] on link "Doc. Respaldatoria" at bounding box center [95, 522] width 191 height 37
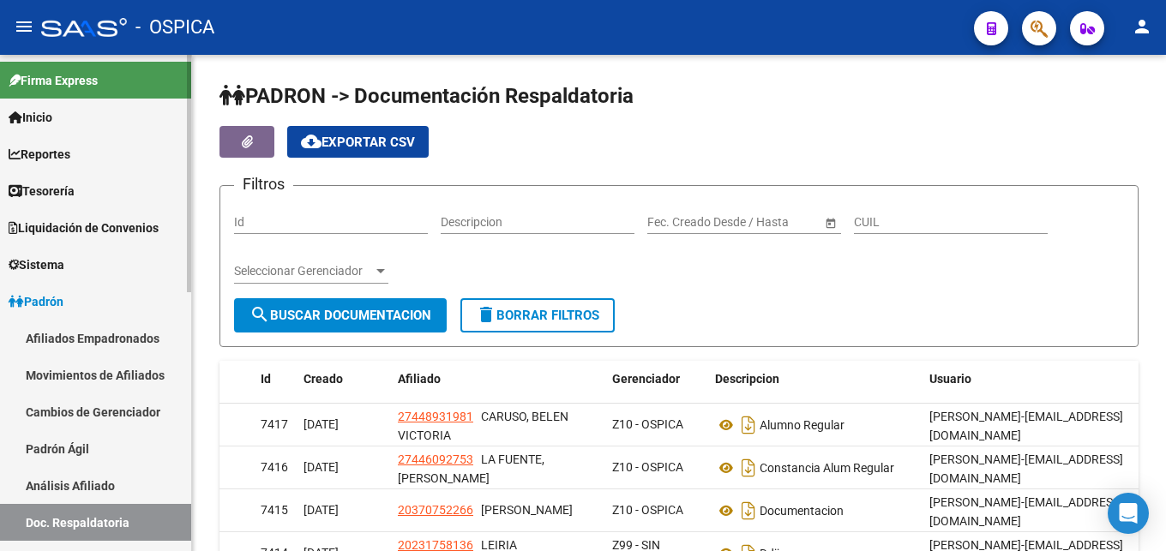
click at [144, 485] on link "Análisis Afiliado" at bounding box center [95, 485] width 191 height 37
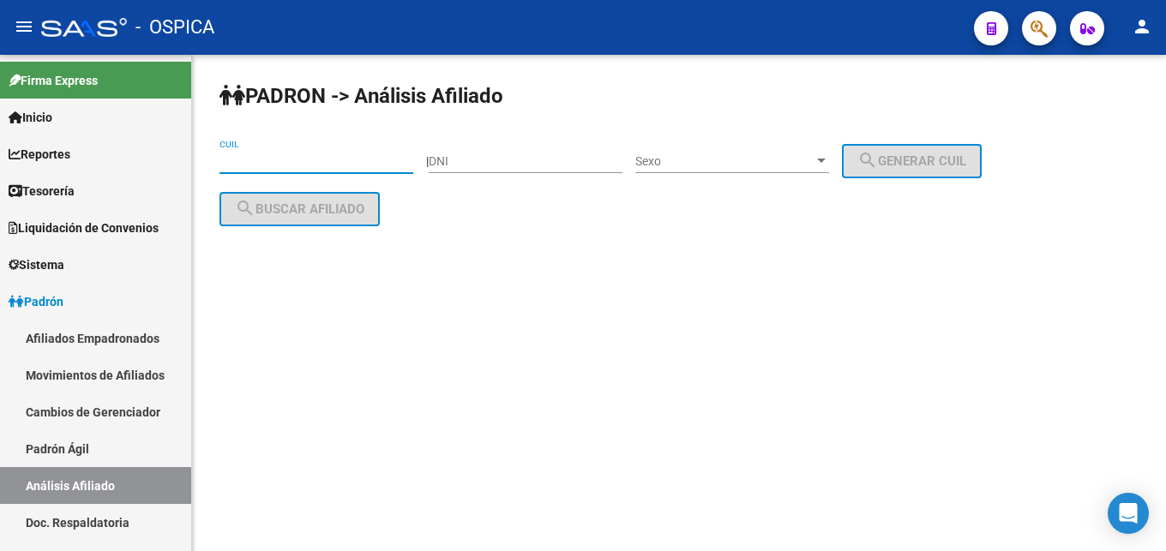
paste input "20-42662470-3"
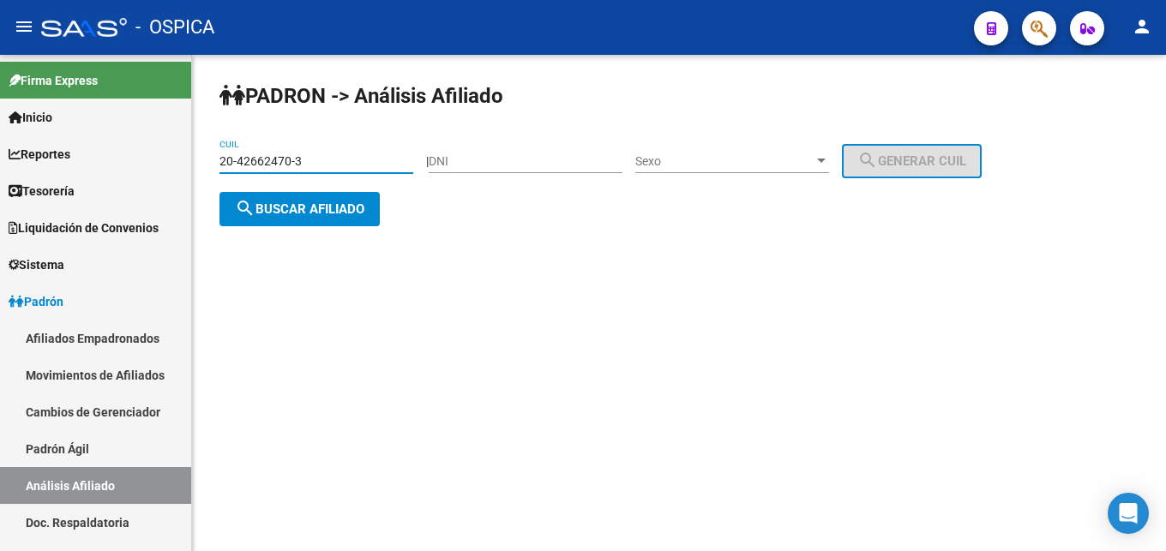
type input "20-42662470-3"
click at [303, 219] on button "search Buscar afiliado" at bounding box center [299, 209] width 160 height 34
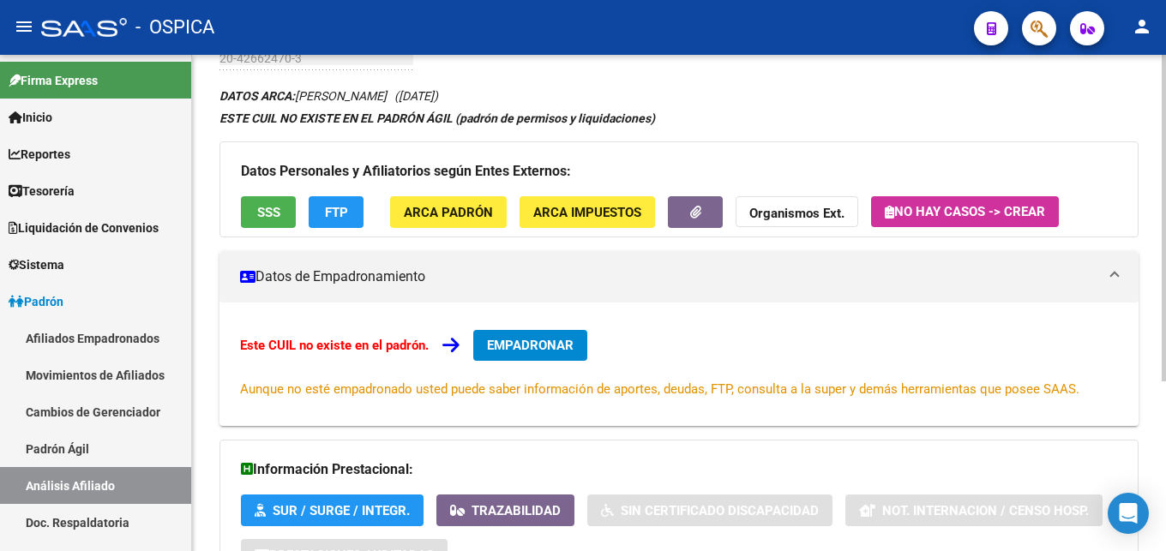
scroll to position [259, 0]
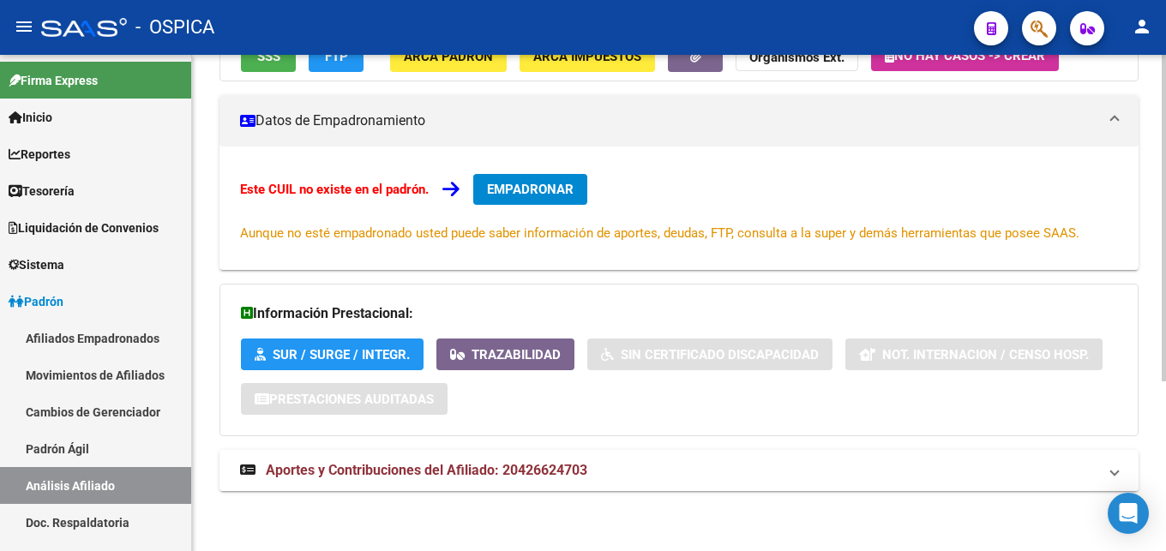
drag, startPoint x: 501, startPoint y: 470, endPoint x: 510, endPoint y: 474, distance: 10.4
click at [504, 471] on span "Aportes y Contribuciones del Afiliado: 20426624703" at bounding box center [426, 470] width 321 height 16
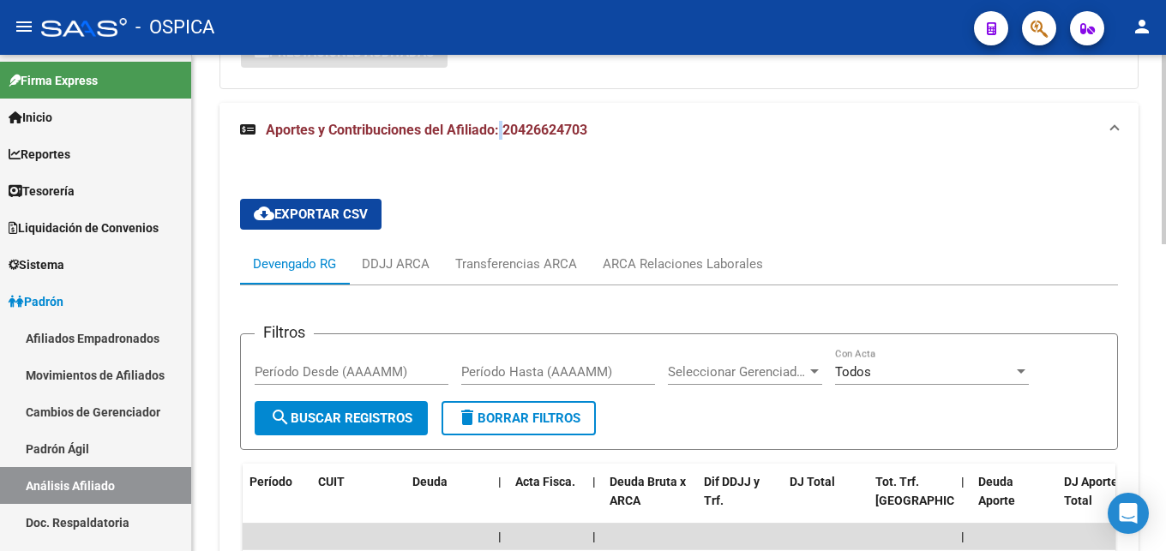
scroll to position [609, 0]
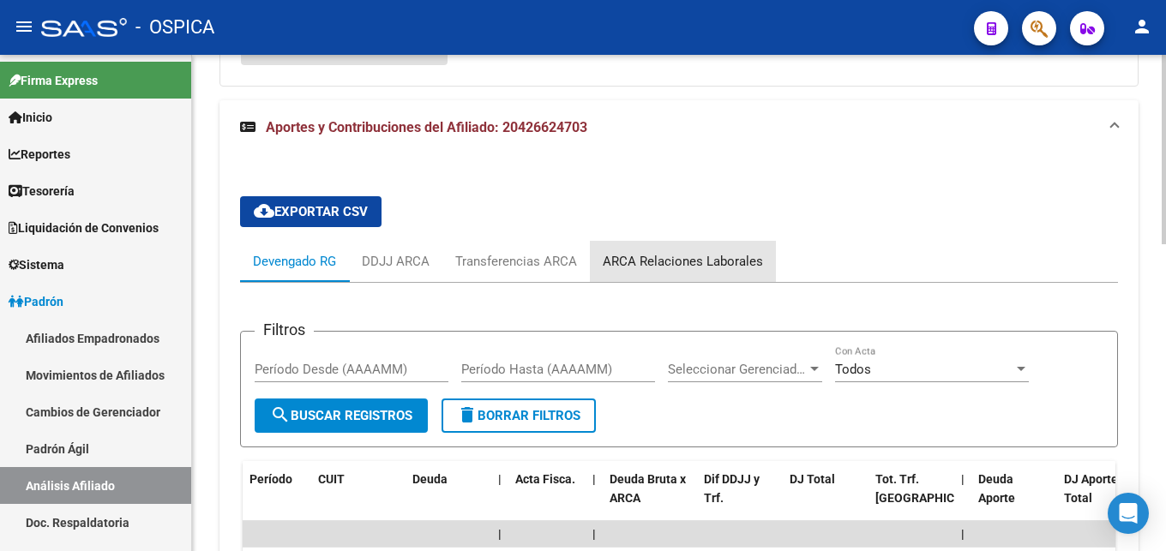
click at [707, 265] on div "ARCA Relaciones Laborales" at bounding box center [683, 261] width 160 height 19
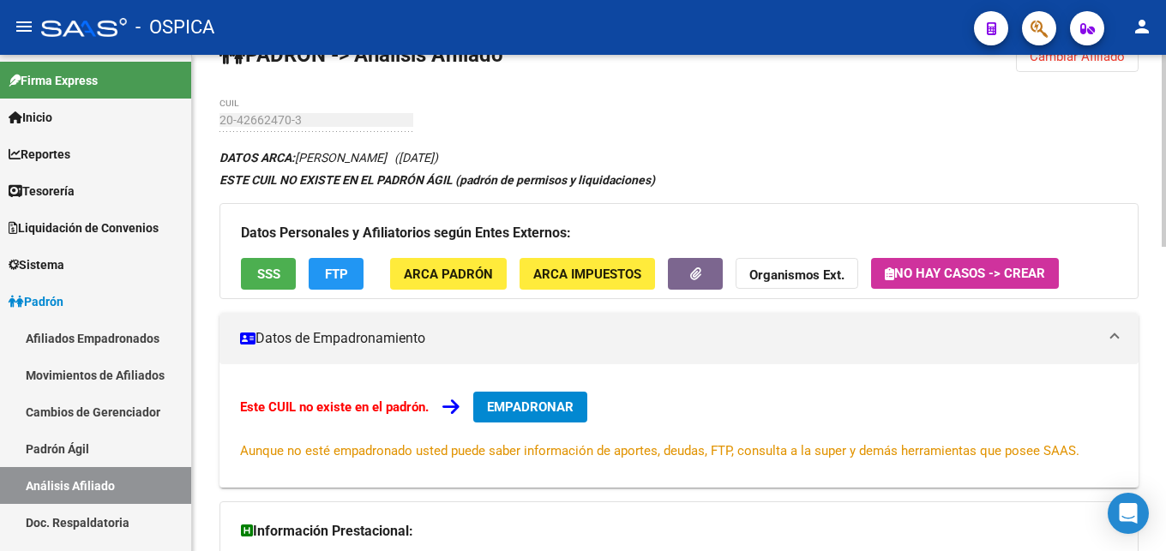
scroll to position [0, 0]
